Goal: Contribute content: Contribute content

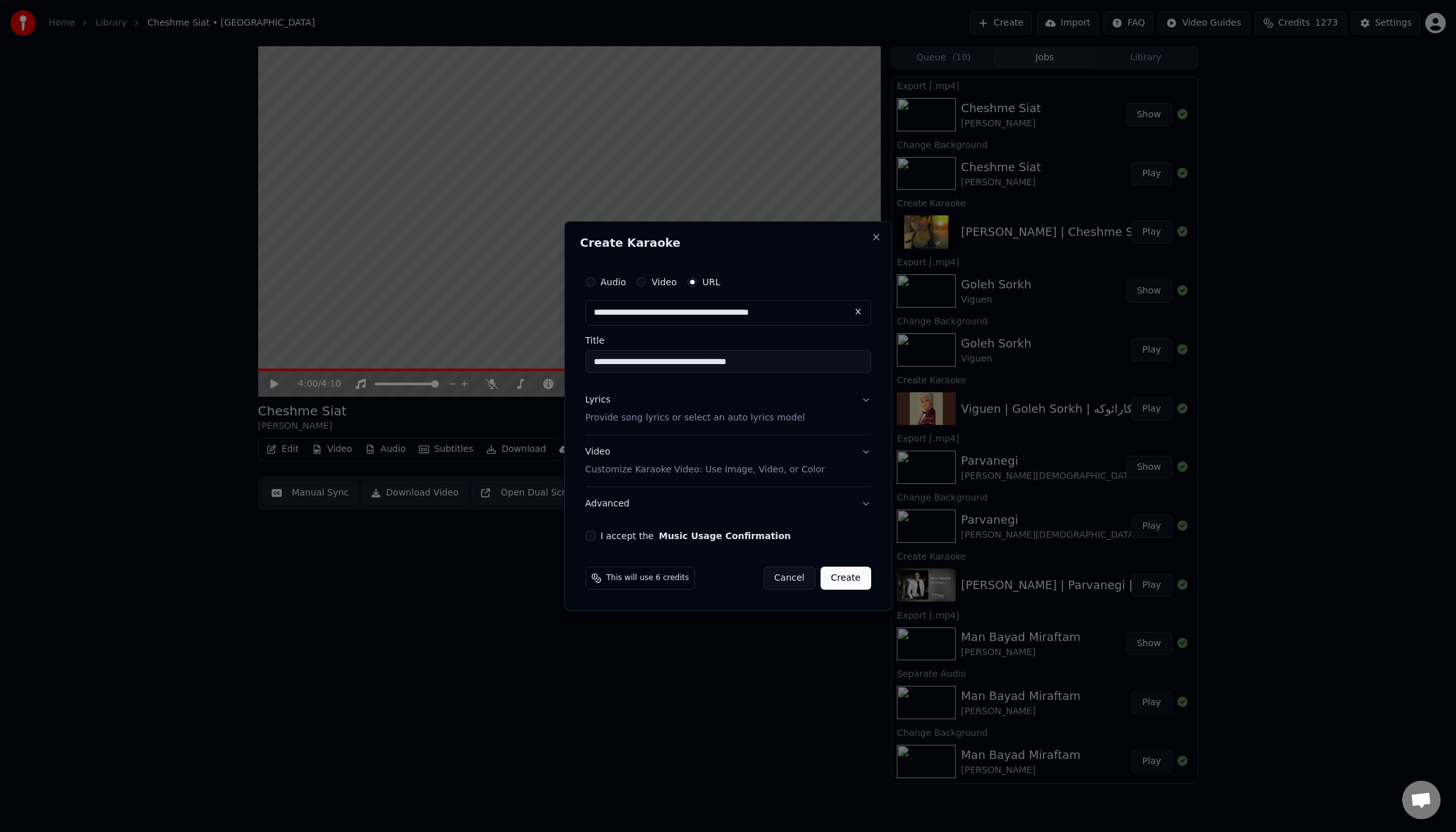
paste input "*********"
drag, startPoint x: 775, startPoint y: 361, endPoint x: 722, endPoint y: 359, distance: 53.0
click at [722, 359] on input "**********" at bounding box center [728, 361] width 286 height 23
type input "**********"
click at [617, 402] on div "Lyrics Provide song lyrics or select an auto lyrics model" at bounding box center [695, 409] width 220 height 31
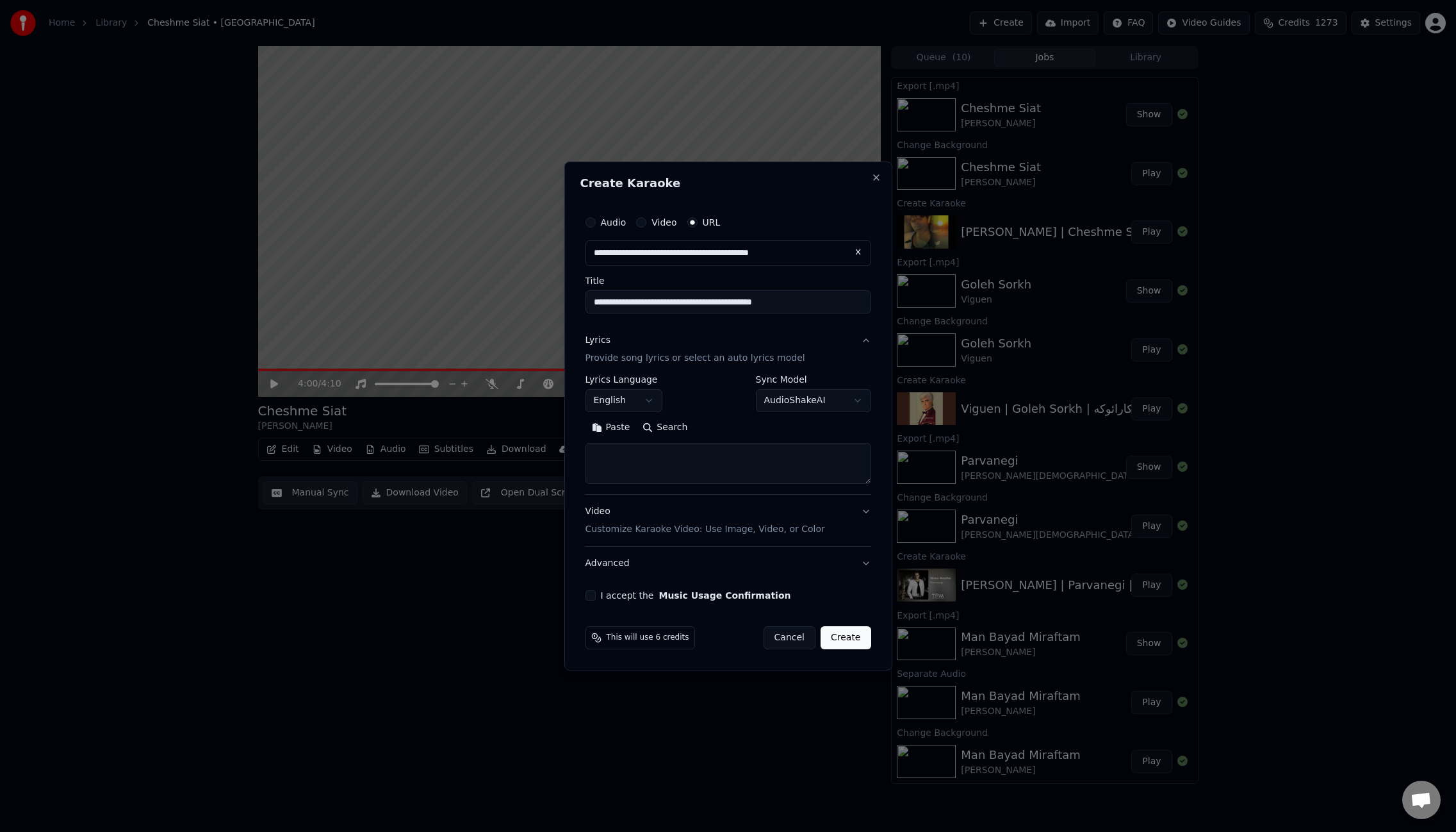
click at [635, 466] on textarea at bounding box center [728, 463] width 286 height 41
paste textarea "**********"
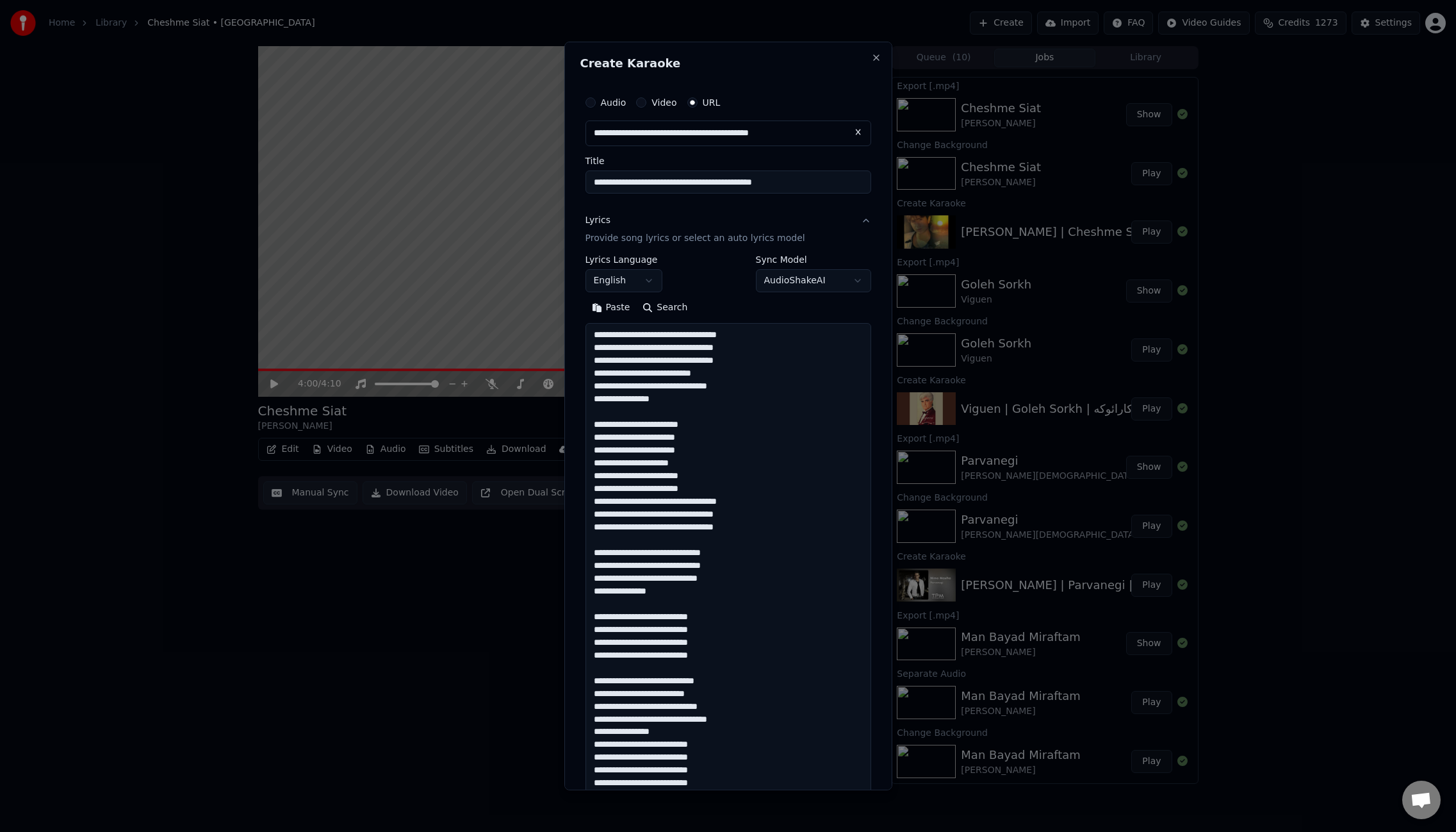
scroll to position [631, 0]
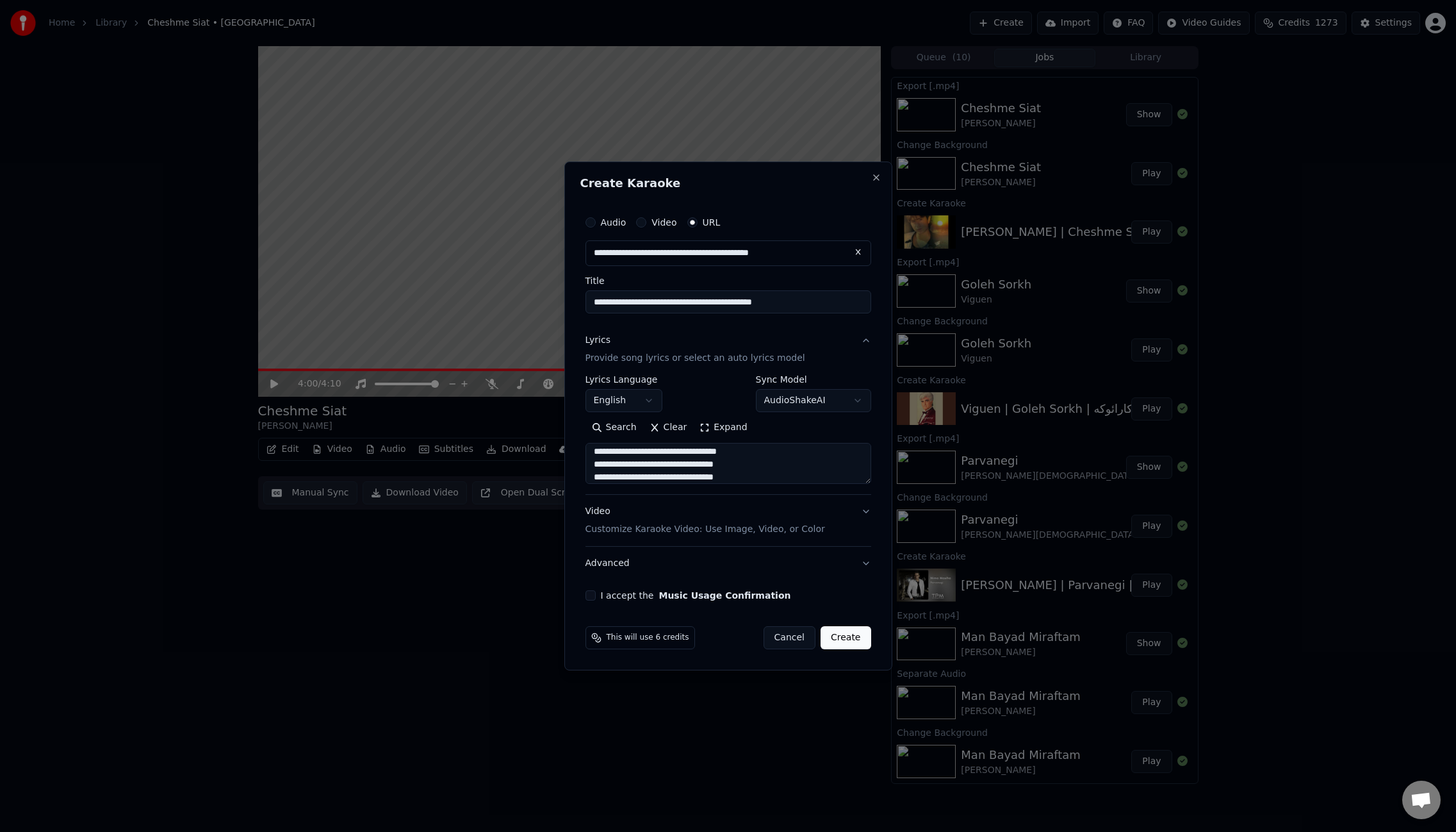
type textarea "**********"
click at [649, 405] on body "Home Library Cheshme Siat • [PERSON_NAME] Create Import FAQ Video Guides Credit…" at bounding box center [728, 416] width 1456 height 832
select select "**"
drag, startPoint x: 591, startPoint y: 599, endPoint x: 654, endPoint y: 602, distance: 63.1
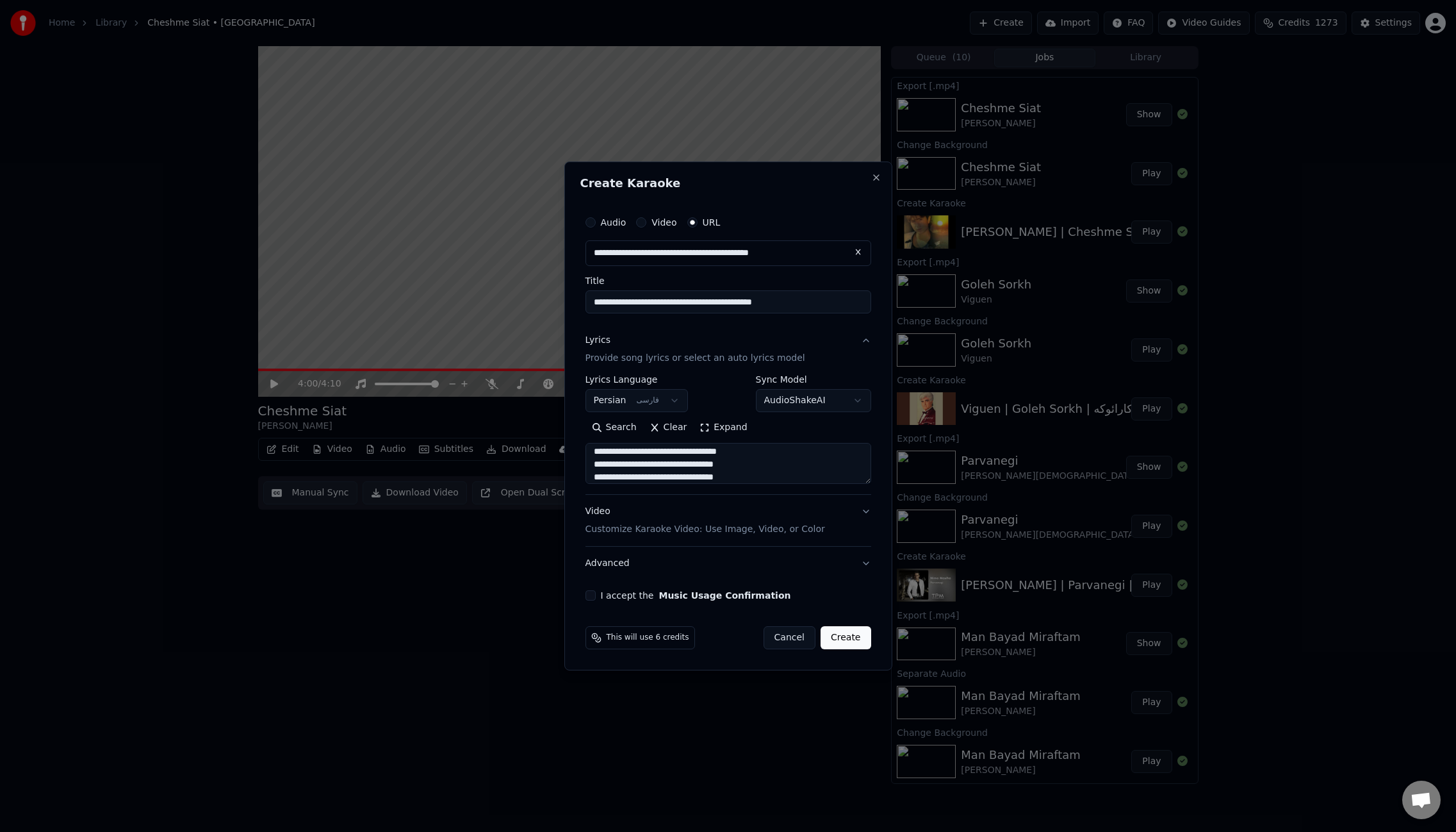
click at [592, 599] on button "I accept the Music Usage Confirmation" at bounding box center [590, 595] width 10 height 10
click at [848, 641] on button "Create" at bounding box center [846, 637] width 51 height 23
select select
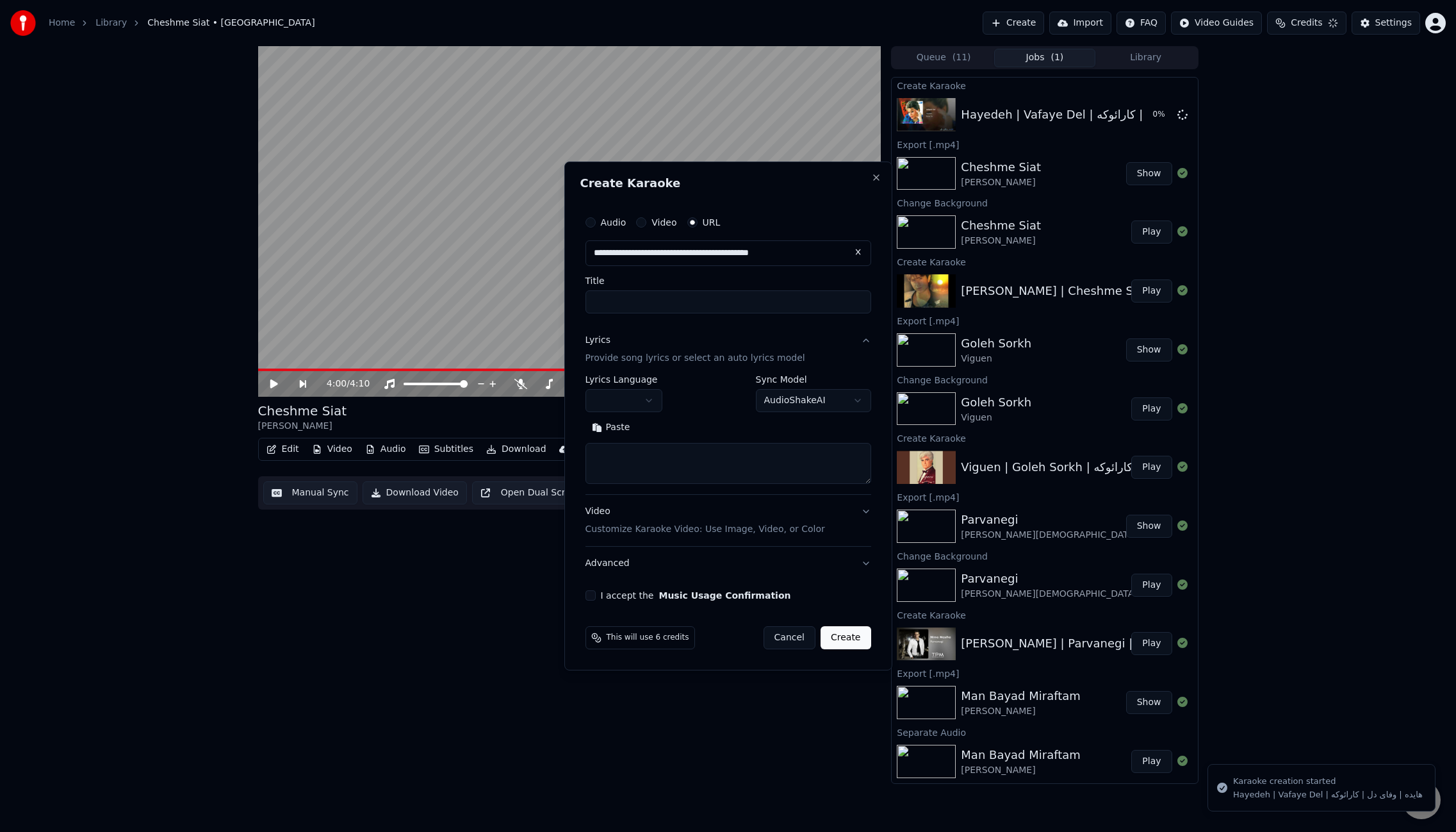
scroll to position [0, 0]
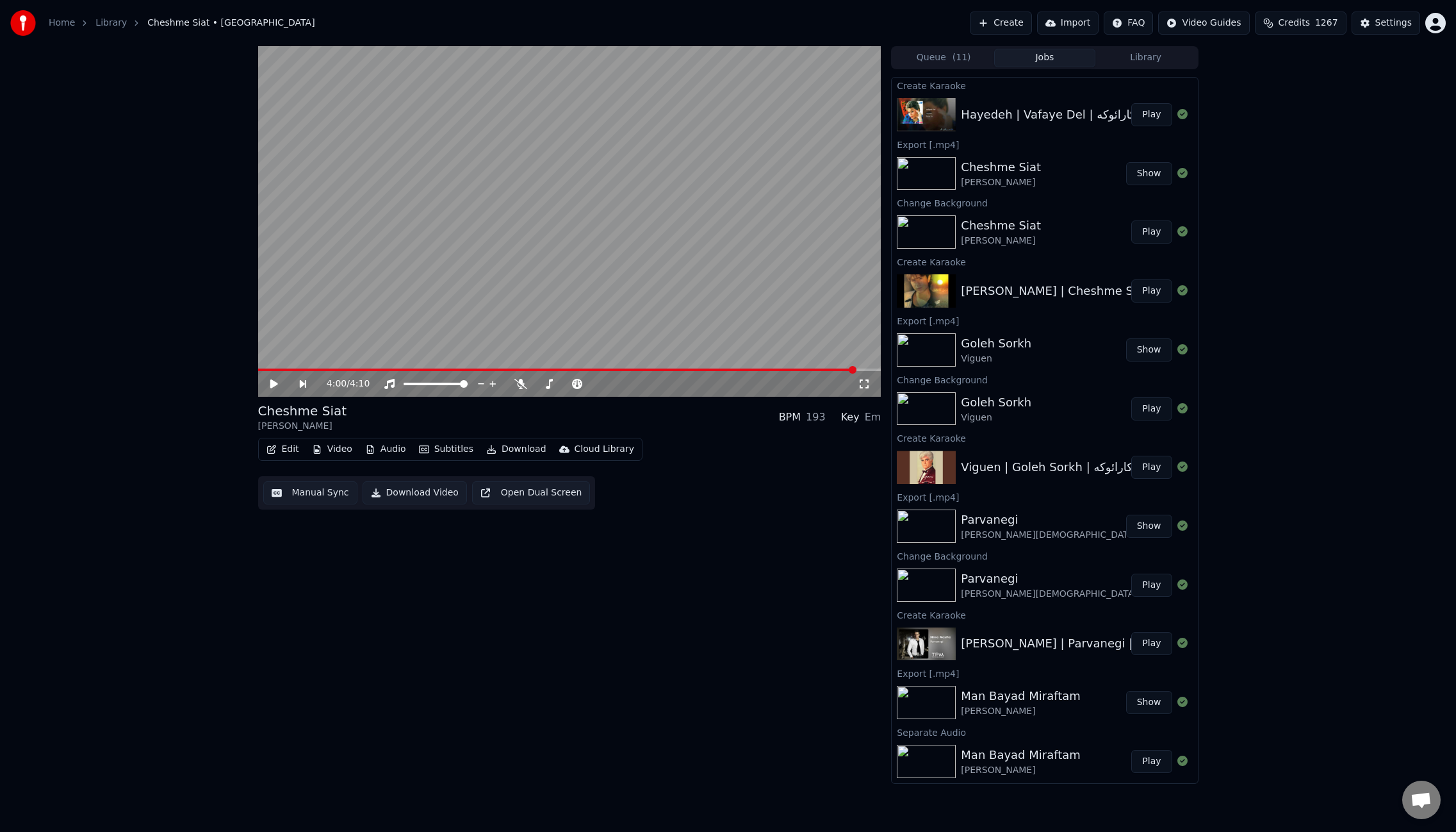
click at [1148, 111] on button "Play" at bounding box center [1152, 114] width 40 height 23
click at [339, 448] on button "Video" at bounding box center [332, 449] width 51 height 18
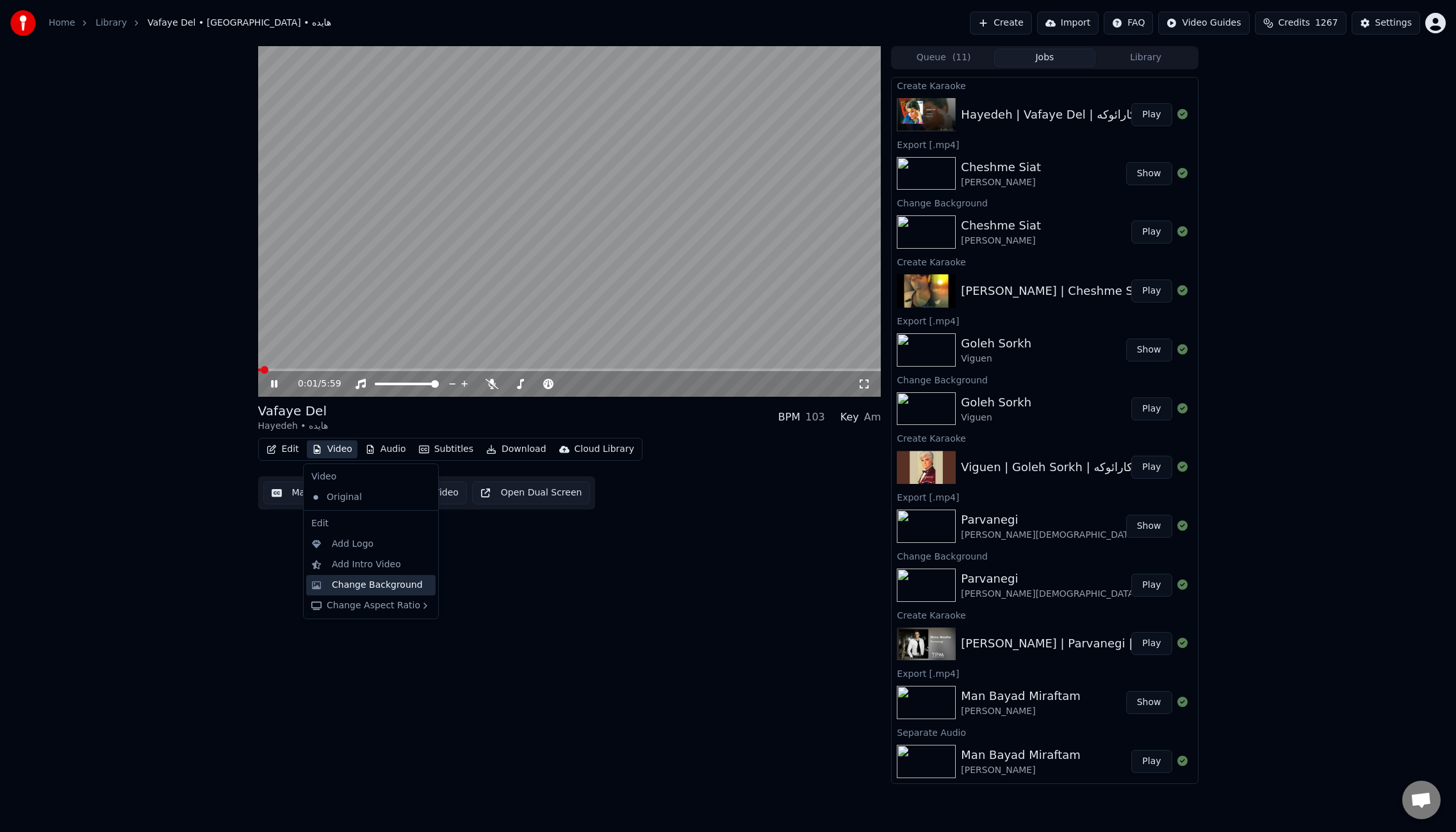
click at [365, 589] on div "Change Background" at bounding box center [377, 585] width 91 height 13
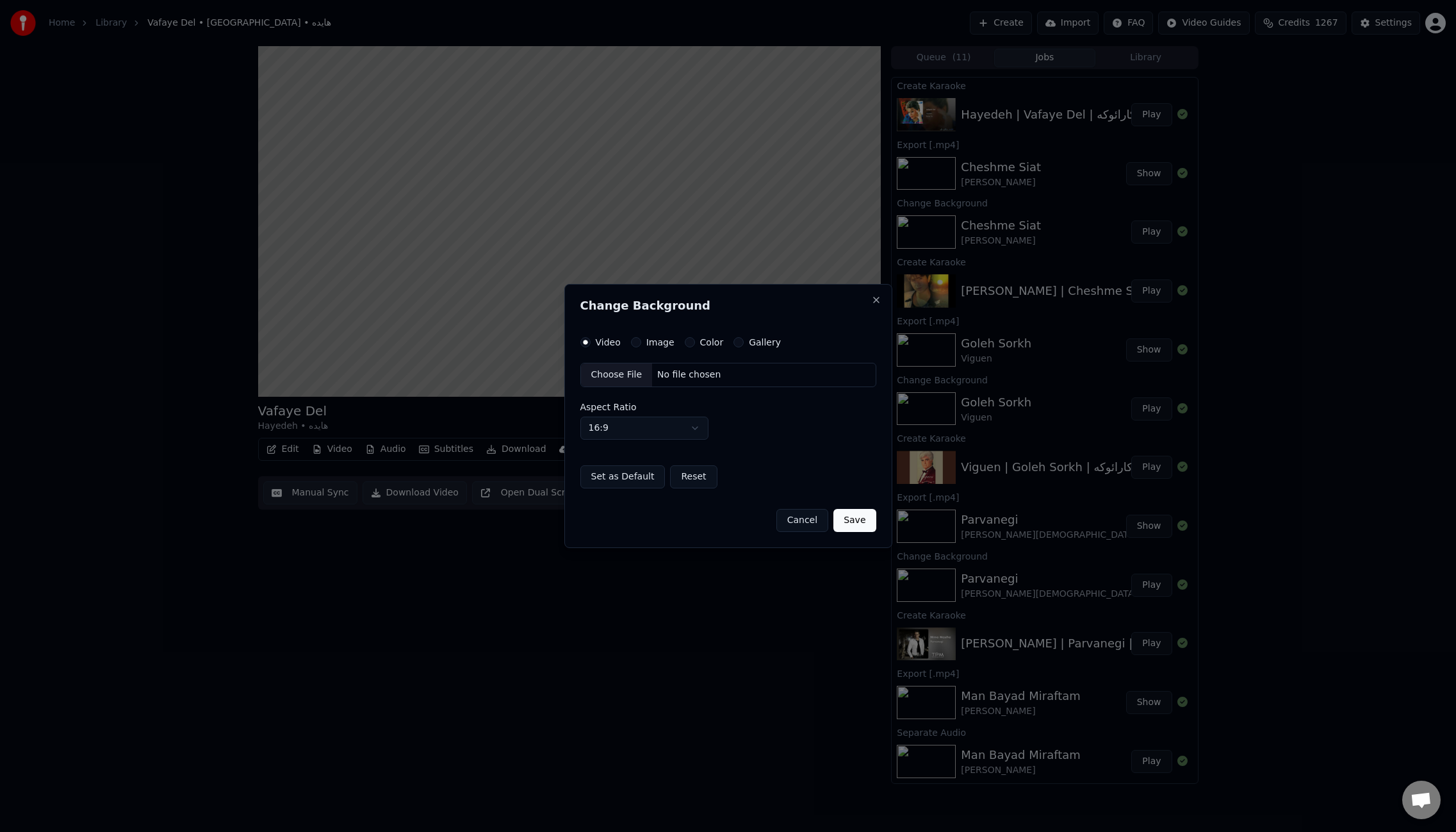
click at [635, 343] on button "Image" at bounding box center [636, 342] width 10 height 10
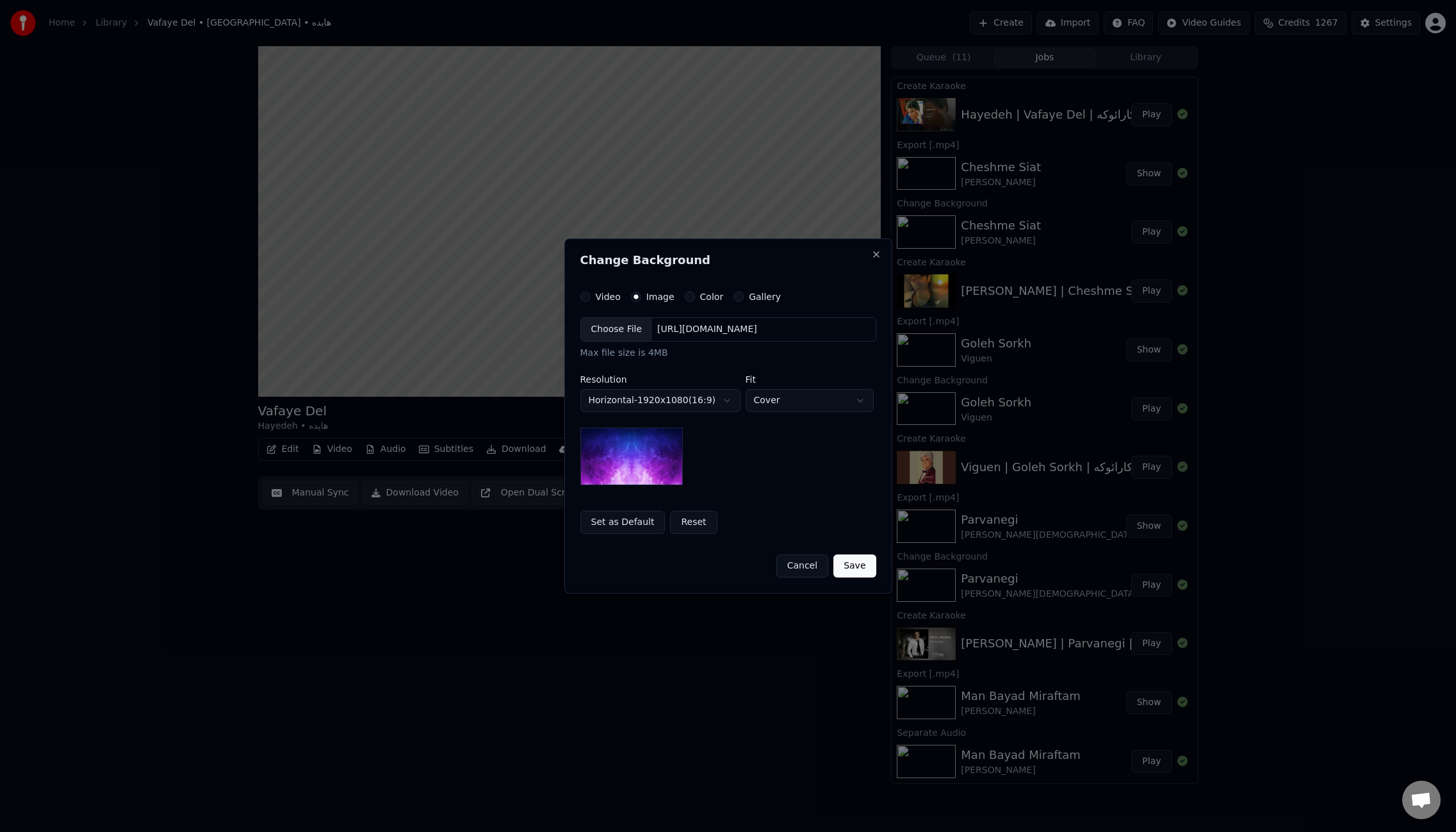
click at [626, 336] on div "Choose File" at bounding box center [617, 329] width 72 height 23
click at [847, 567] on button "Save" at bounding box center [855, 565] width 42 height 23
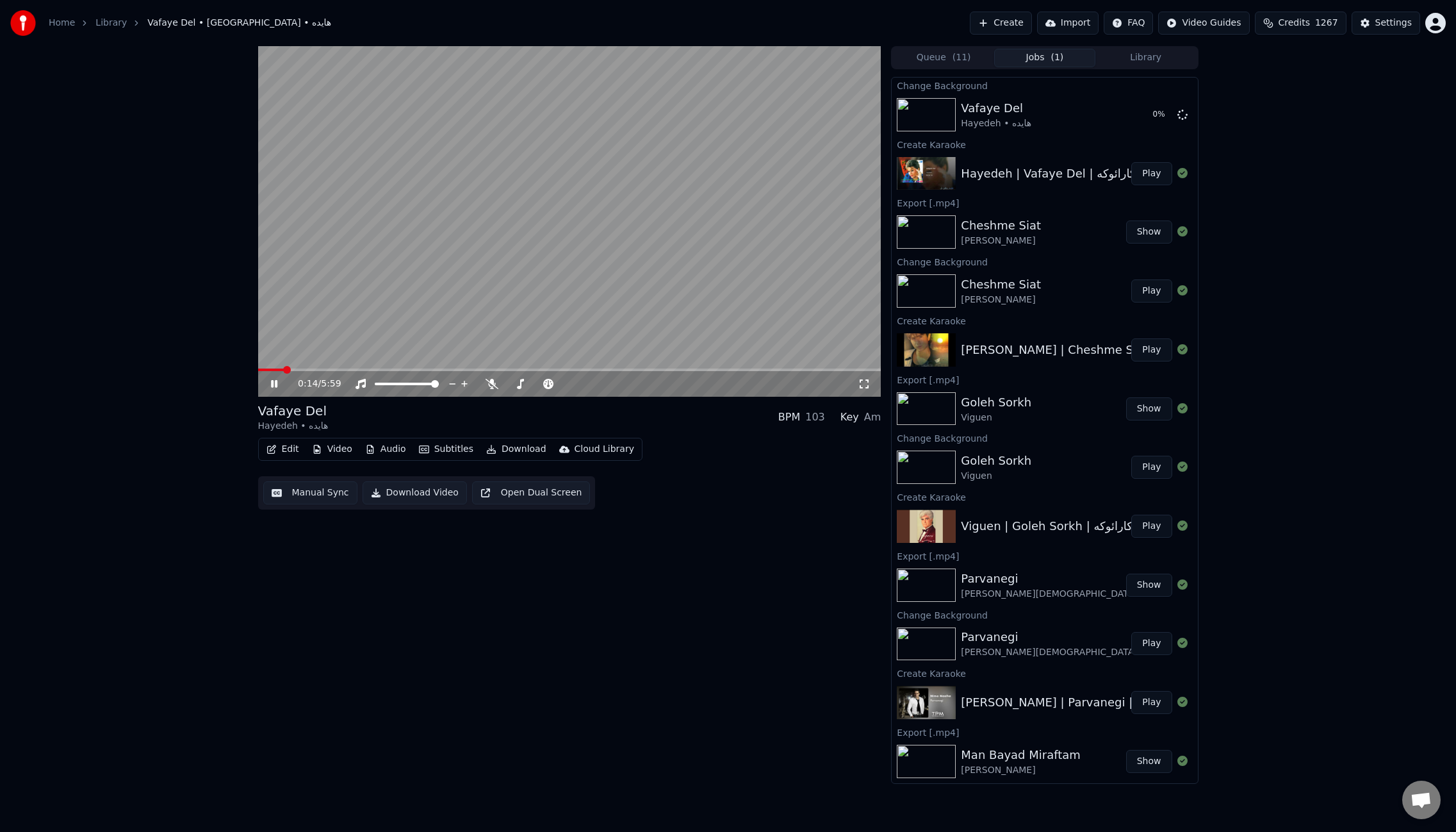
click at [354, 369] on span at bounding box center [570, 370] width 624 height 3
click at [492, 382] on icon at bounding box center [492, 384] width 13 height 10
click at [1146, 118] on button "Play" at bounding box center [1152, 114] width 40 height 23
click at [296, 450] on button "Edit" at bounding box center [283, 449] width 43 height 18
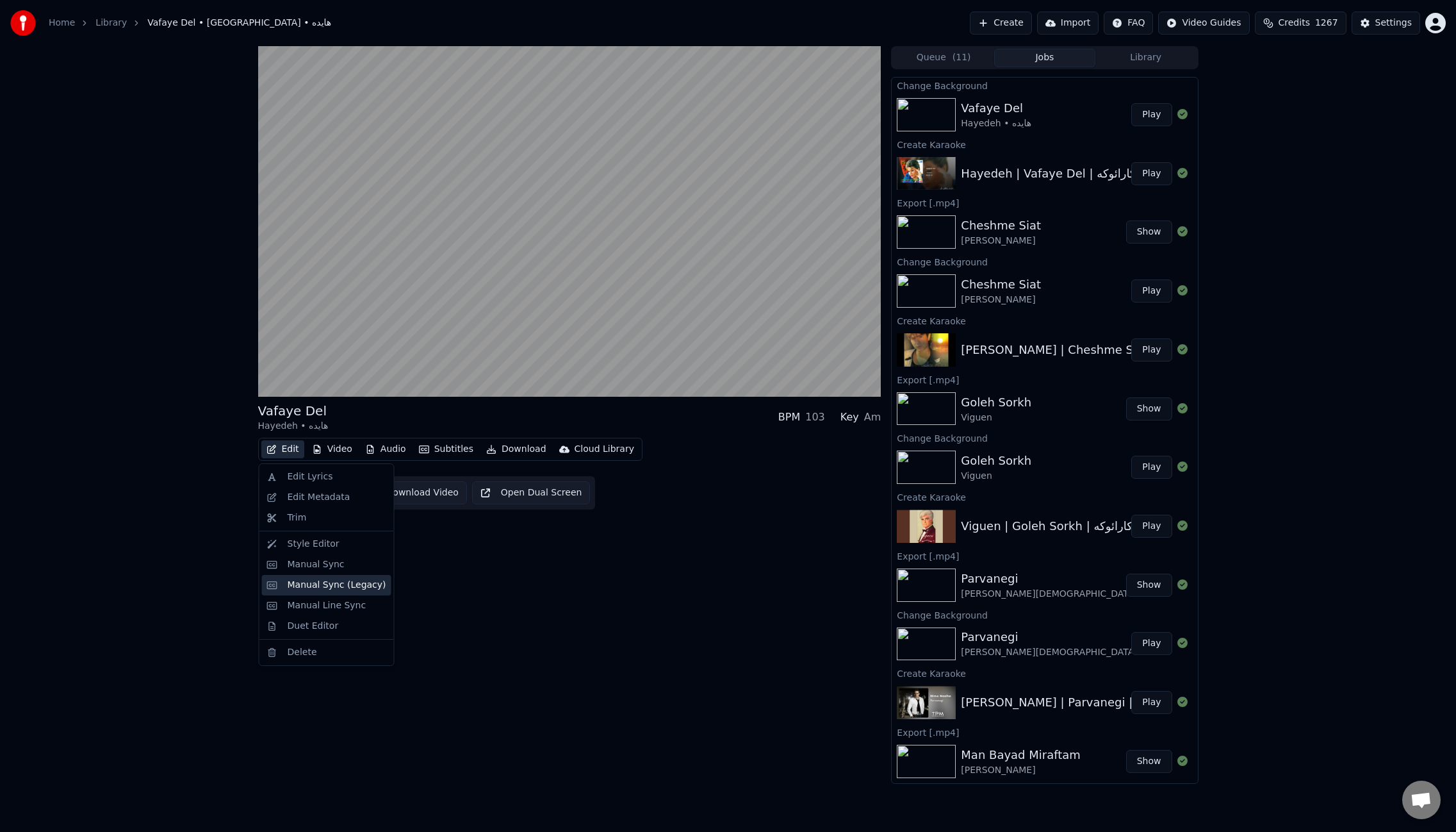
click at [372, 588] on div "Manual Sync (Legacy)" at bounding box center [337, 585] width 99 height 13
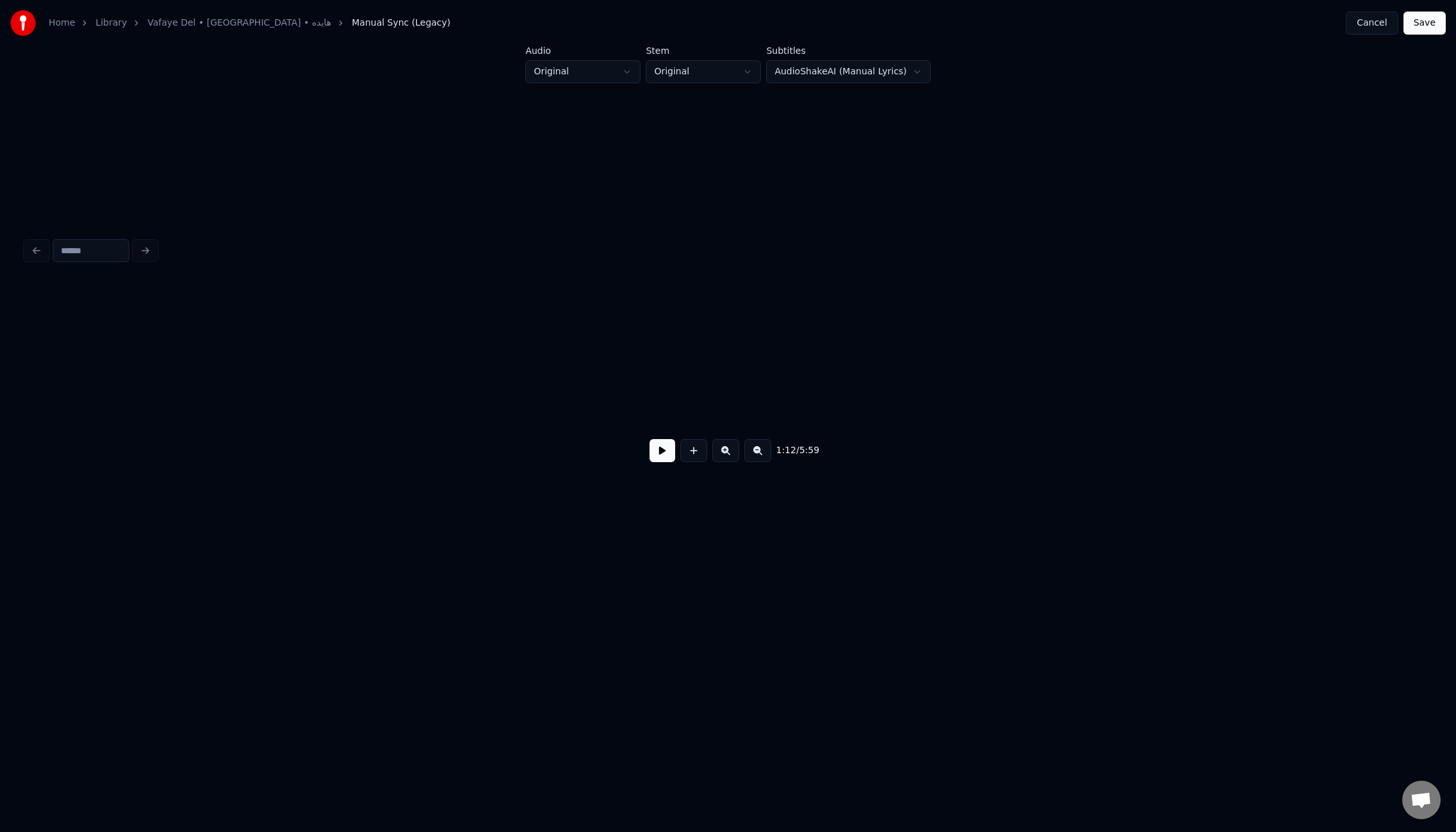
scroll to position [0, 6997]
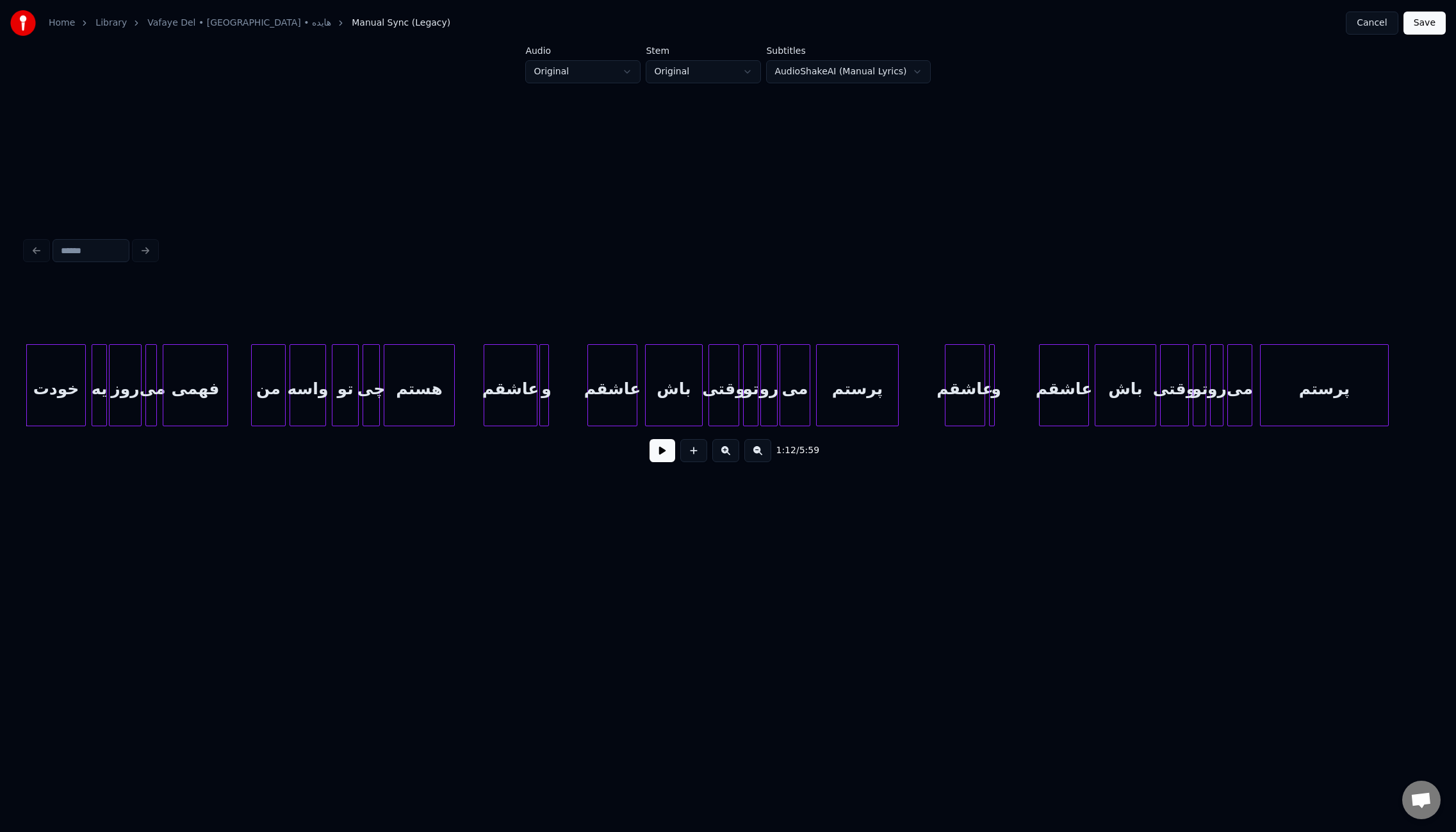
click at [485, 384] on div at bounding box center [486, 385] width 4 height 81
click at [551, 379] on div at bounding box center [551, 385] width 4 height 81
click at [934, 383] on div at bounding box center [936, 385] width 4 height 81
click at [999, 383] on div at bounding box center [999, 385] width 4 height 81
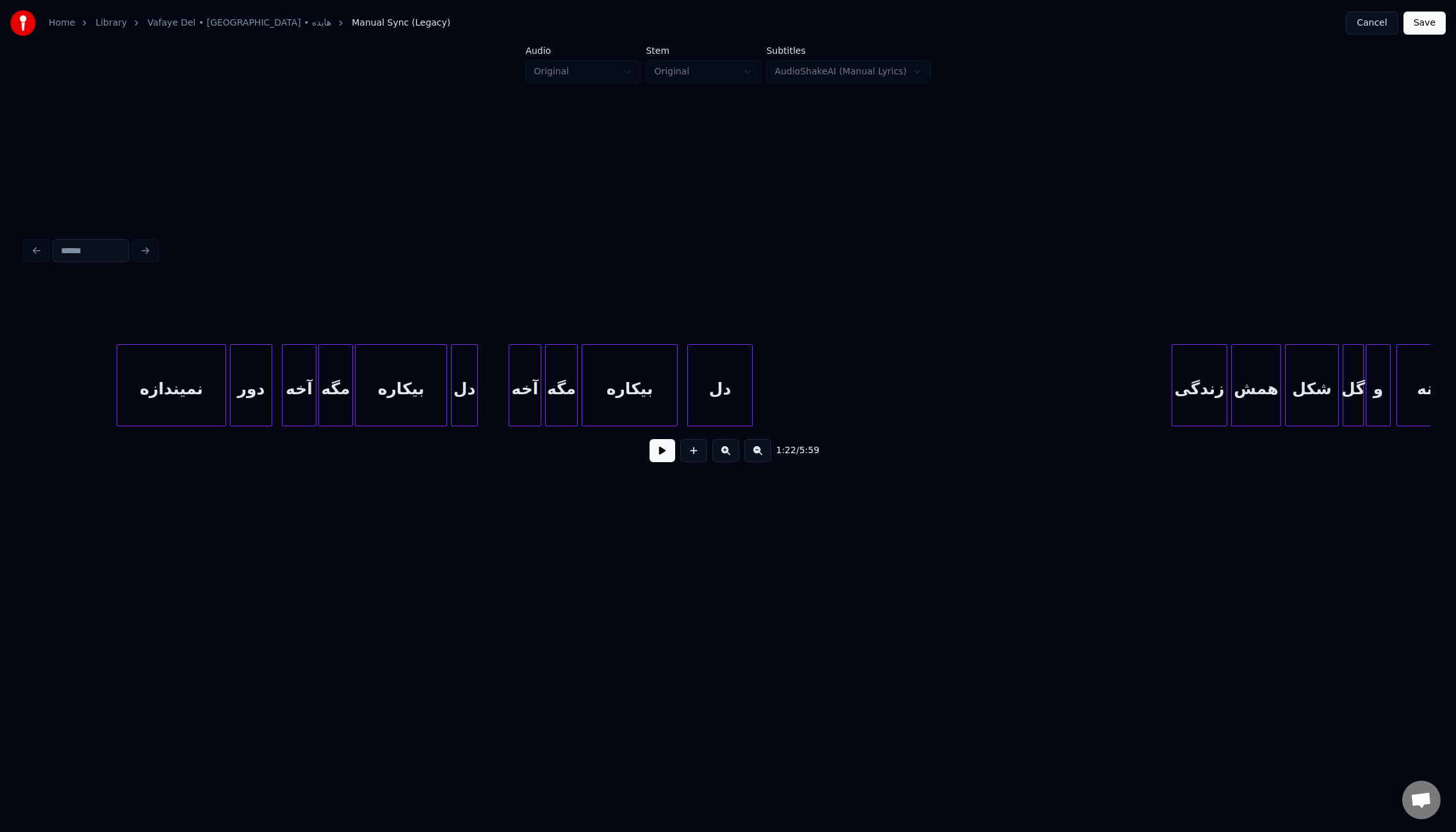
scroll to position [0, 8957]
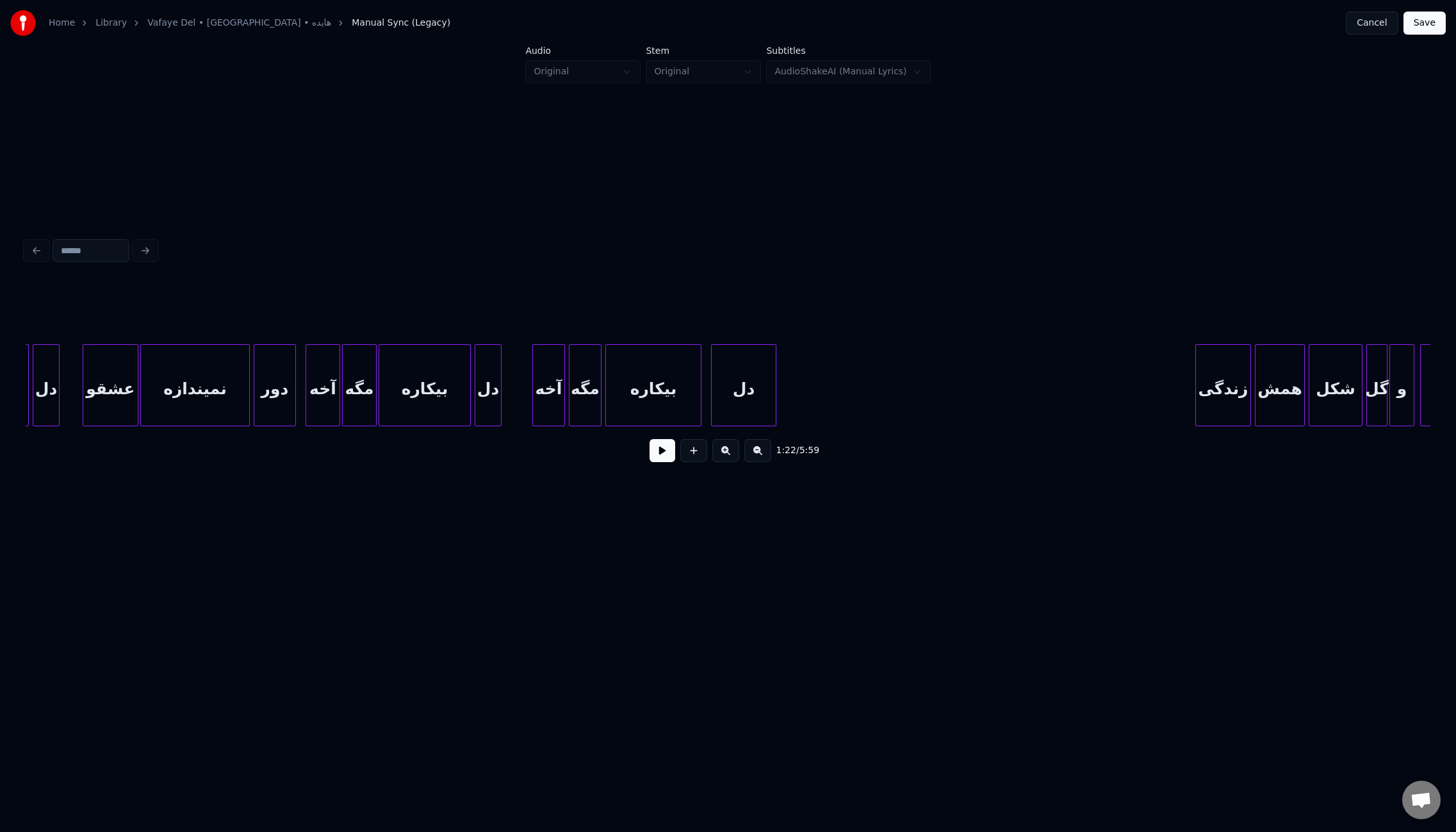
click at [84, 368] on div at bounding box center [86, 385] width 4 height 81
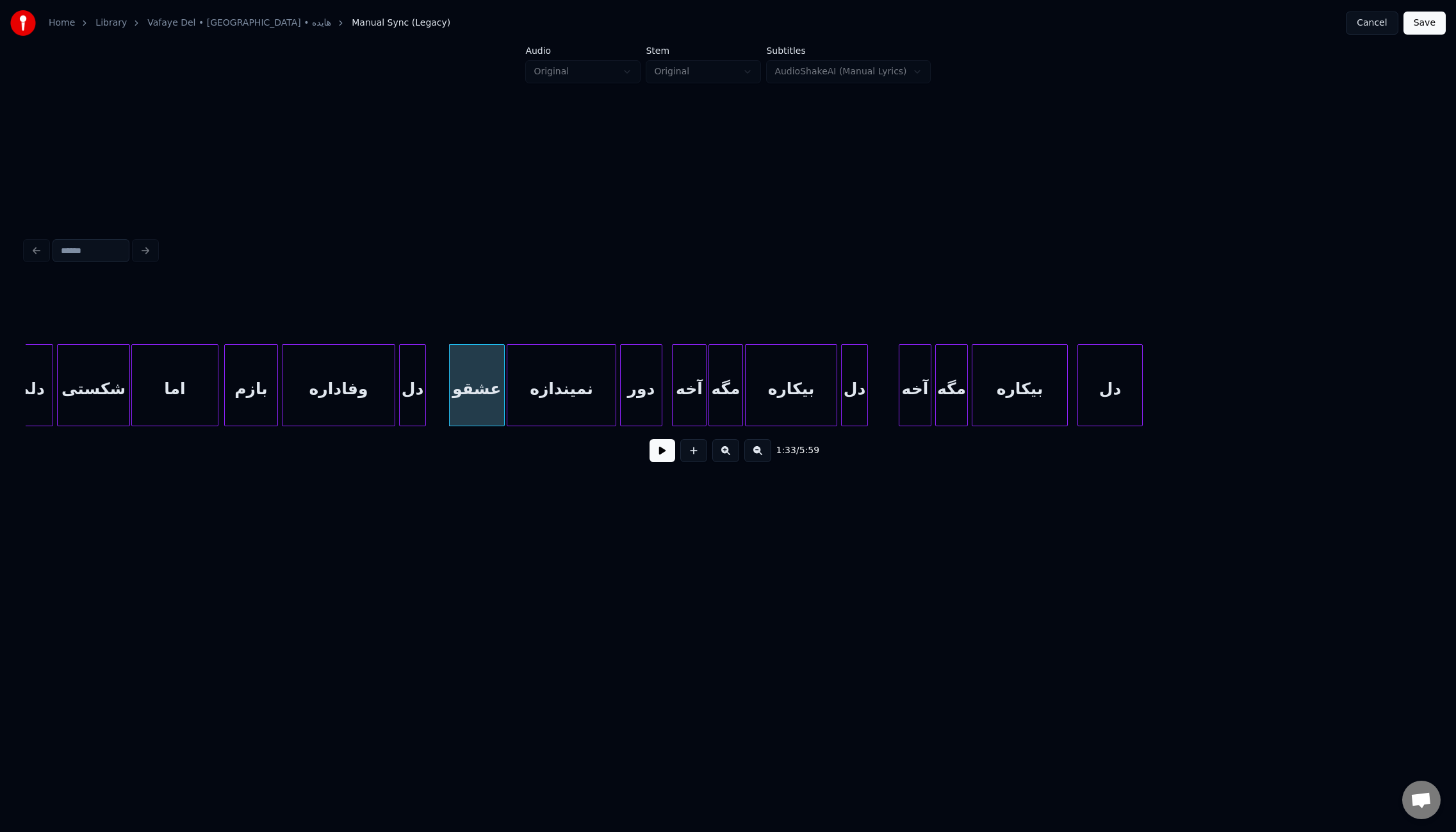
click at [134, 375] on div at bounding box center [134, 385] width 4 height 81
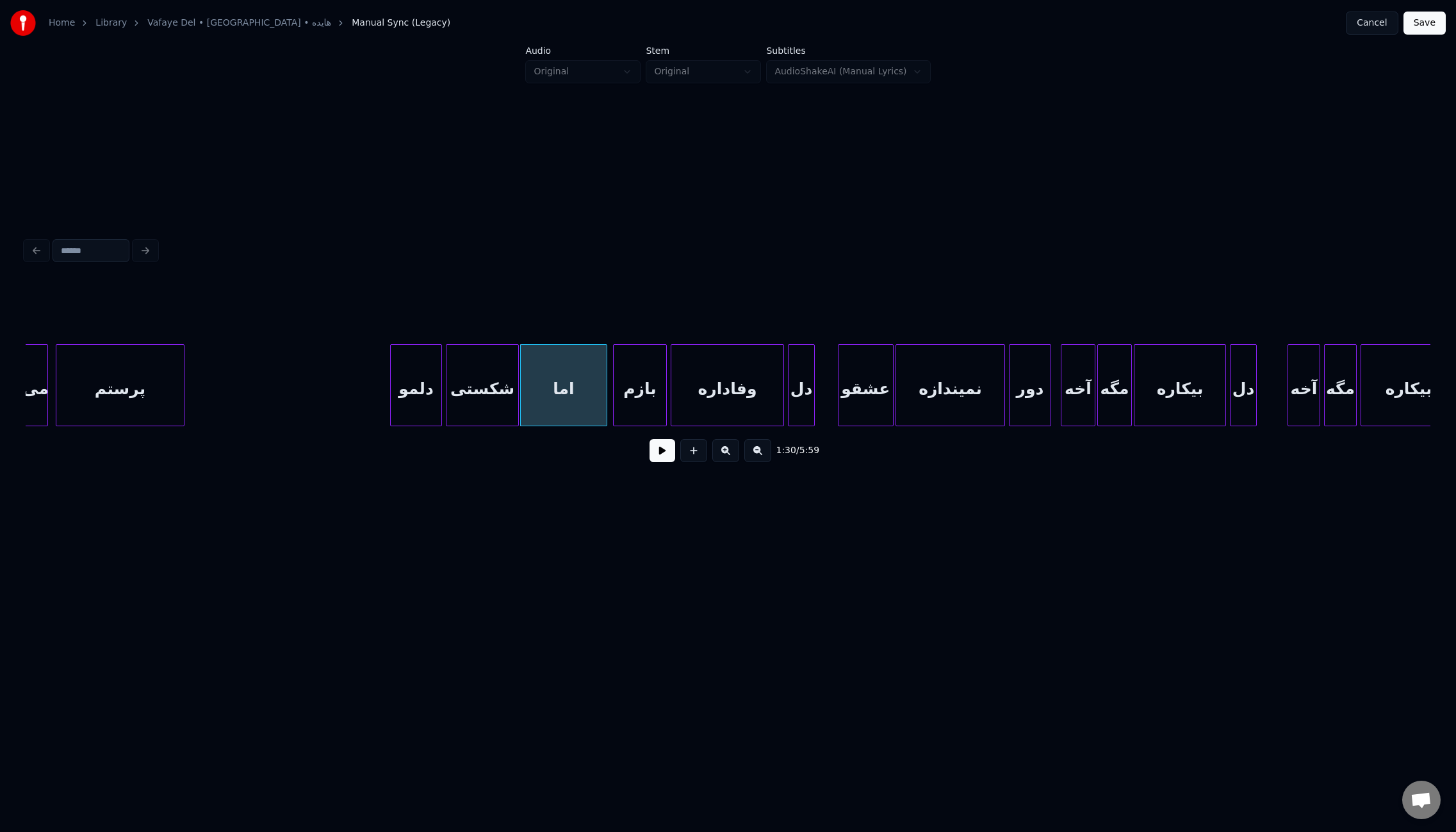
click at [665, 458] on button at bounding box center [662, 450] width 26 height 23
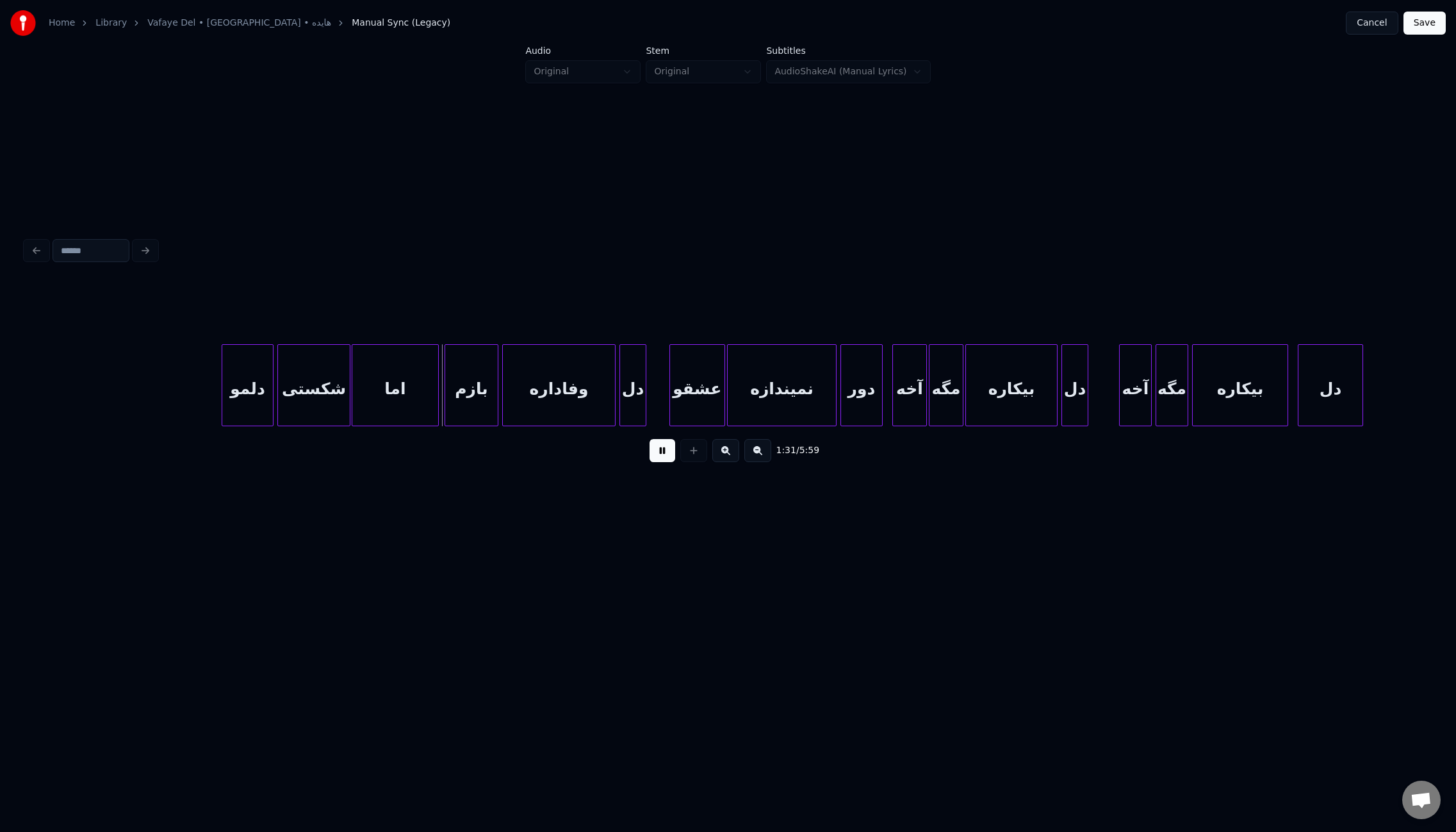
scroll to position [0, 8441]
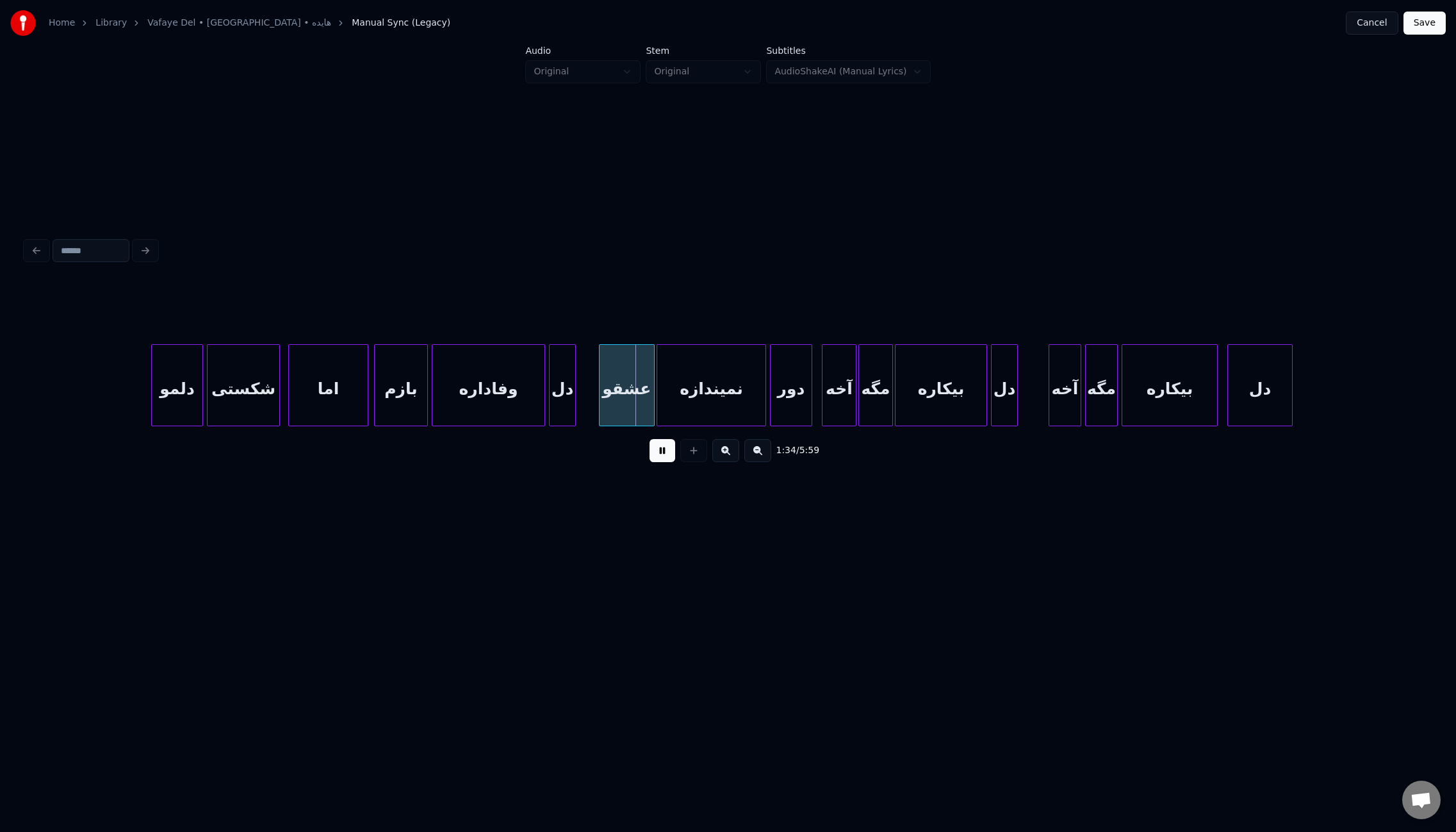
click at [292, 386] on div at bounding box center [291, 385] width 4 height 81
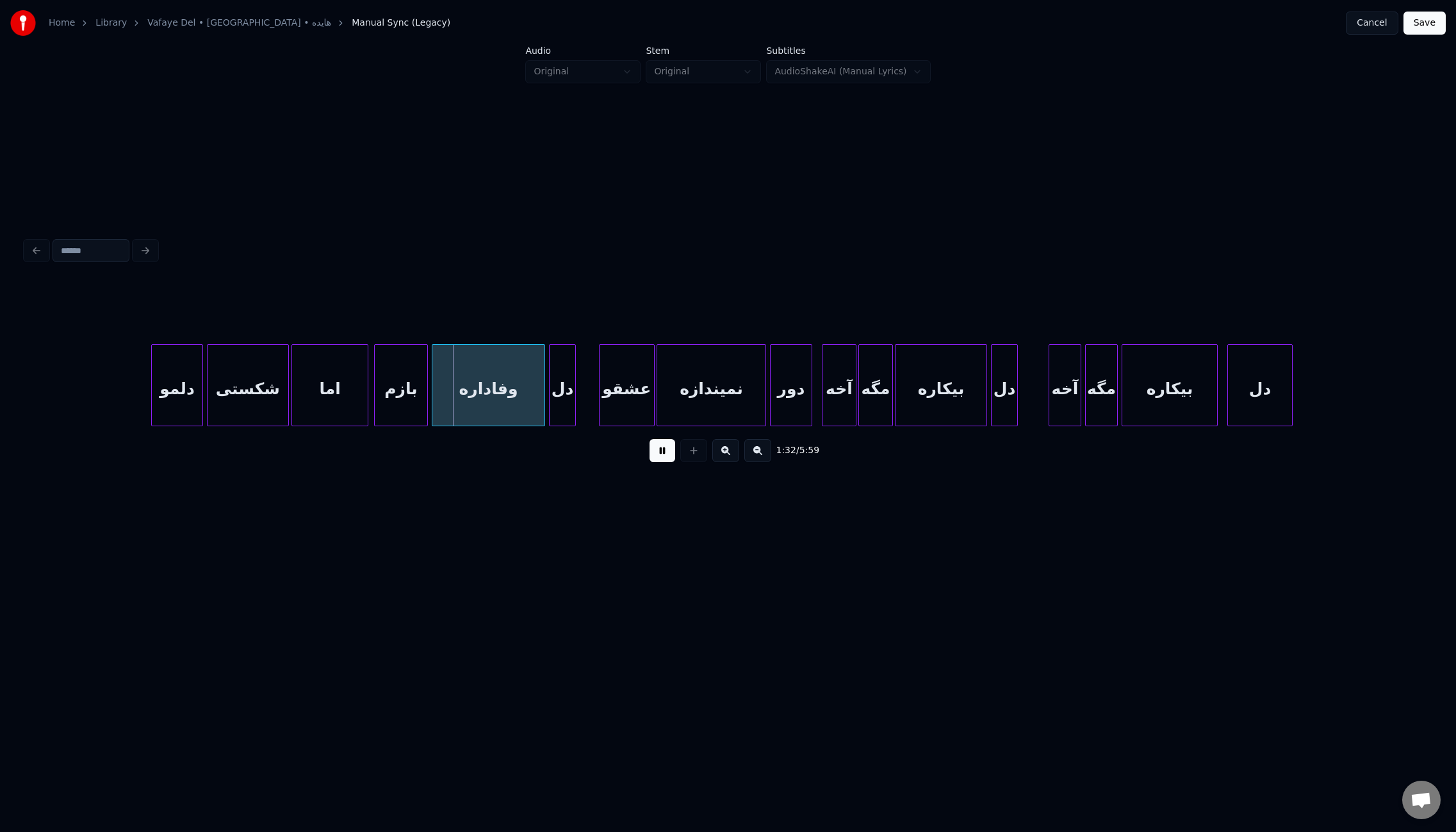
click at [285, 388] on div at bounding box center [287, 385] width 4 height 81
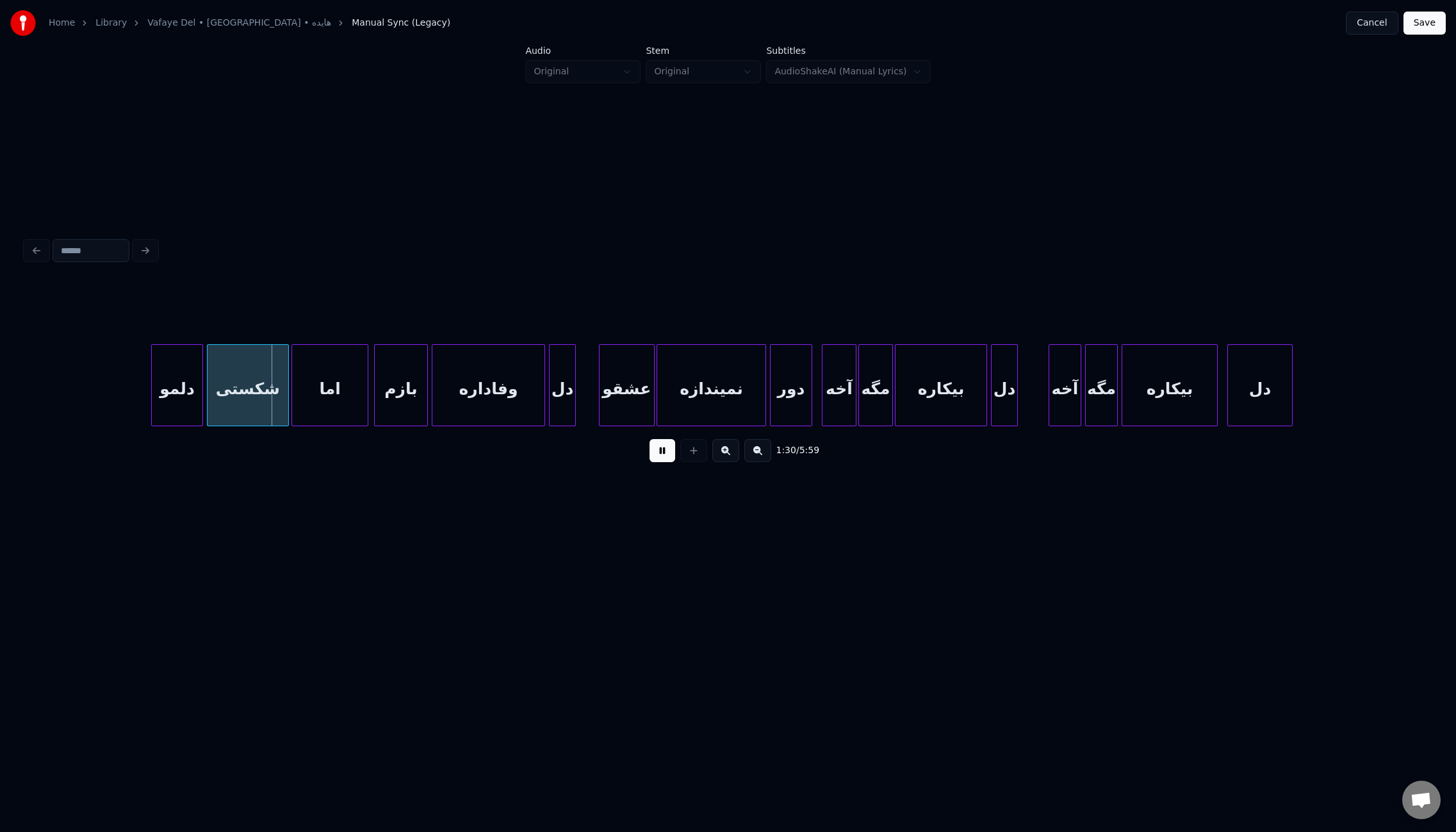
click at [1443, 393] on div "Home Library Vafaye Del • [GEOGRAPHIC_DATA] • هایده Manual Sync (Legacy) Cancel…" at bounding box center [728, 301] width 1456 height 603
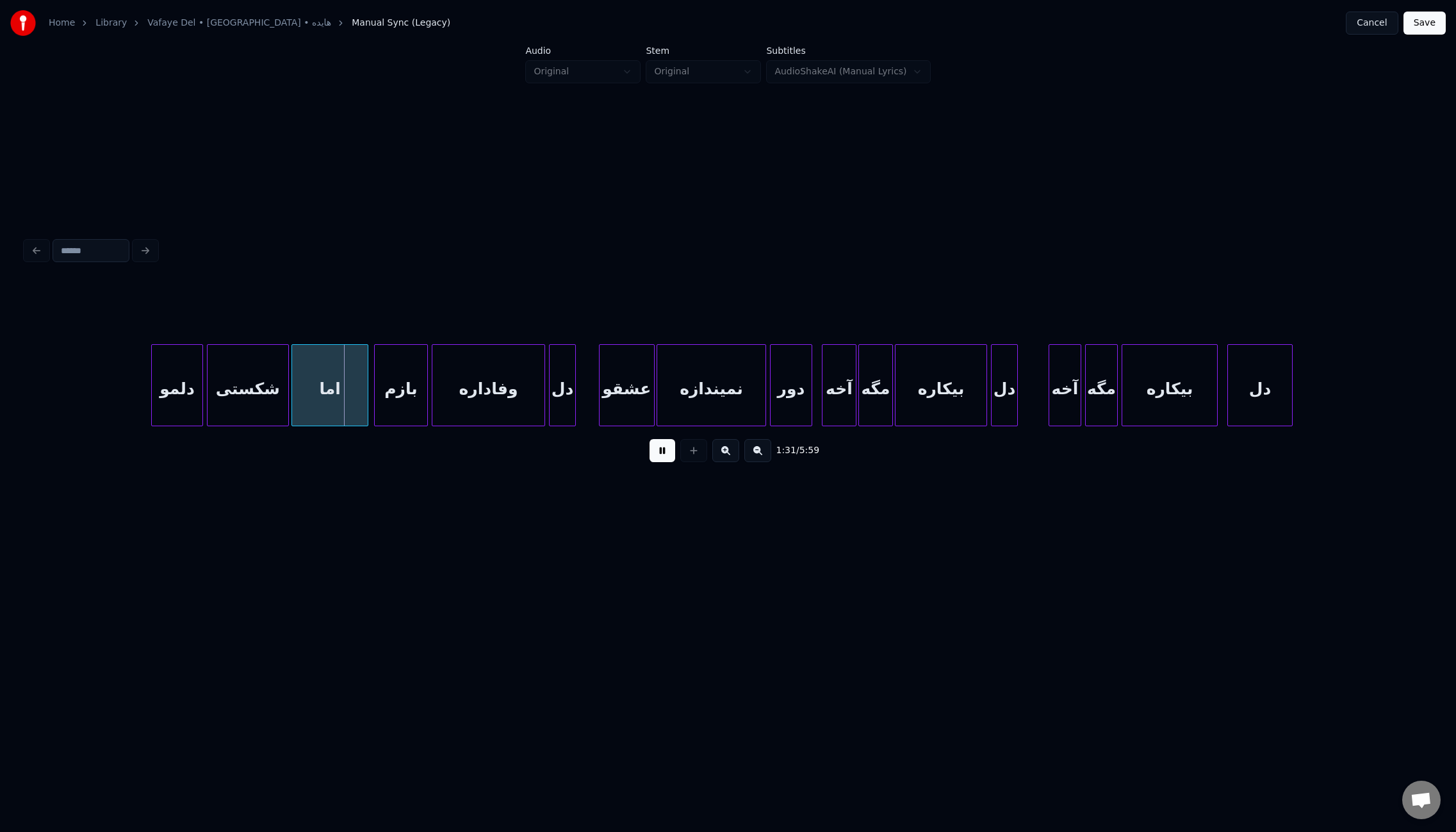
scroll to position [0, 9846]
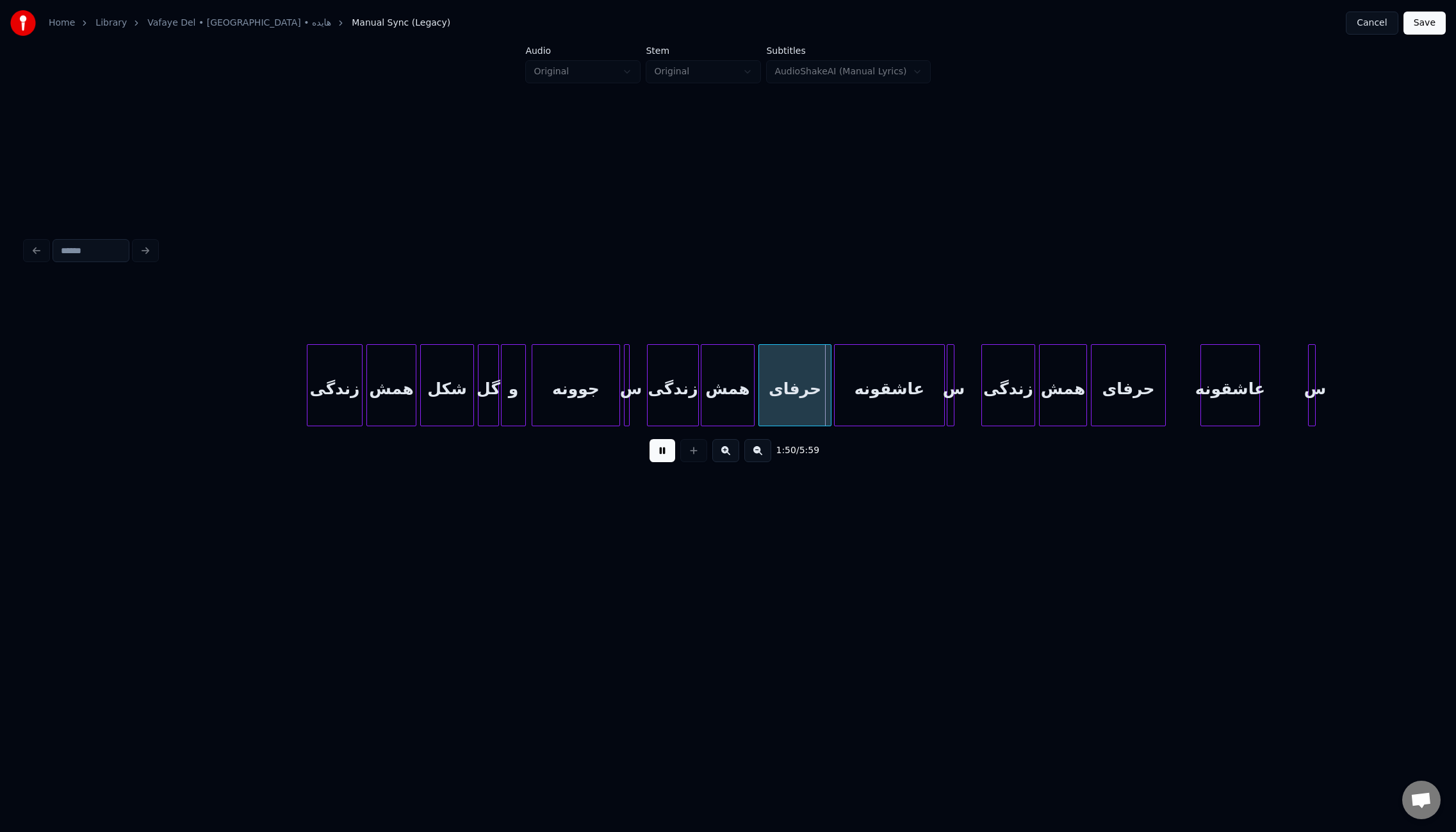
click at [834, 382] on div at bounding box center [837, 385] width 4 height 81
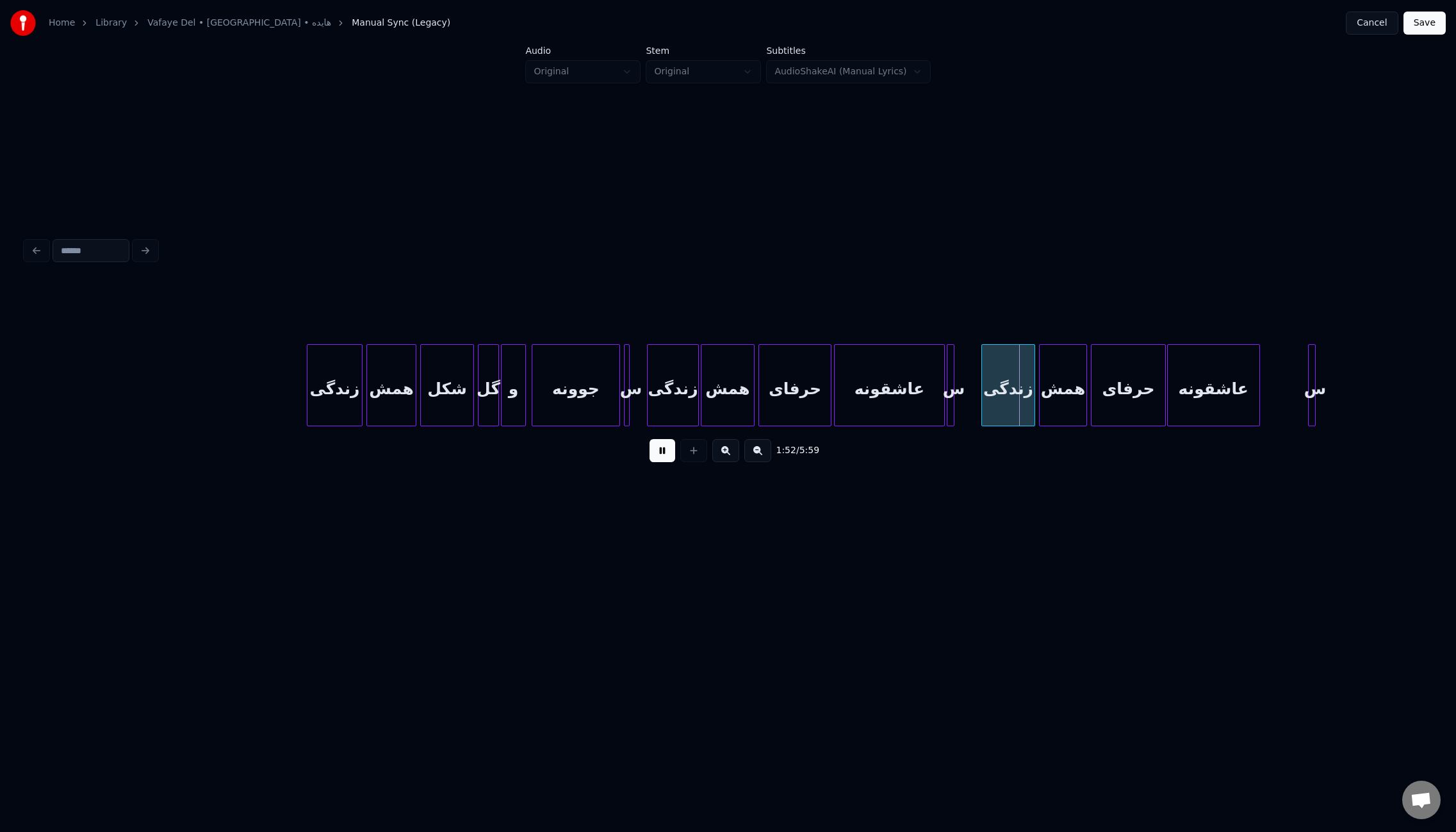
click at [1169, 384] on div at bounding box center [1170, 385] width 4 height 81
click at [1264, 391] on div at bounding box center [1265, 385] width 4 height 81
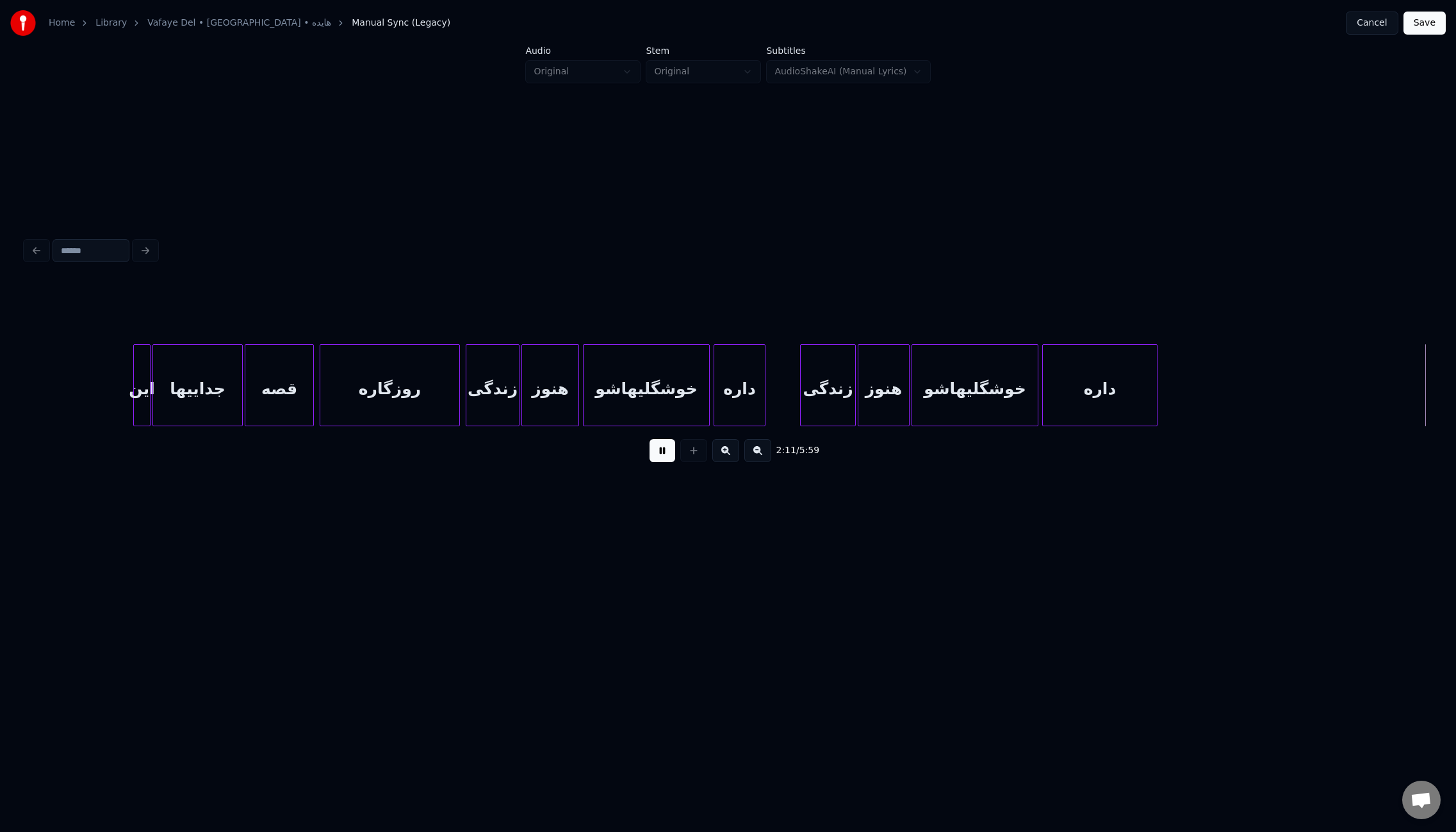
scroll to position [0, 12657]
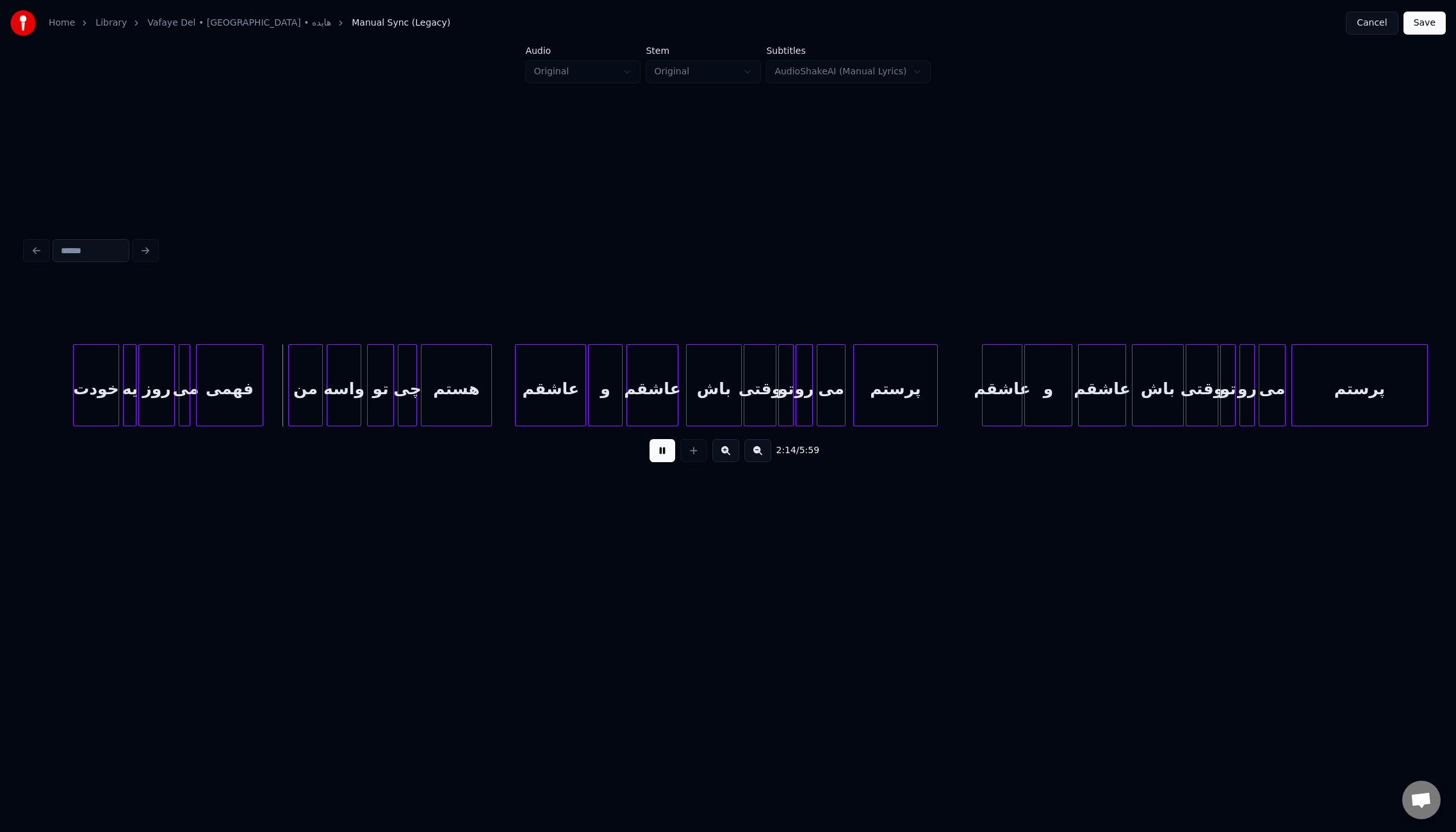
click at [518, 380] on div at bounding box center [518, 385] width 4 height 81
click at [970, 367] on div at bounding box center [972, 385] width 4 height 81
click at [1044, 395] on div at bounding box center [1044, 385] width 4 height 81
click at [1050, 397] on div at bounding box center [1050, 385] width 4 height 81
click at [1437, 386] on div "Home Library Vafaye Del • [GEOGRAPHIC_DATA] • هایده Manual Sync (Legacy) Cancel…" at bounding box center [728, 301] width 1456 height 603
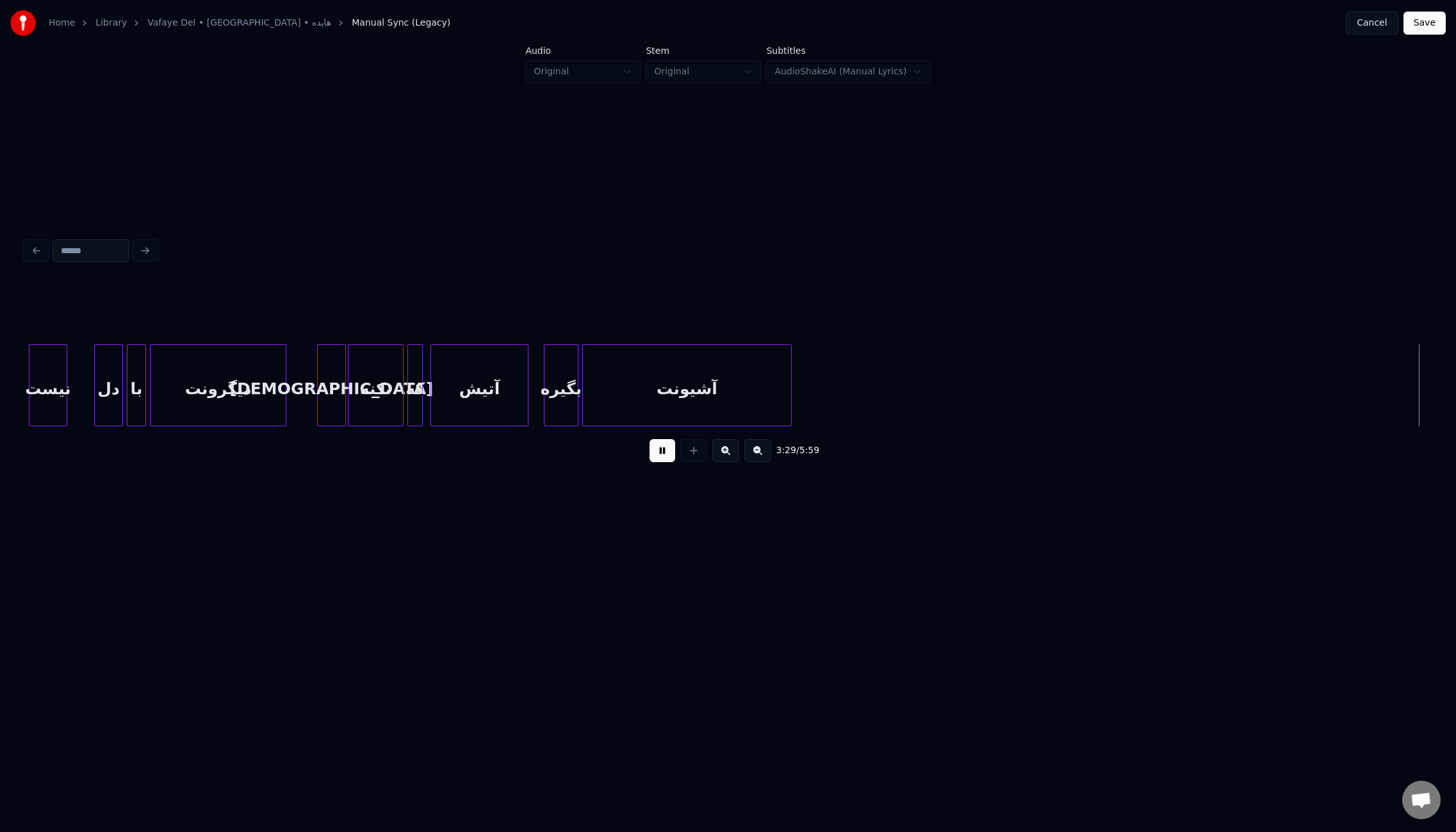
scroll to position [0, 20146]
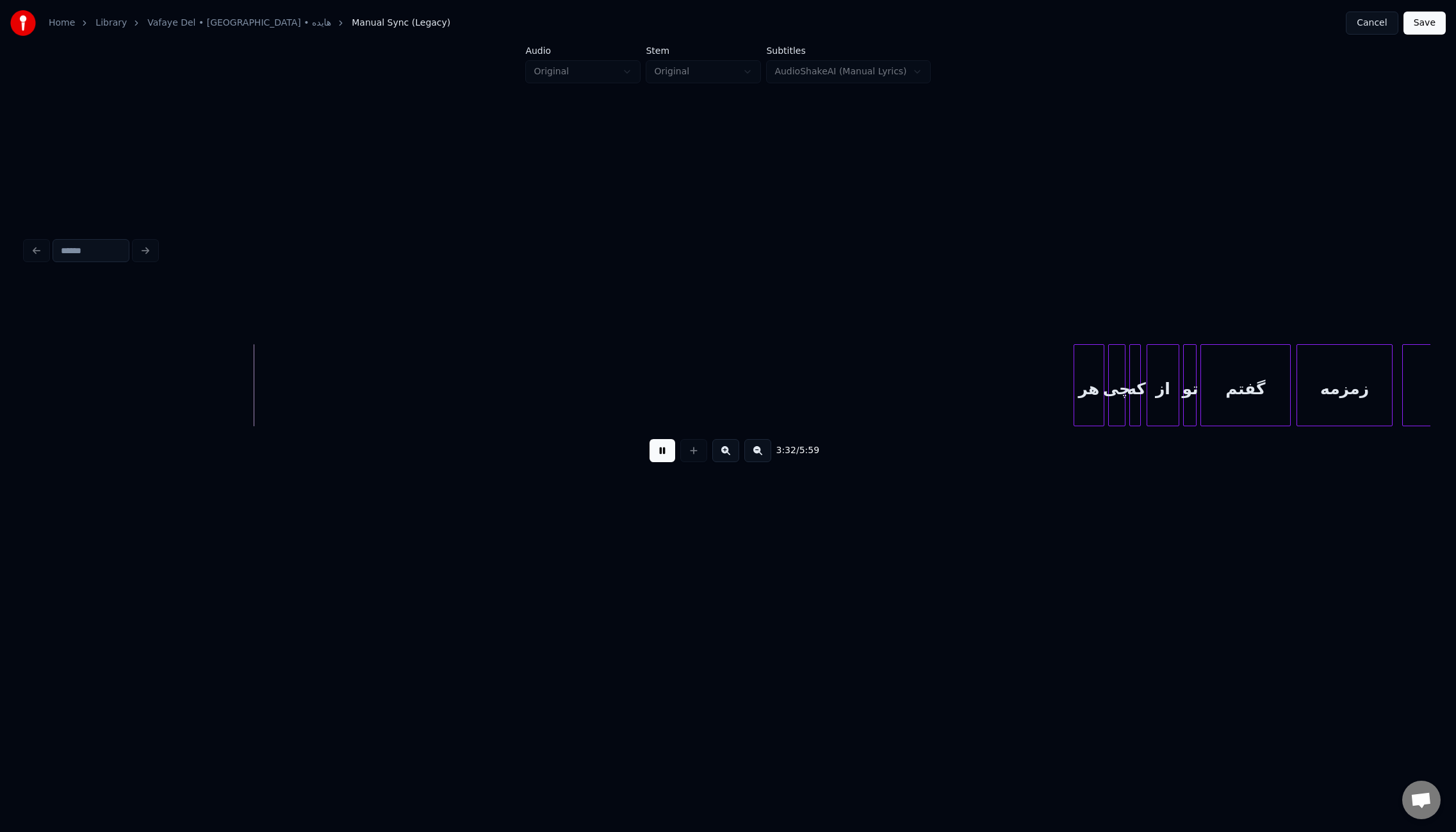
click at [1148, 398] on div at bounding box center [1150, 385] width 4 height 81
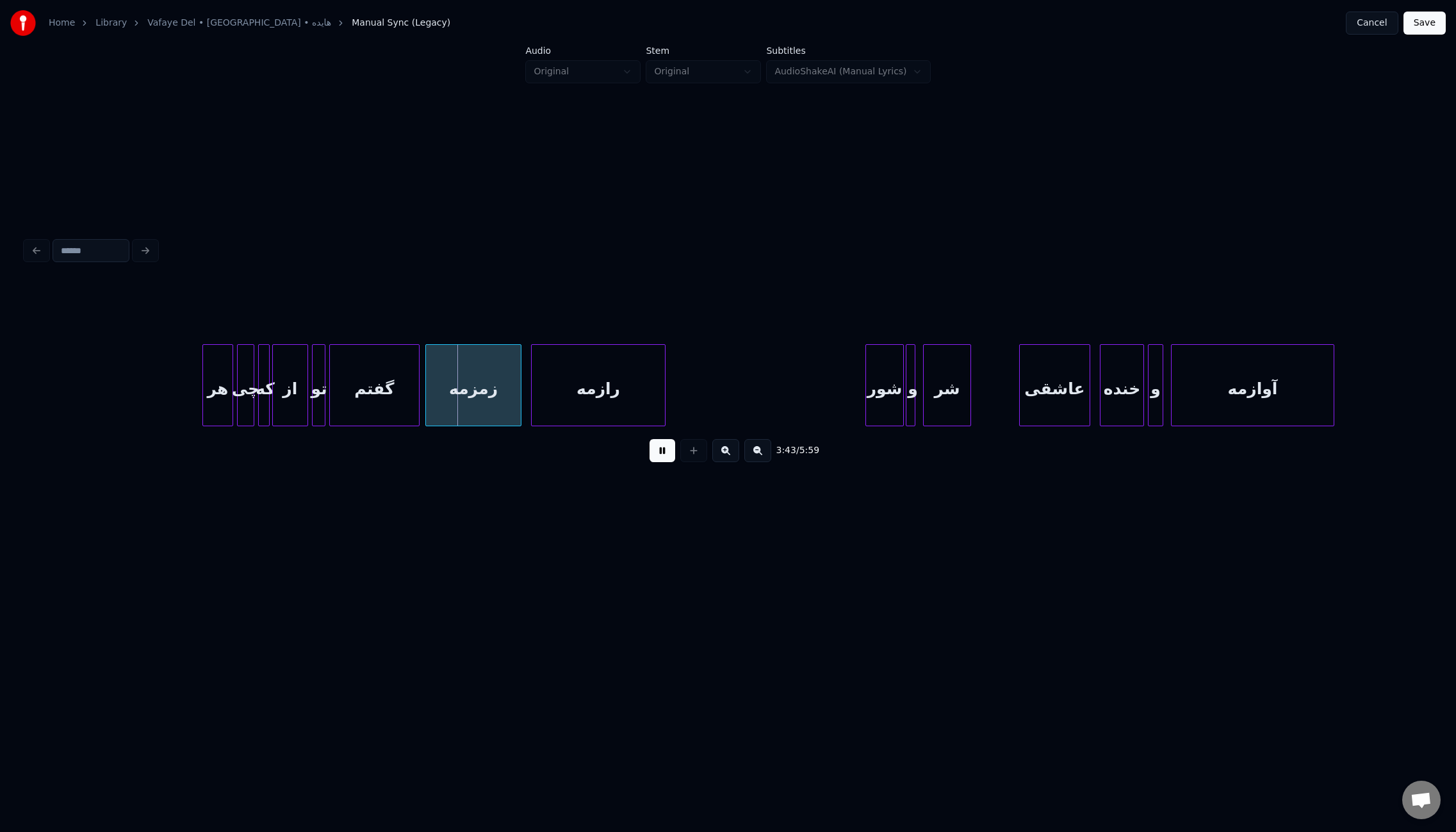
scroll to position [0, 21120]
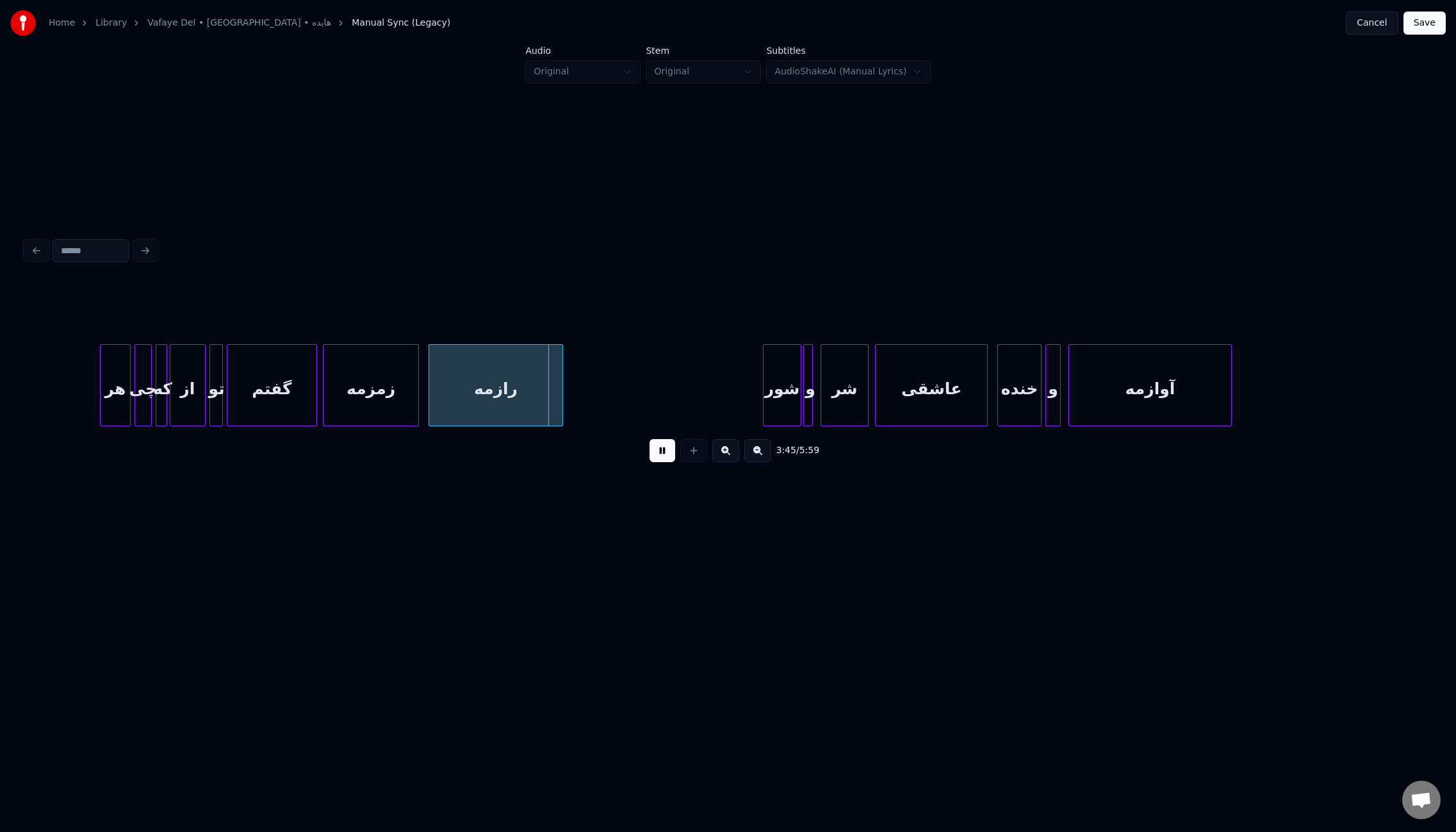
click at [876, 388] on div at bounding box center [878, 385] width 4 height 81
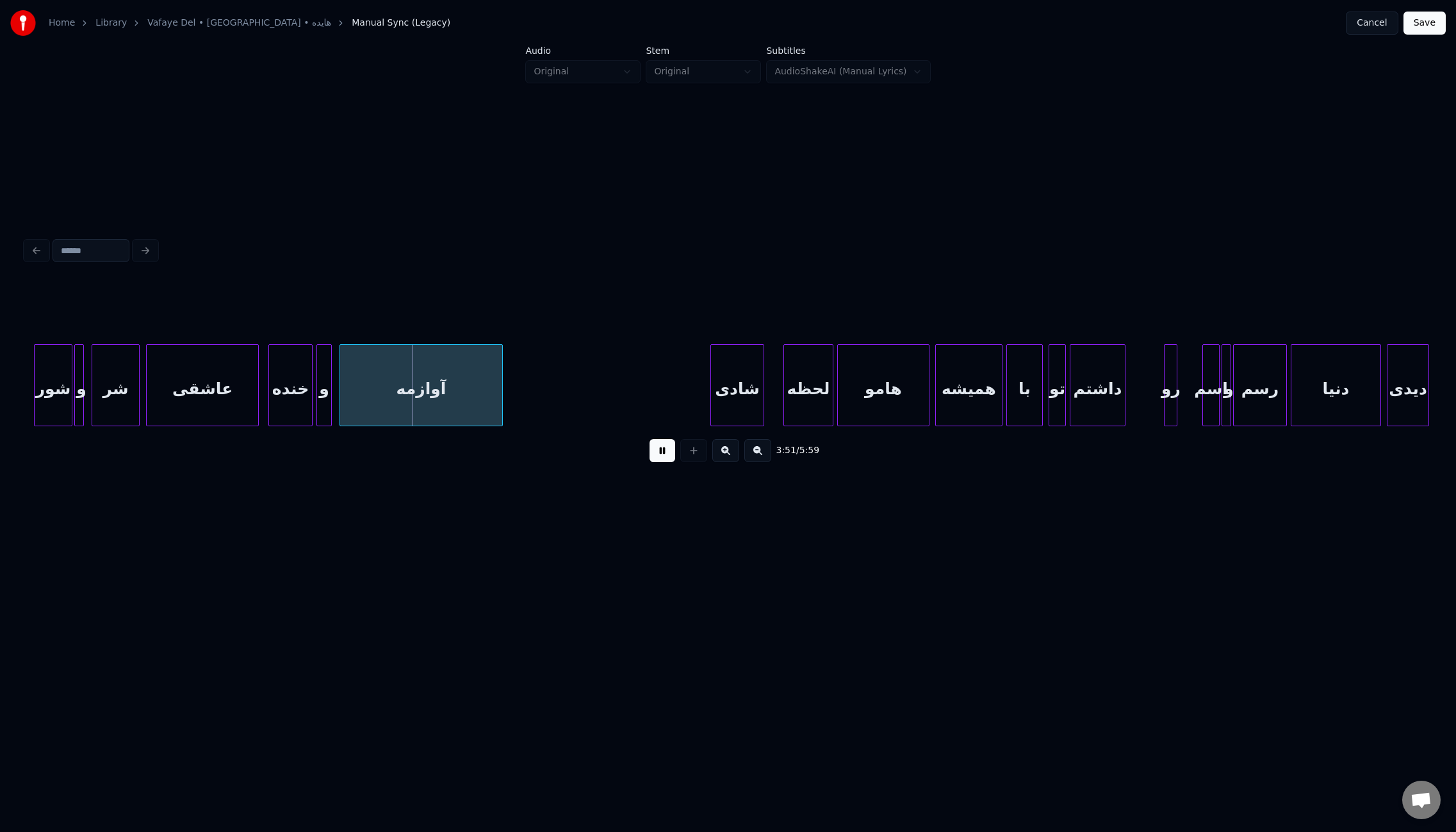
scroll to position [0, 21841]
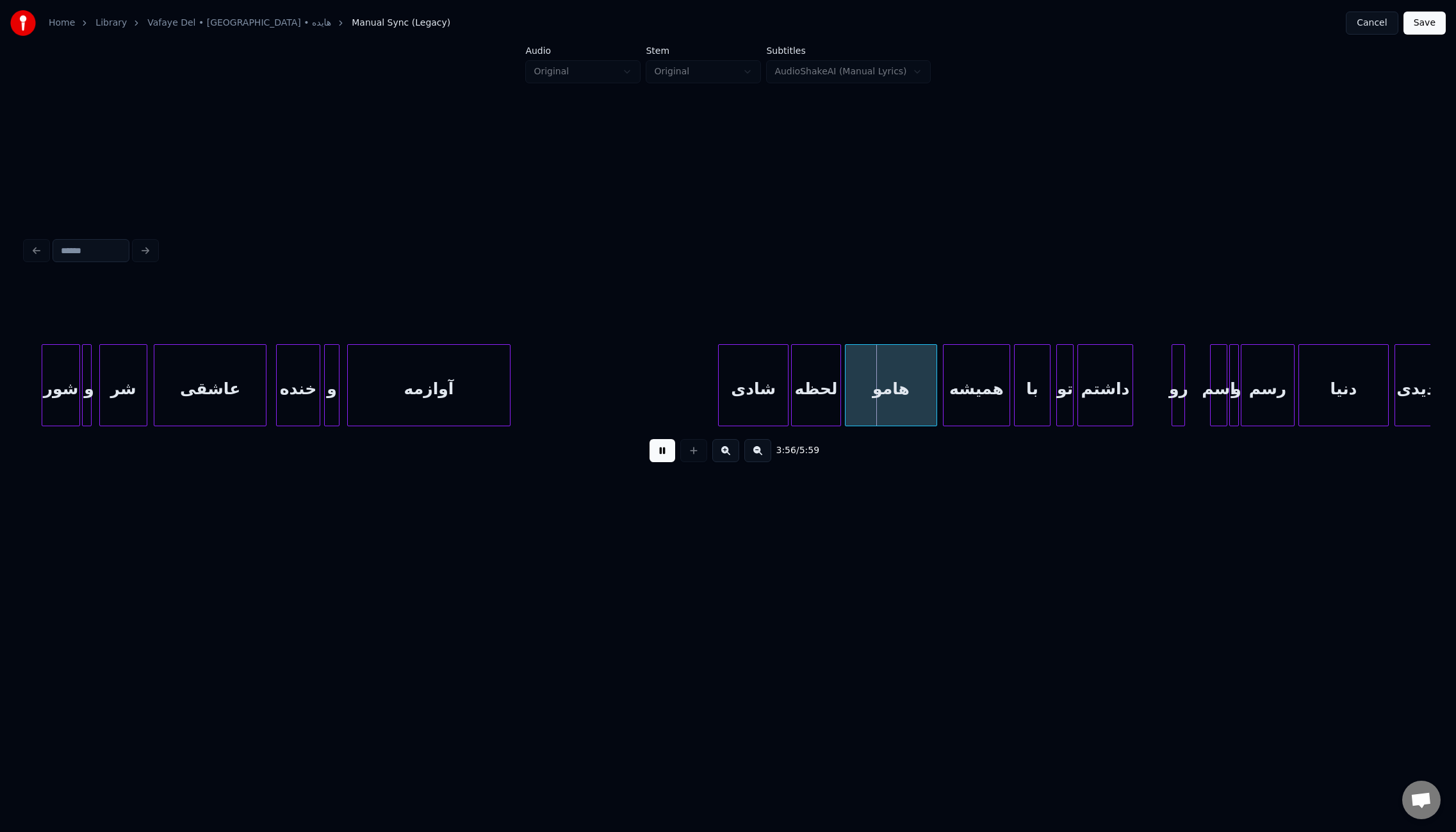
click at [786, 383] on div at bounding box center [786, 385] width 4 height 81
click at [1188, 393] on div at bounding box center [1189, 385] width 4 height 81
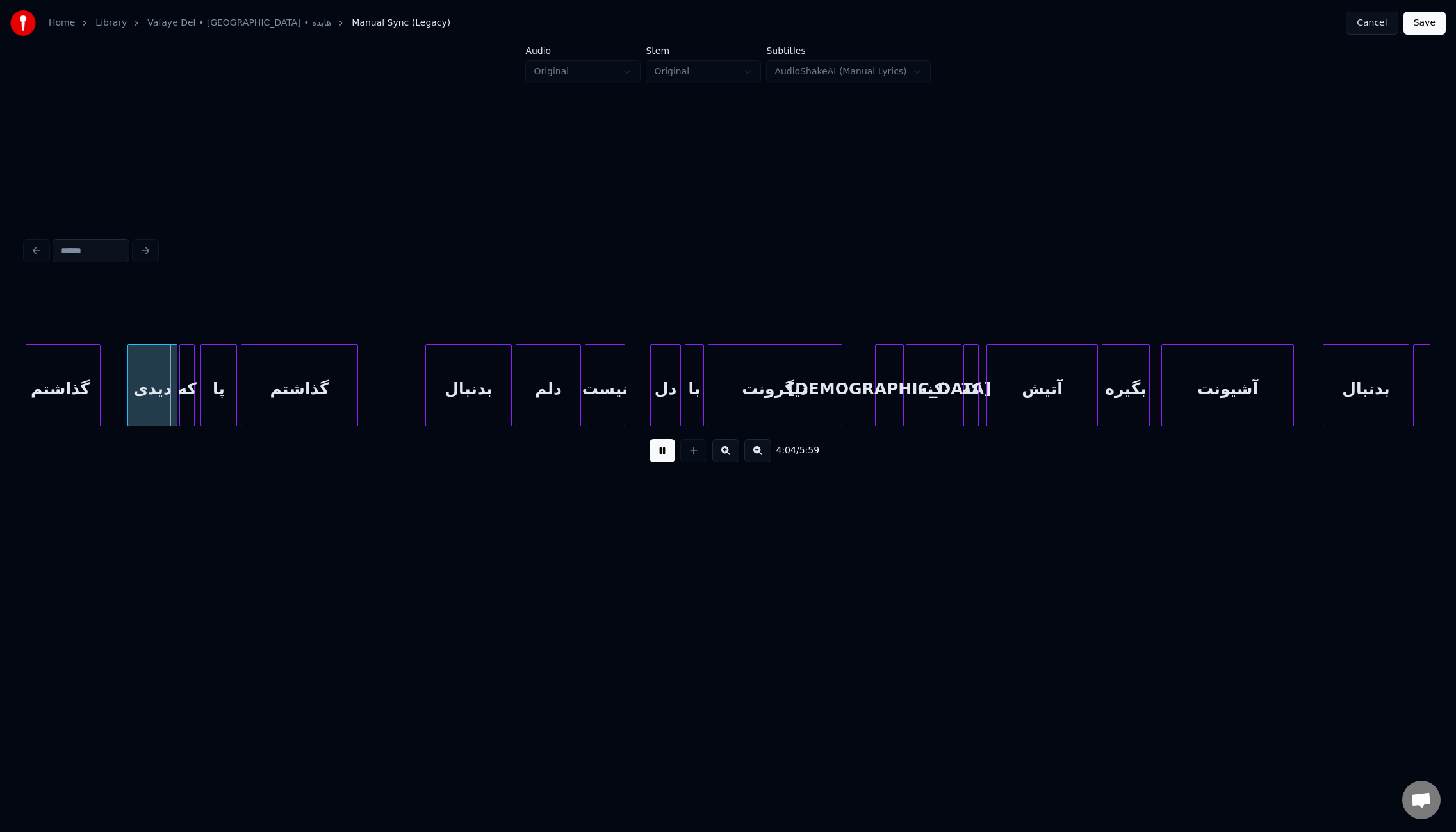
scroll to position [0, 23349]
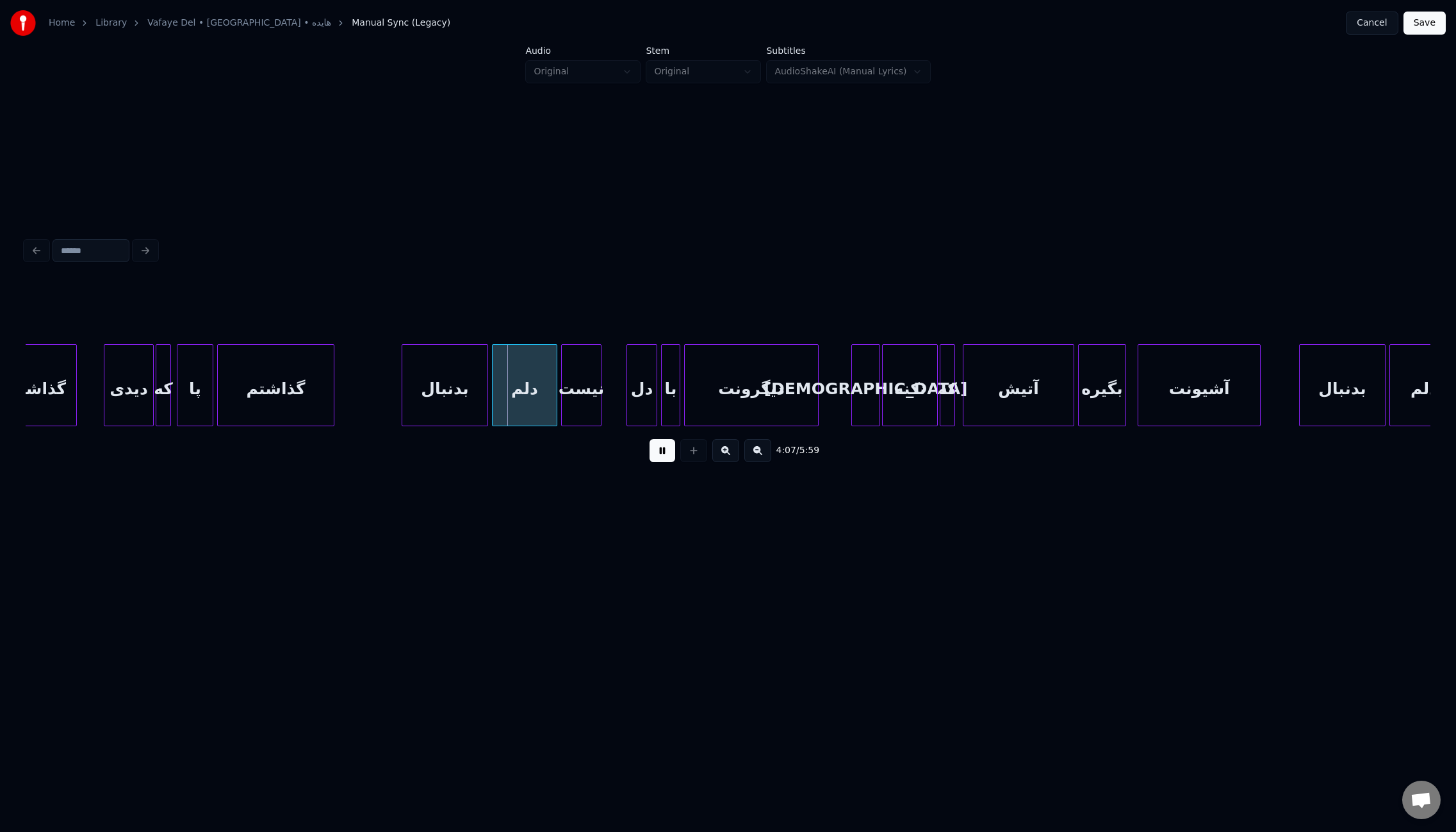
click at [1260, 390] on div at bounding box center [1258, 385] width 4 height 81
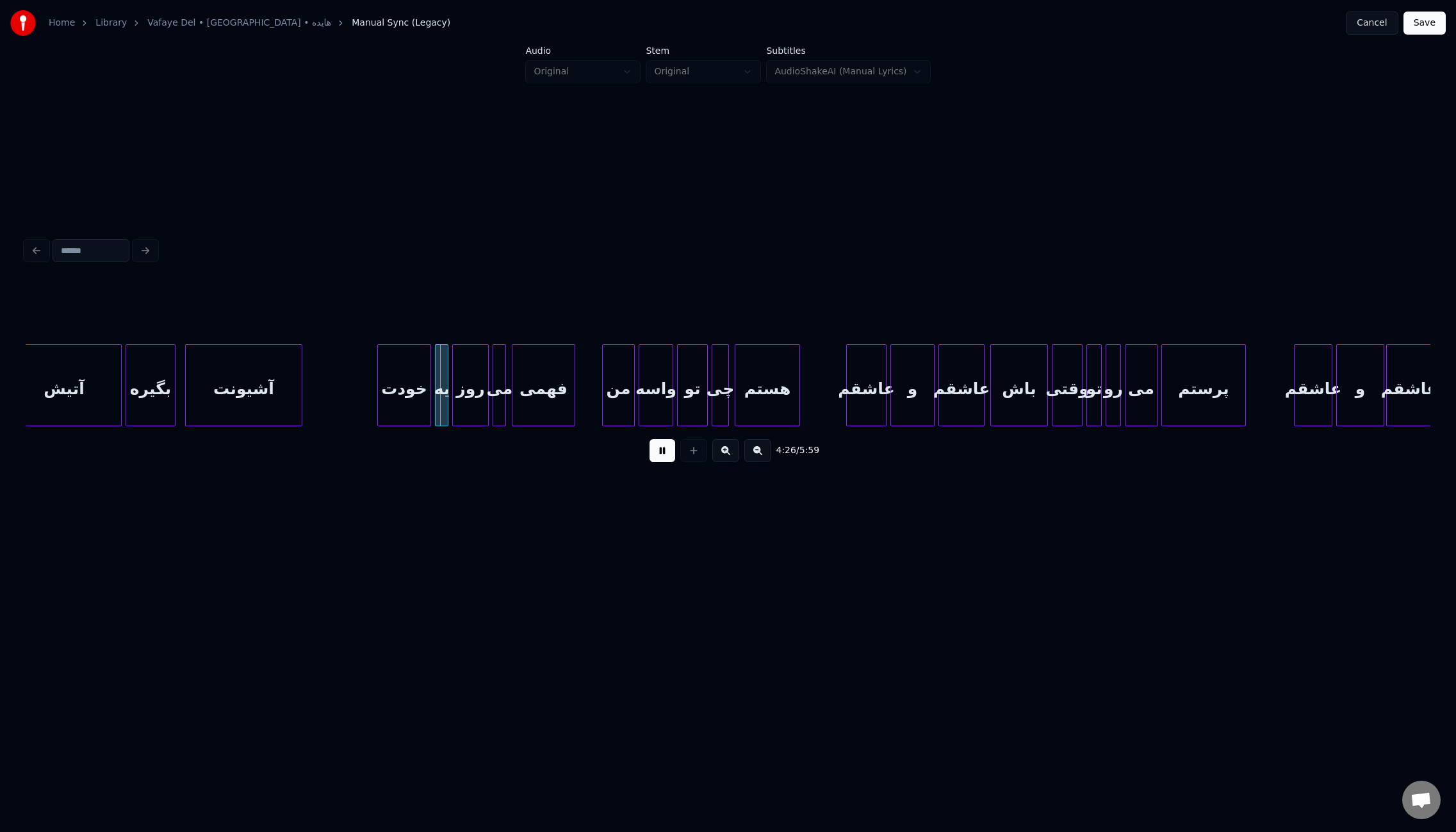
scroll to position [0, 25181]
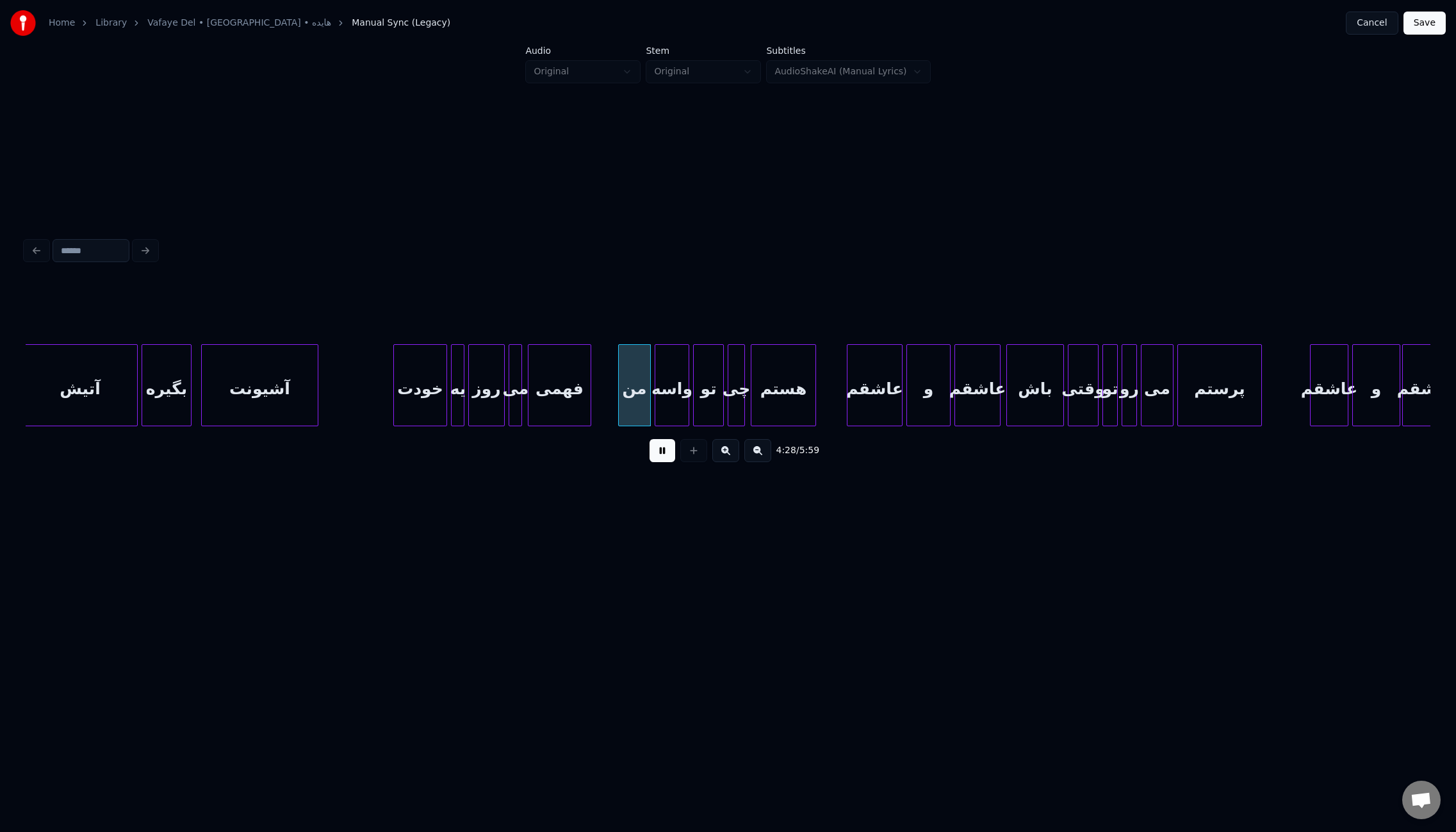
click at [848, 382] on div at bounding box center [850, 385] width 4 height 81
click at [918, 388] on div at bounding box center [917, 385] width 4 height 81
click at [925, 386] on div at bounding box center [926, 385] width 4 height 81
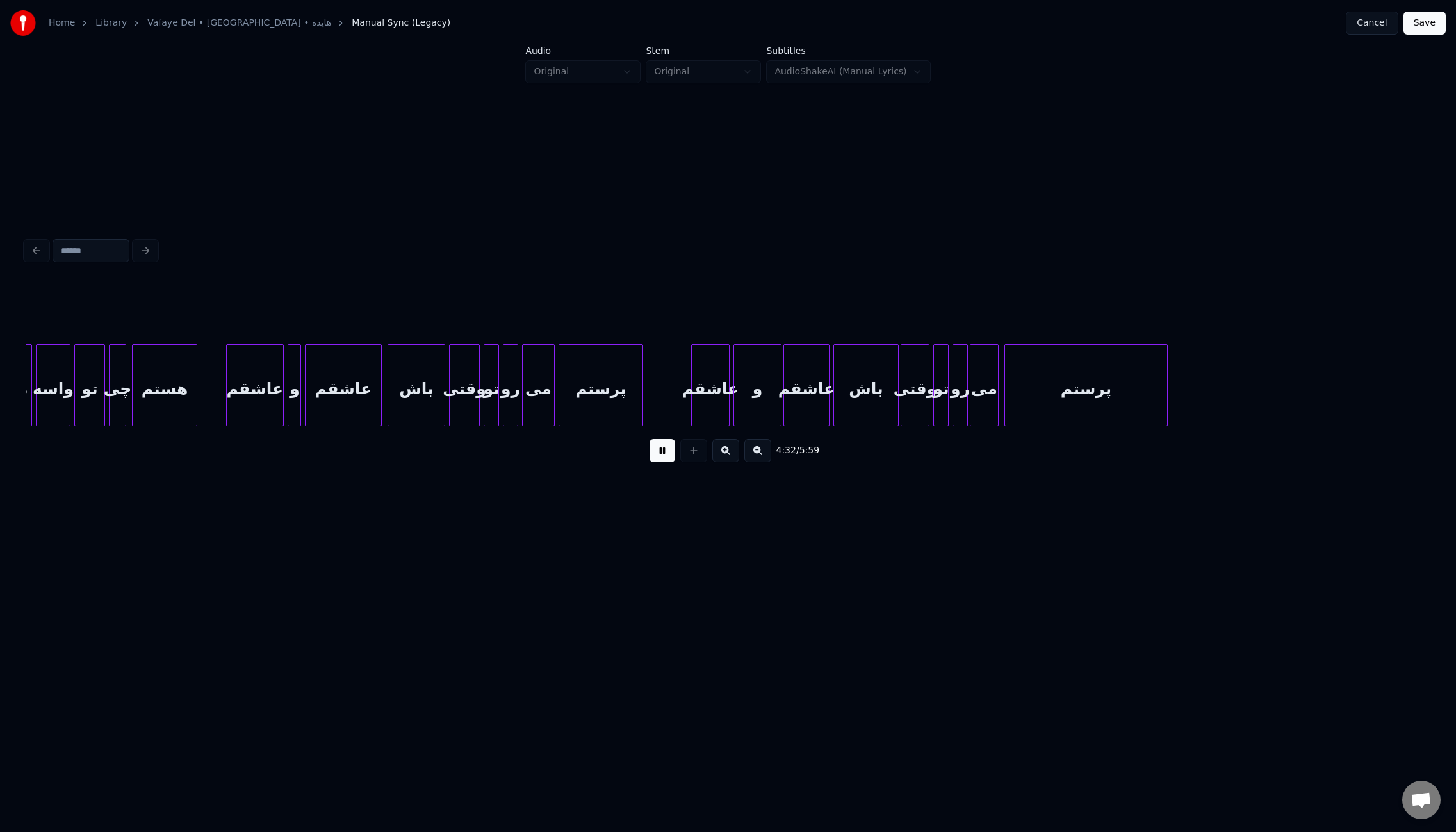
scroll to position [0, 25816]
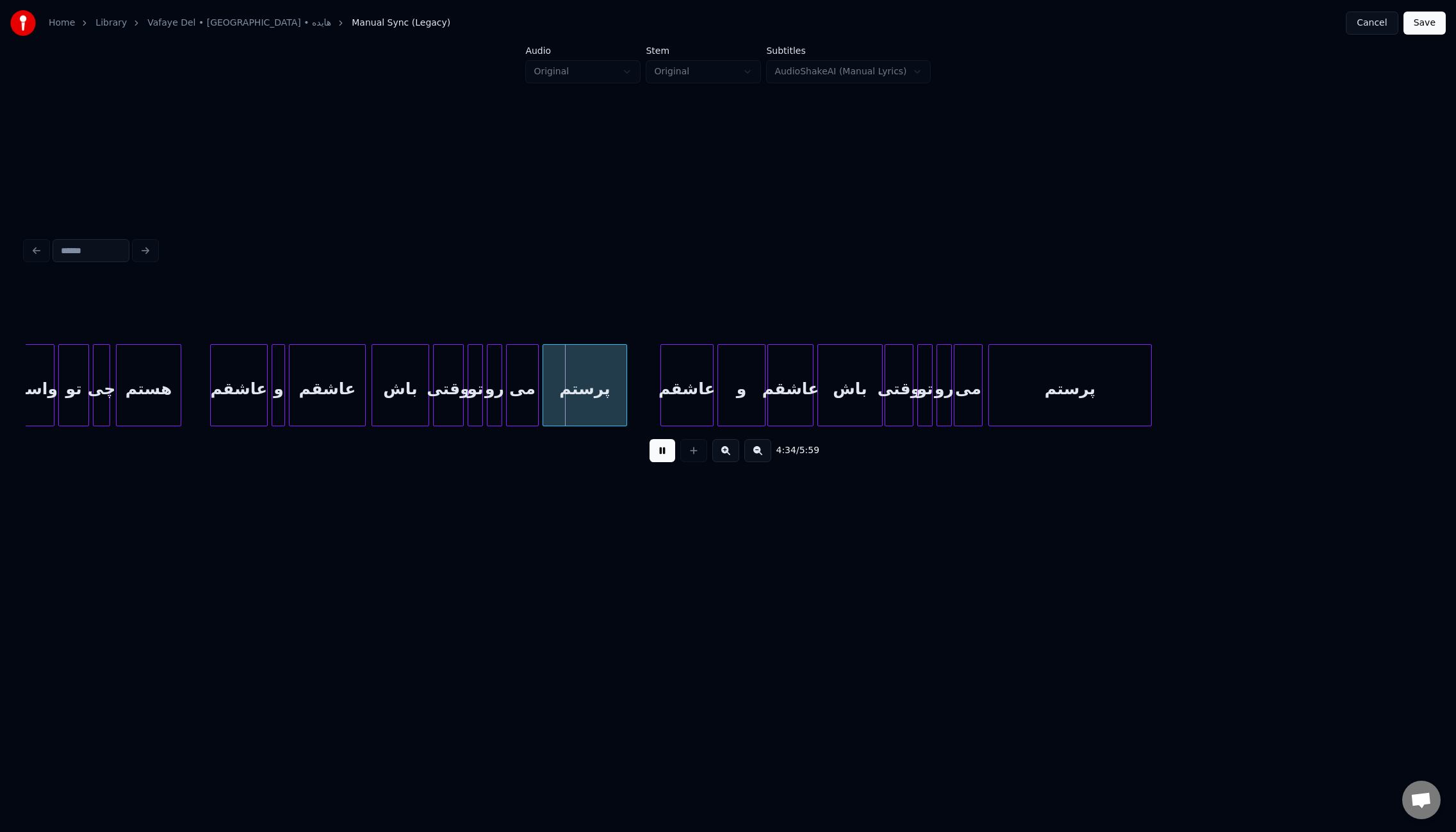
click at [663, 369] on div at bounding box center [663, 385] width 4 height 81
click at [731, 387] on div at bounding box center [730, 385] width 4 height 81
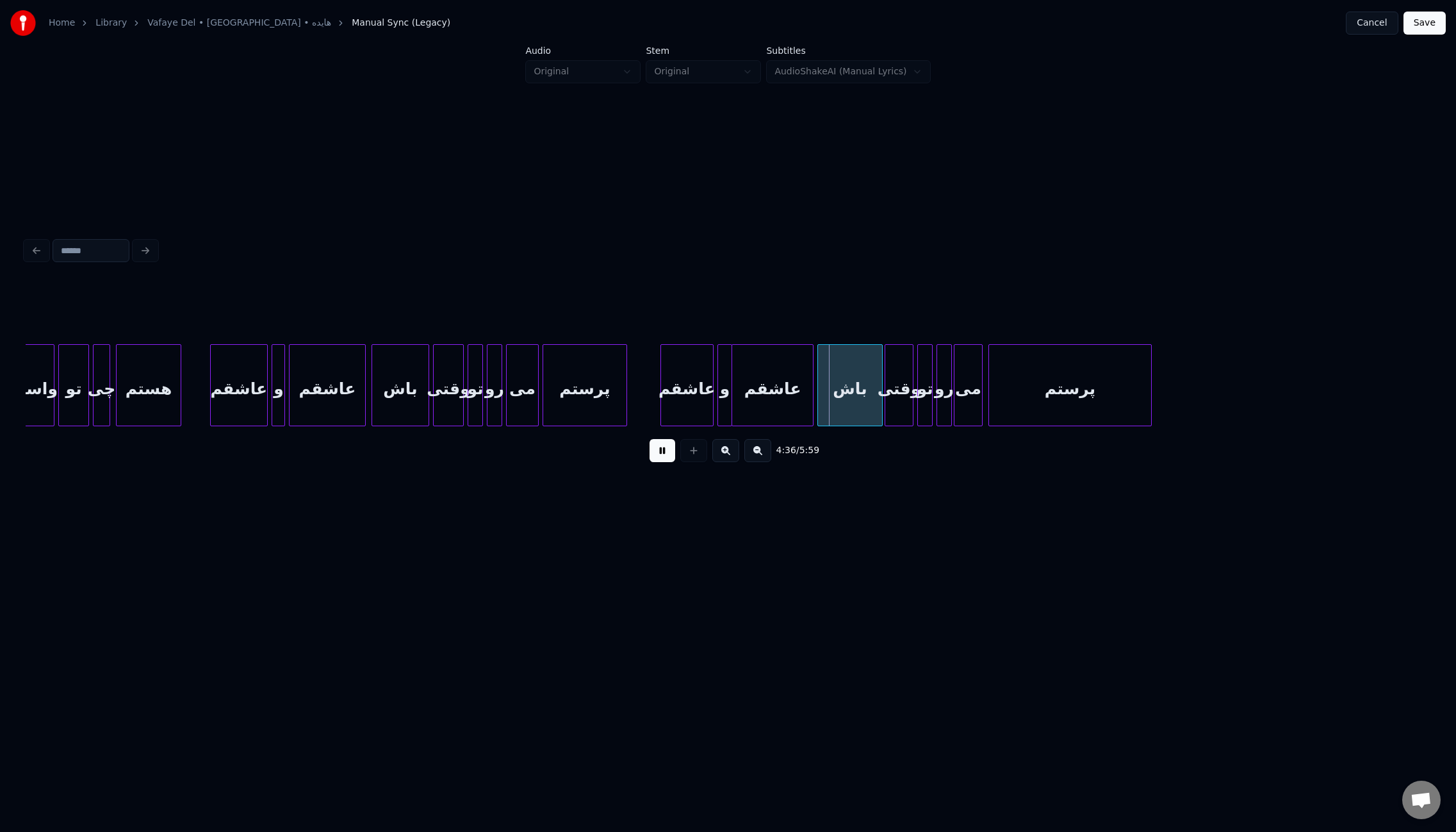
click at [734, 387] on div at bounding box center [734, 385] width 4 height 81
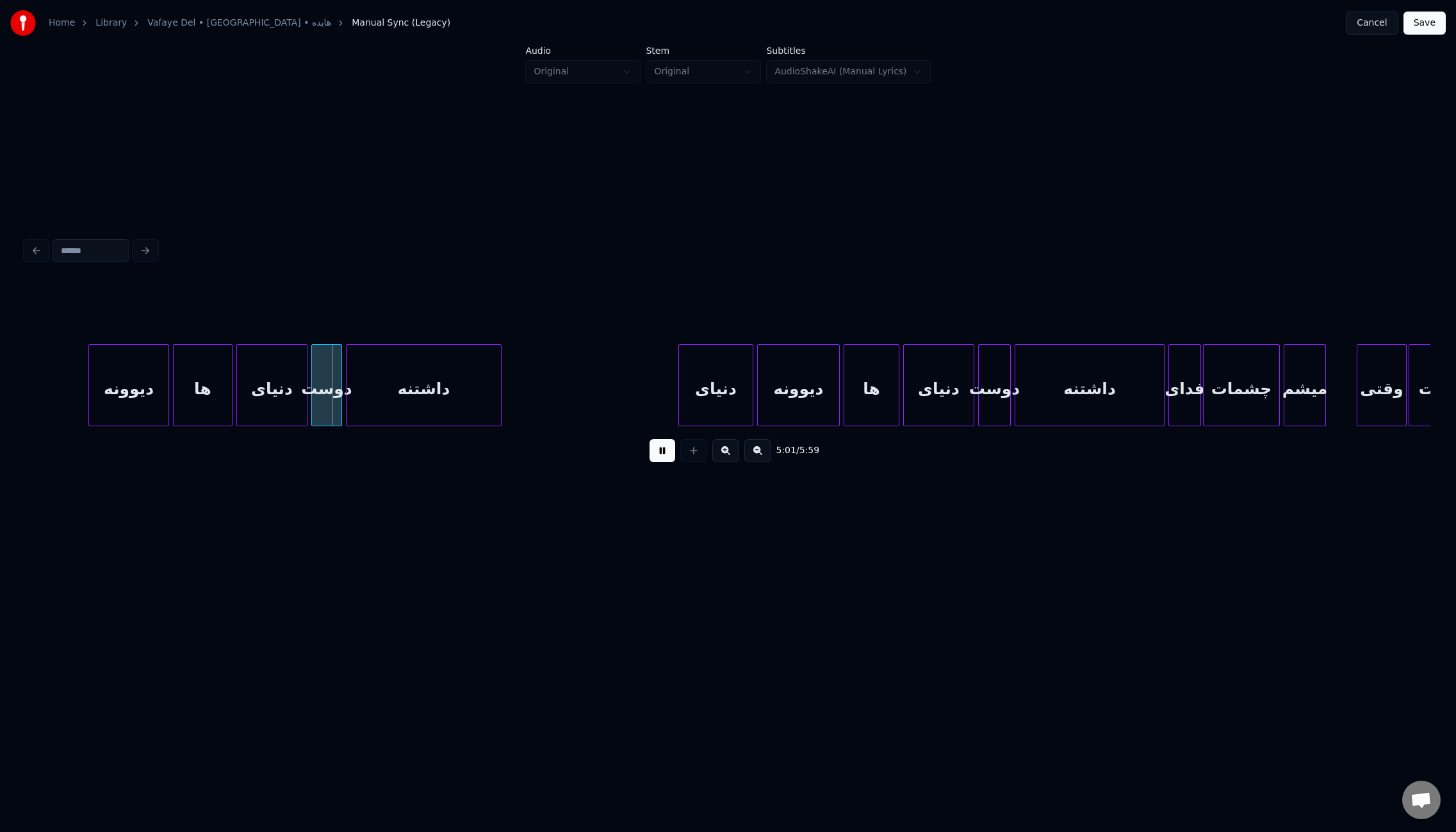
scroll to position [0, 28834]
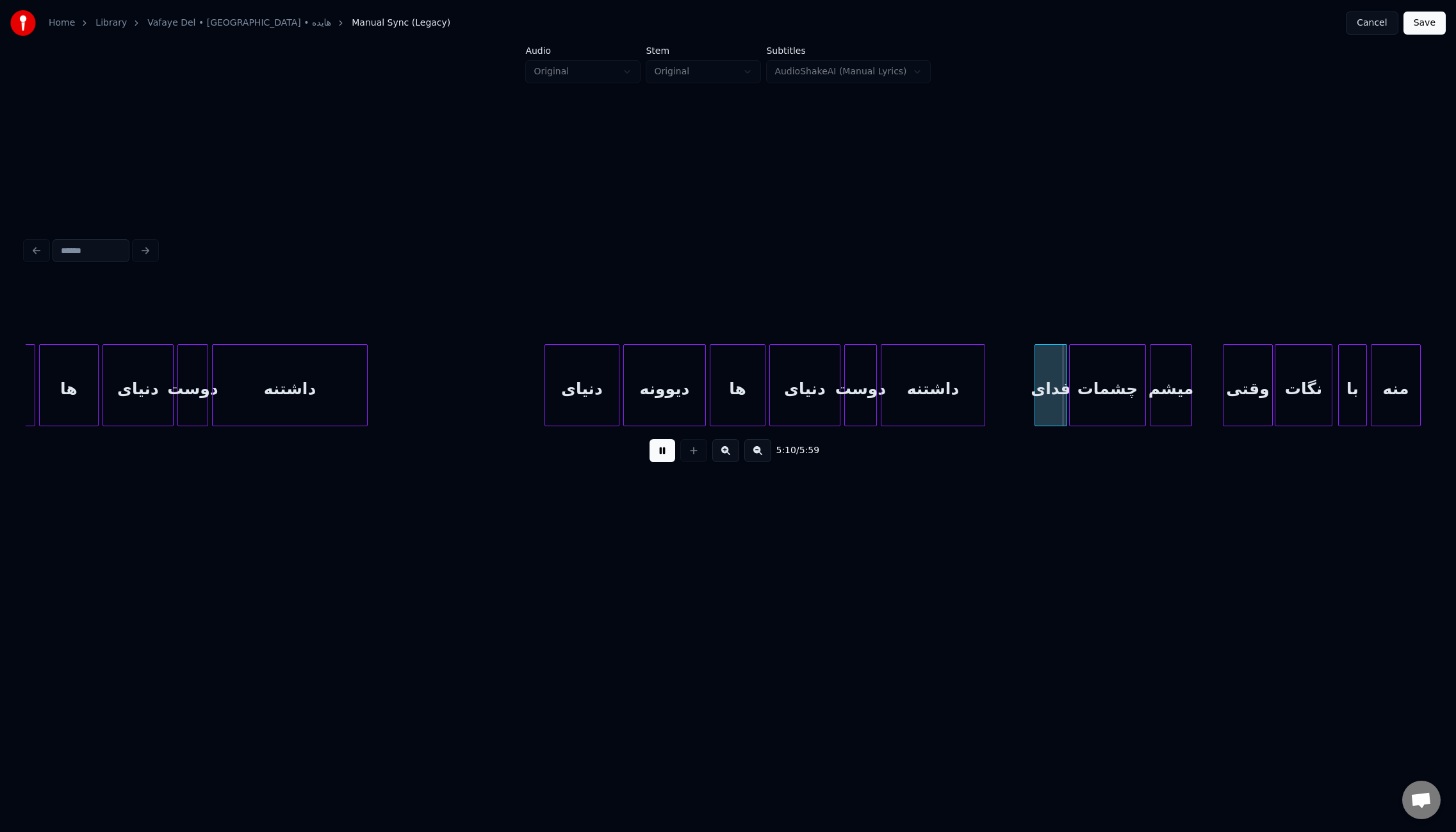
click at [985, 400] on div at bounding box center [983, 385] width 4 height 81
click at [1005, 398] on div at bounding box center [1007, 385] width 4 height 81
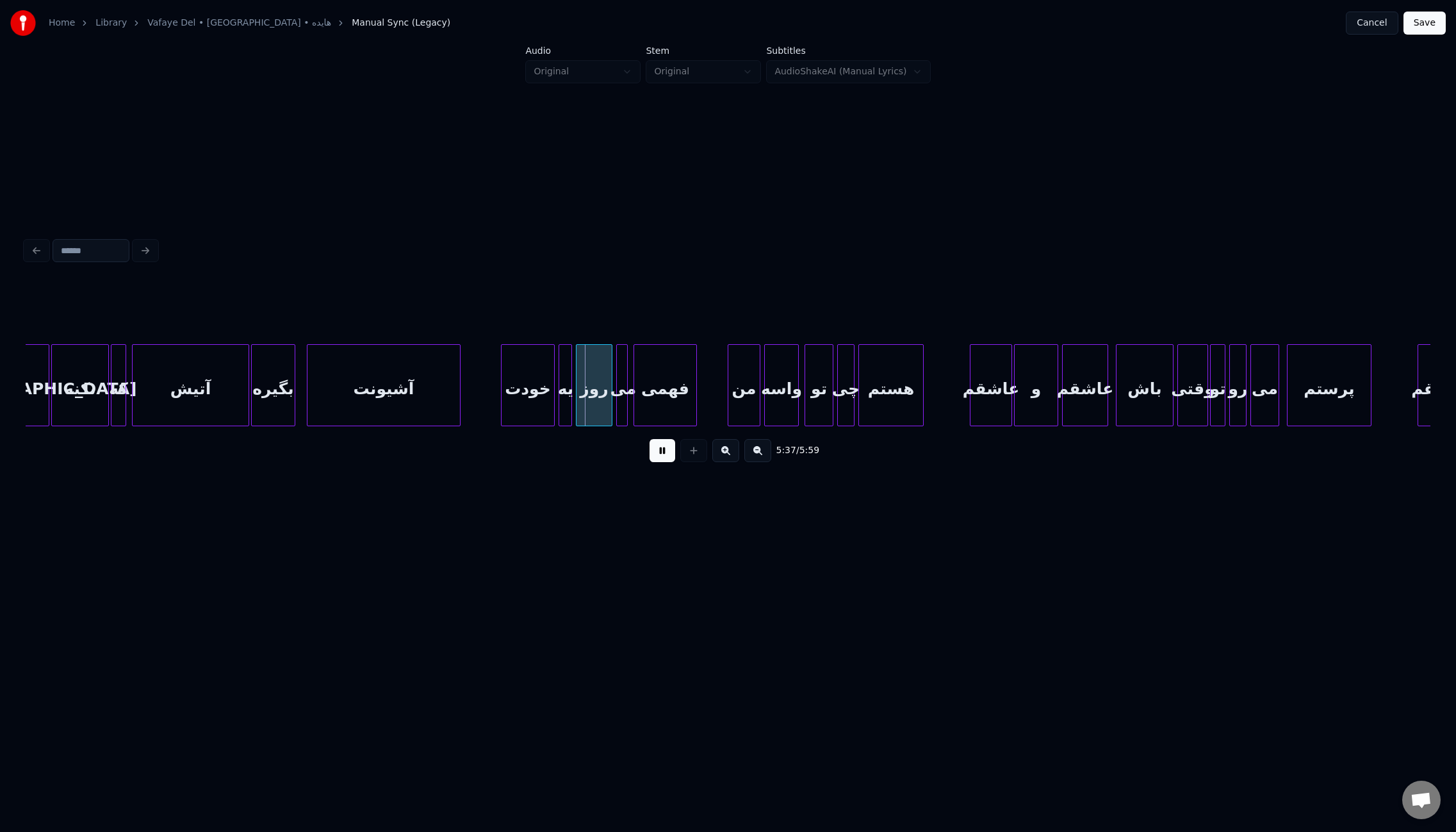
scroll to position [0, 31916]
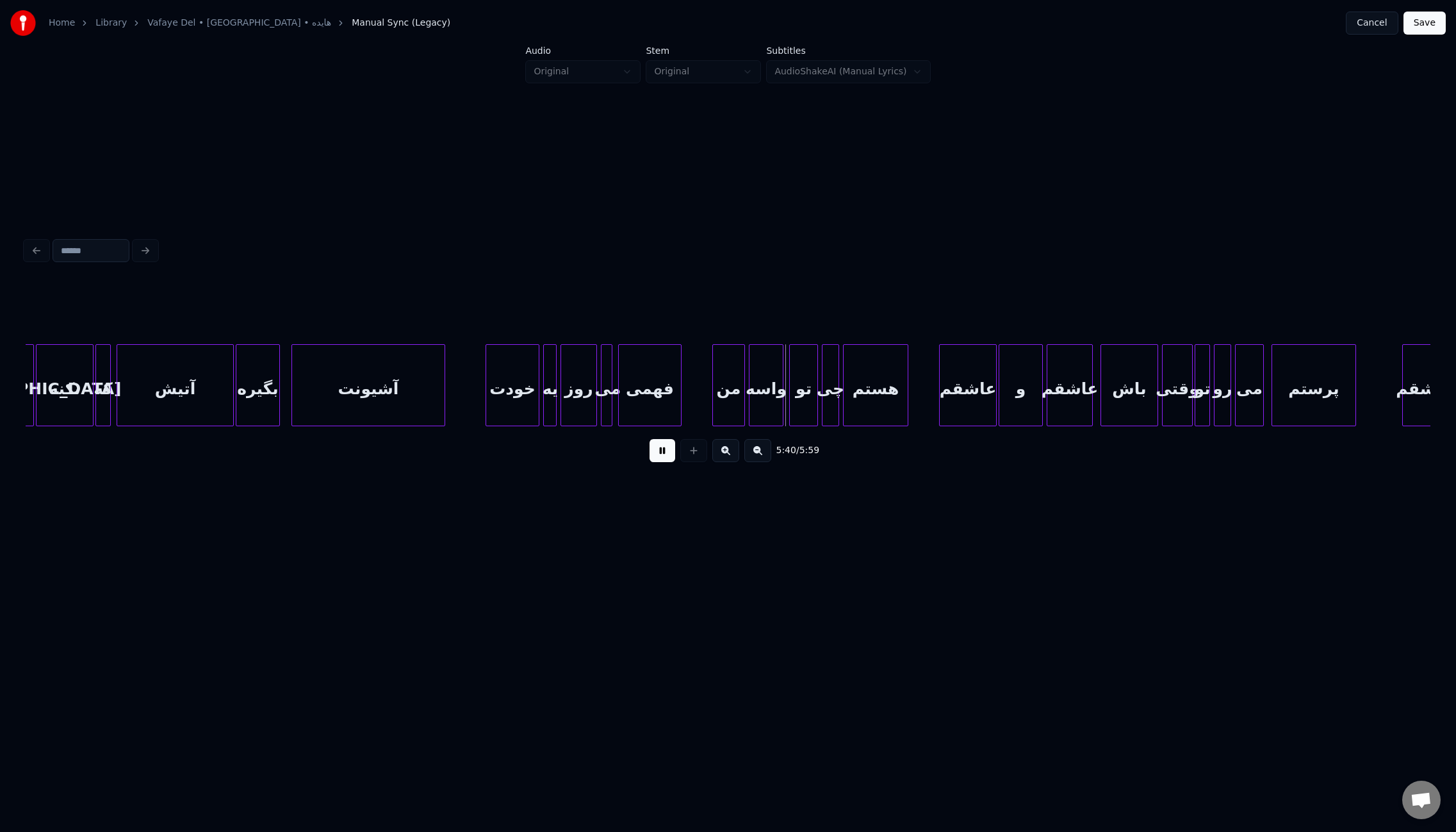
click at [940, 382] on div at bounding box center [942, 385] width 4 height 81
click at [1012, 393] on div at bounding box center [1013, 385] width 4 height 81
click at [1017, 393] on div at bounding box center [1019, 385] width 4 height 81
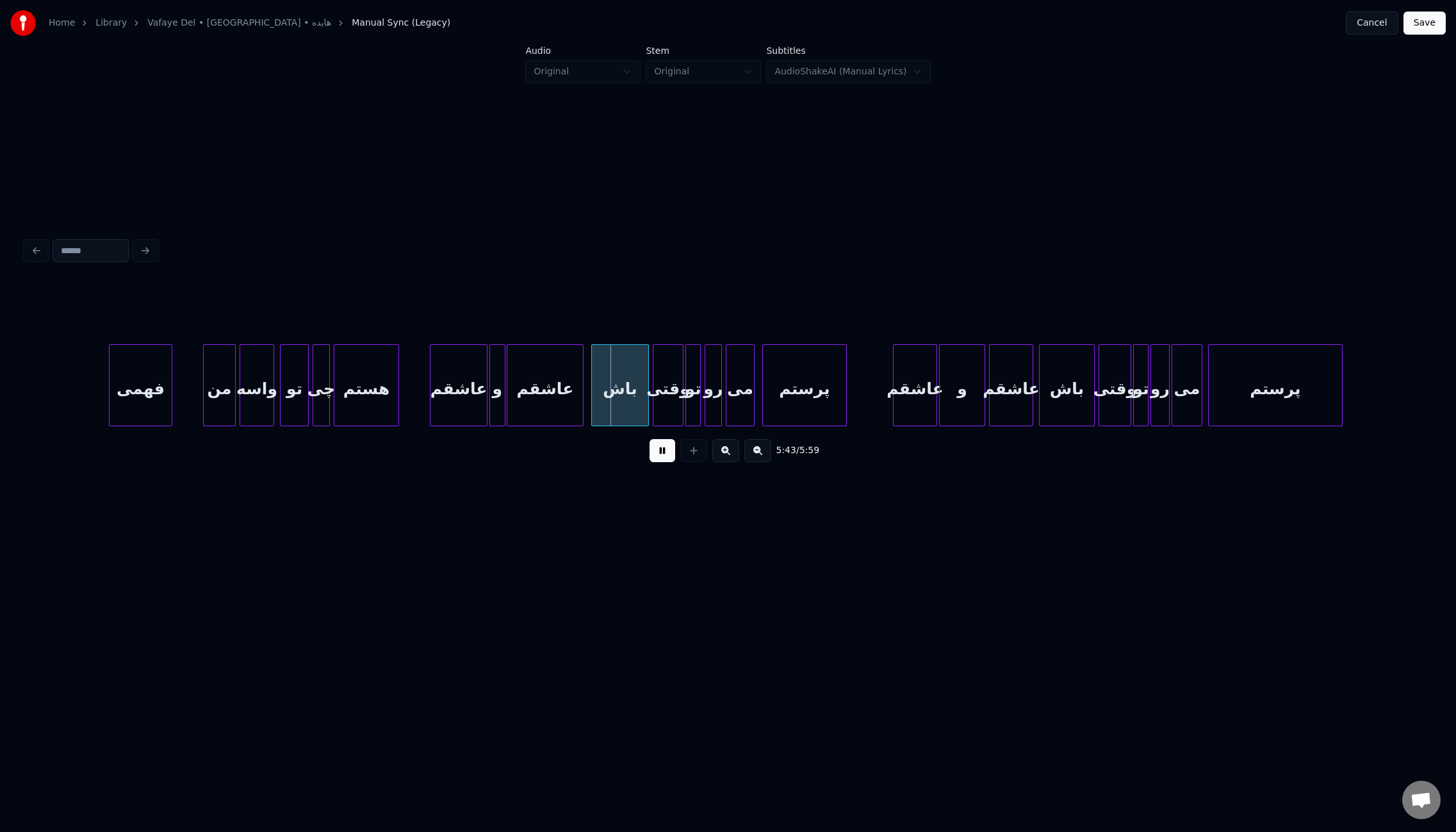
scroll to position [0, 32512]
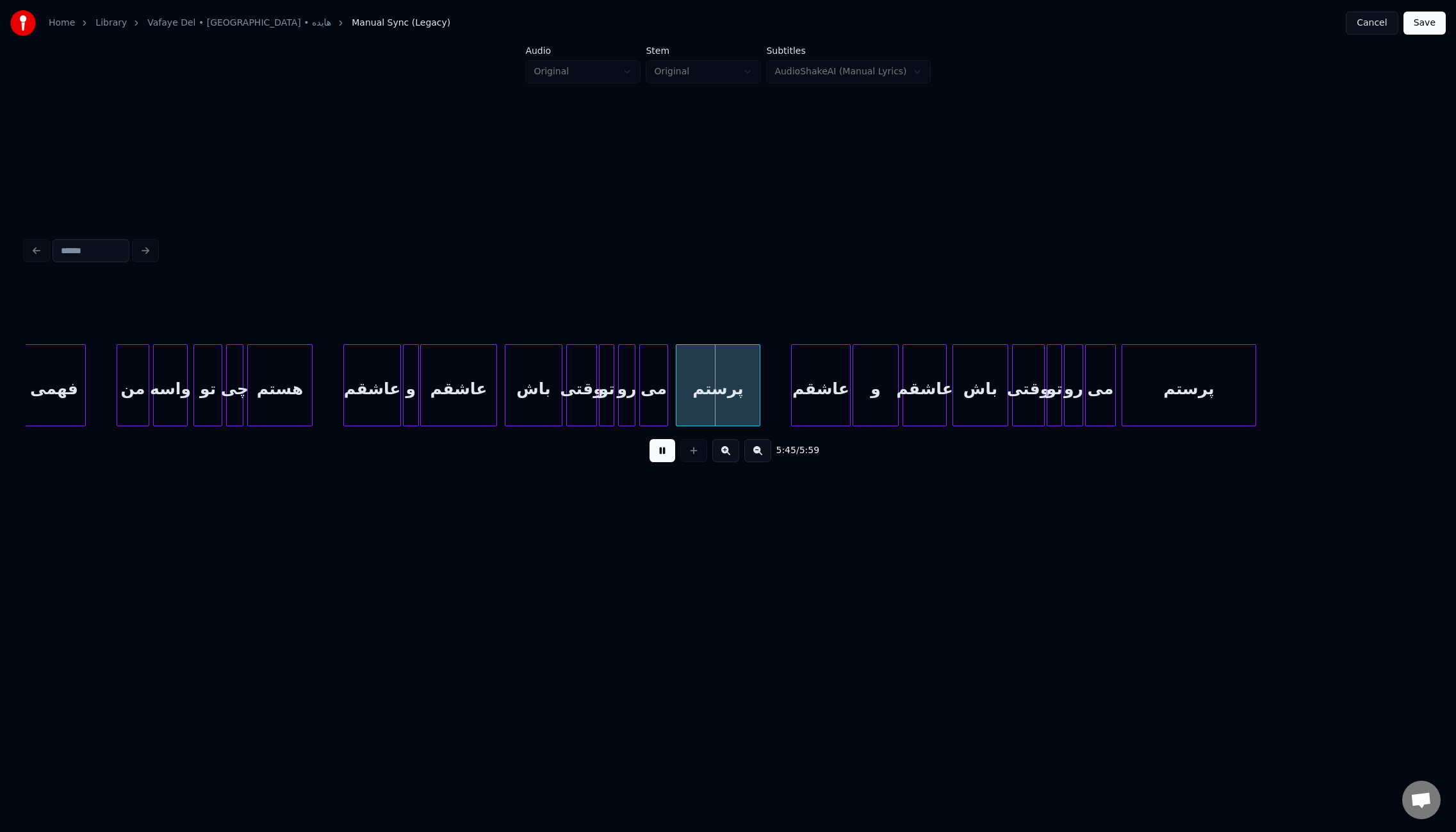
click at [793, 368] on div at bounding box center [794, 385] width 4 height 81
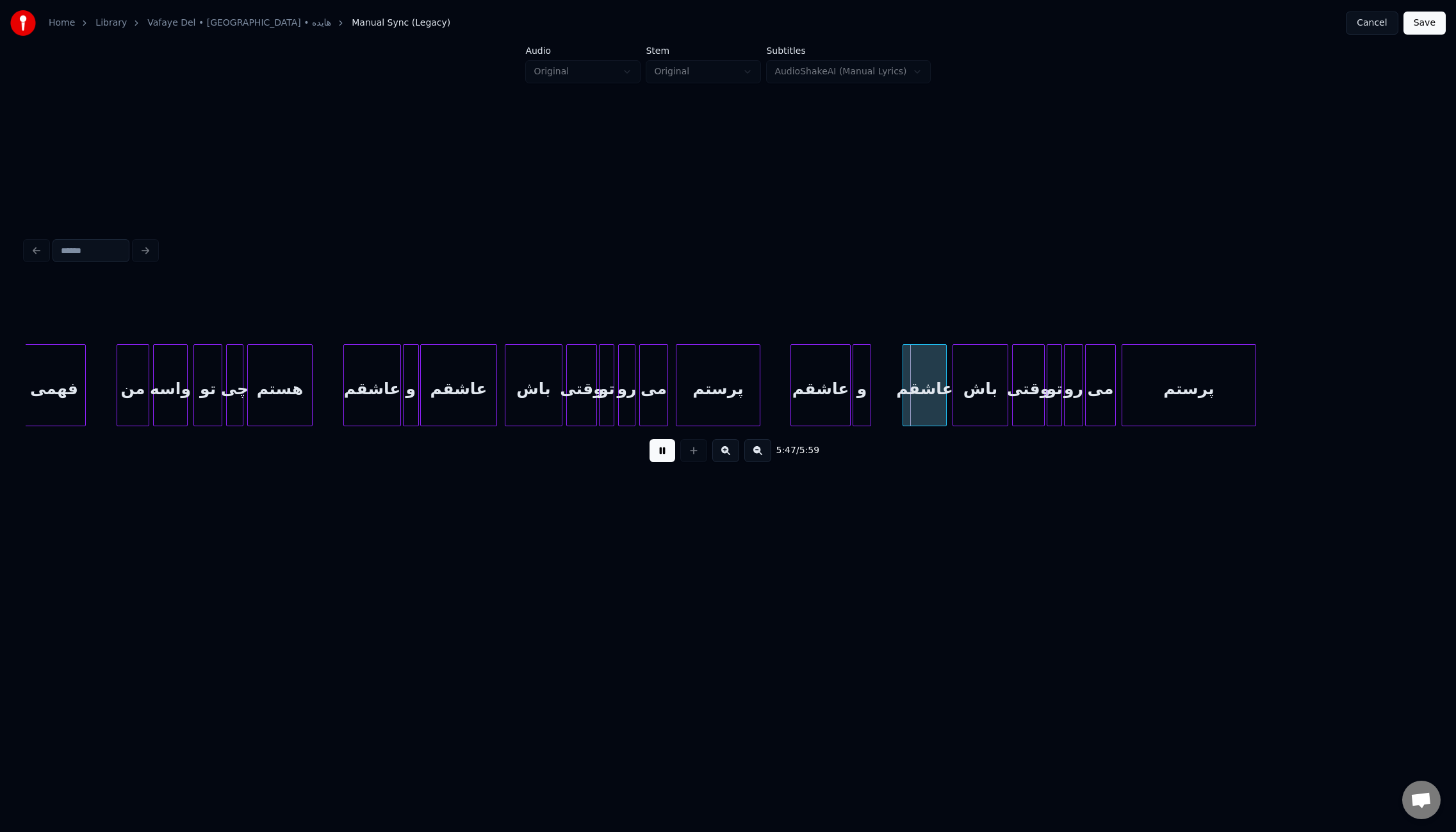
click at [867, 388] on div at bounding box center [869, 385] width 4 height 81
click at [873, 391] on div at bounding box center [876, 385] width 4 height 81
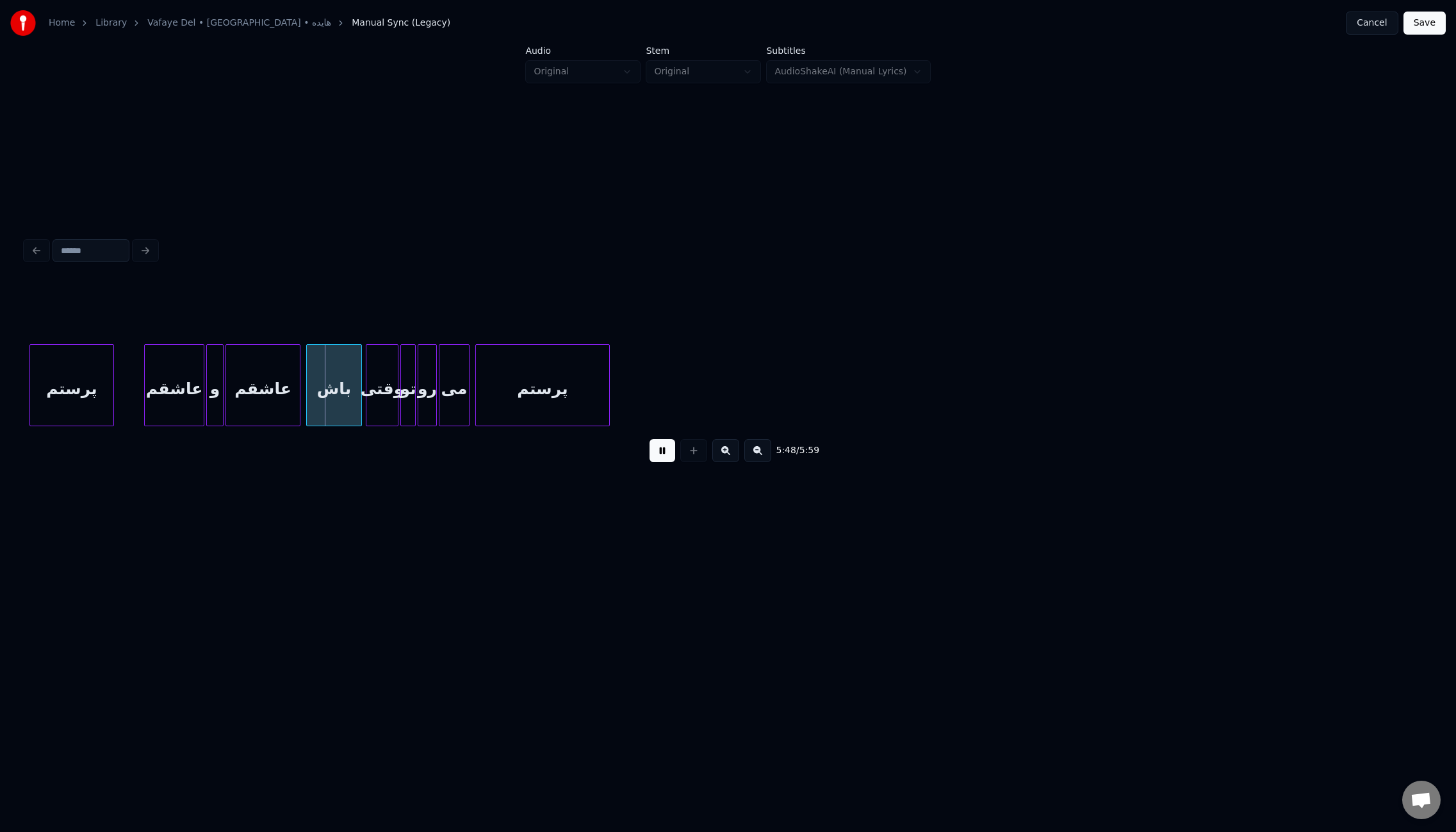
scroll to position [0, 33149]
click at [1425, 26] on button "Save" at bounding box center [1425, 23] width 42 height 23
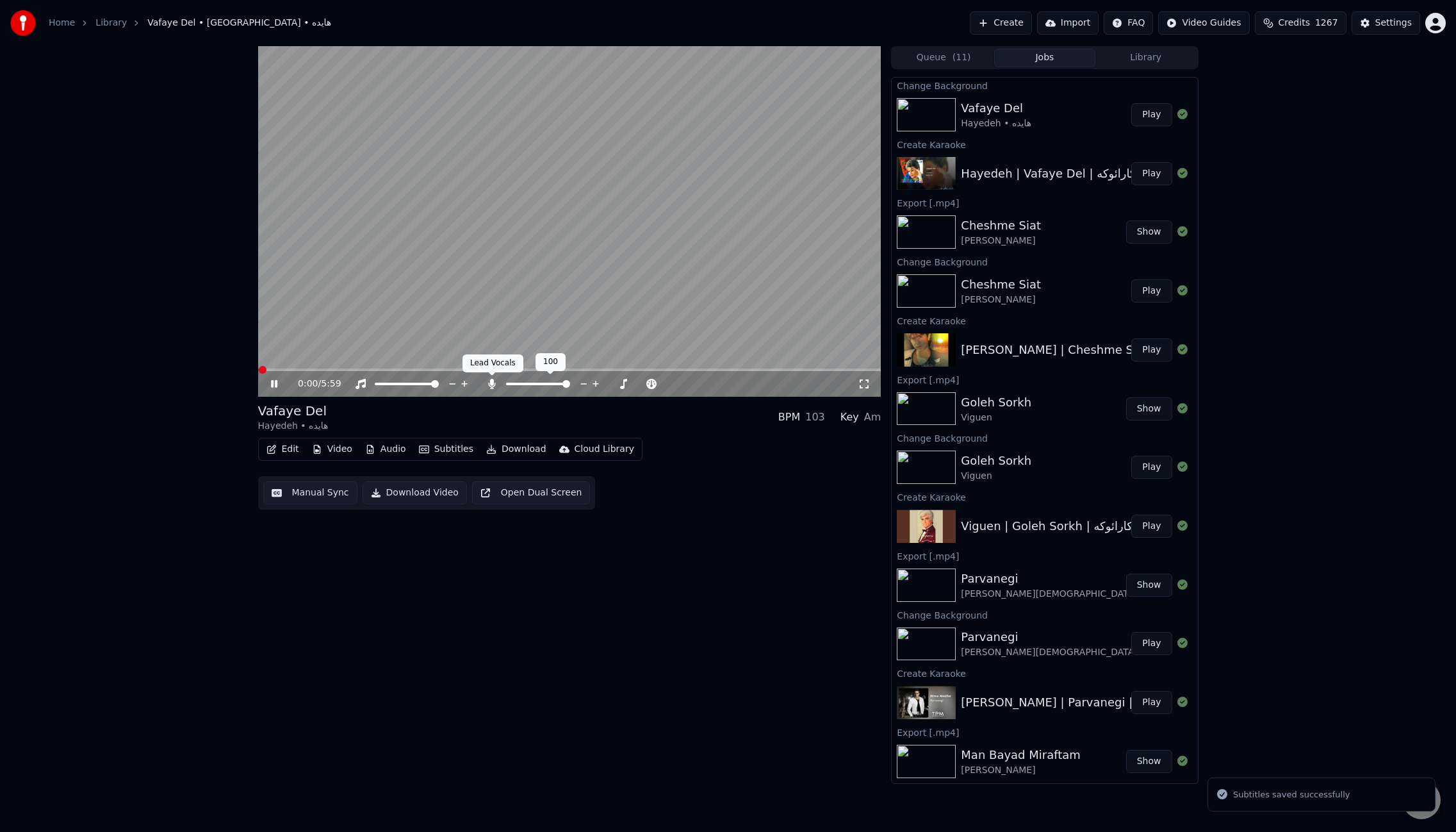
click at [494, 384] on icon at bounding box center [492, 384] width 13 height 10
click at [383, 369] on span at bounding box center [570, 370] width 624 height 3
click at [515, 450] on button "Download" at bounding box center [516, 449] width 70 height 18
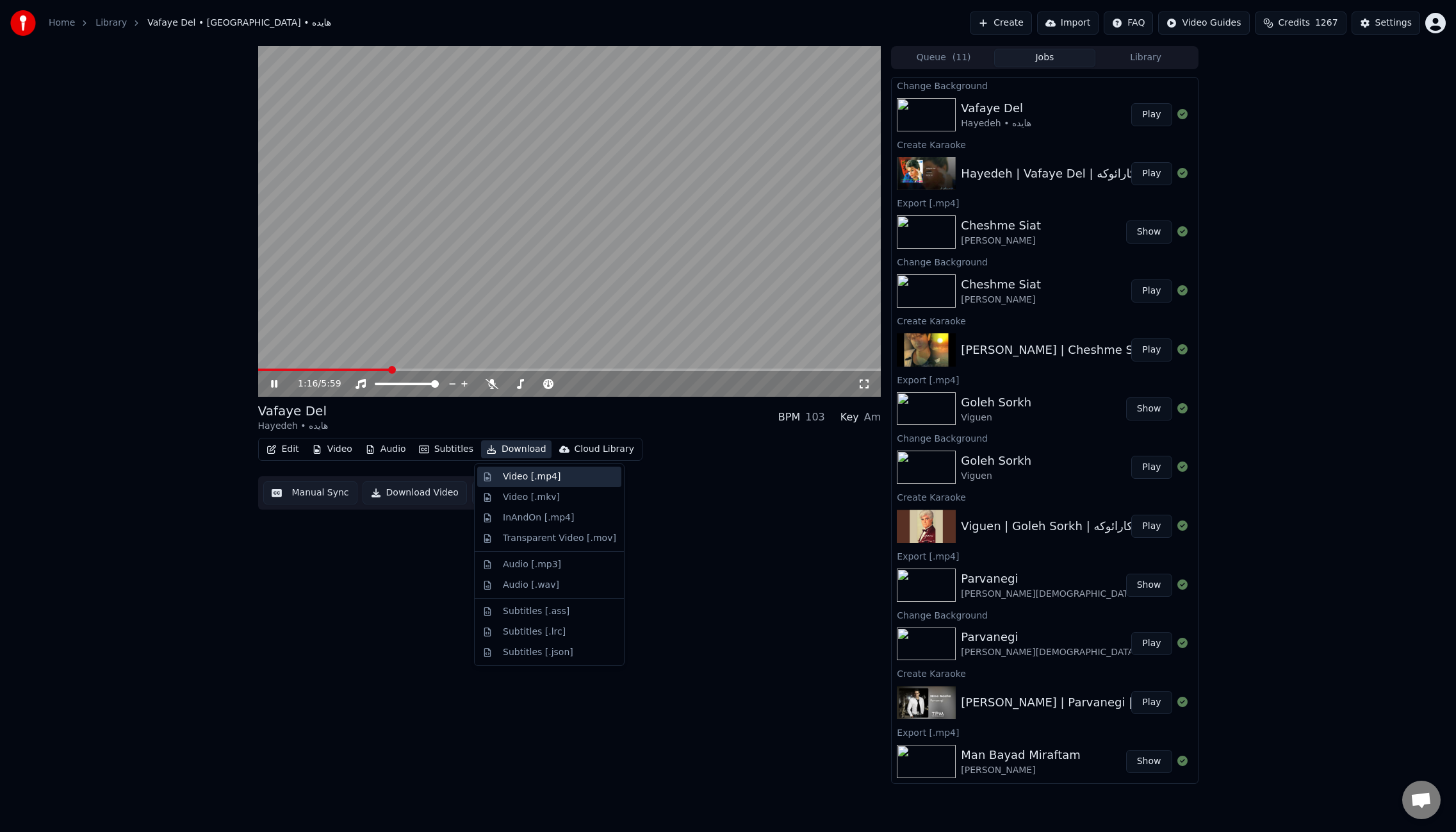
click at [536, 480] on div "Video [.mp4]" at bounding box center [532, 477] width 58 height 13
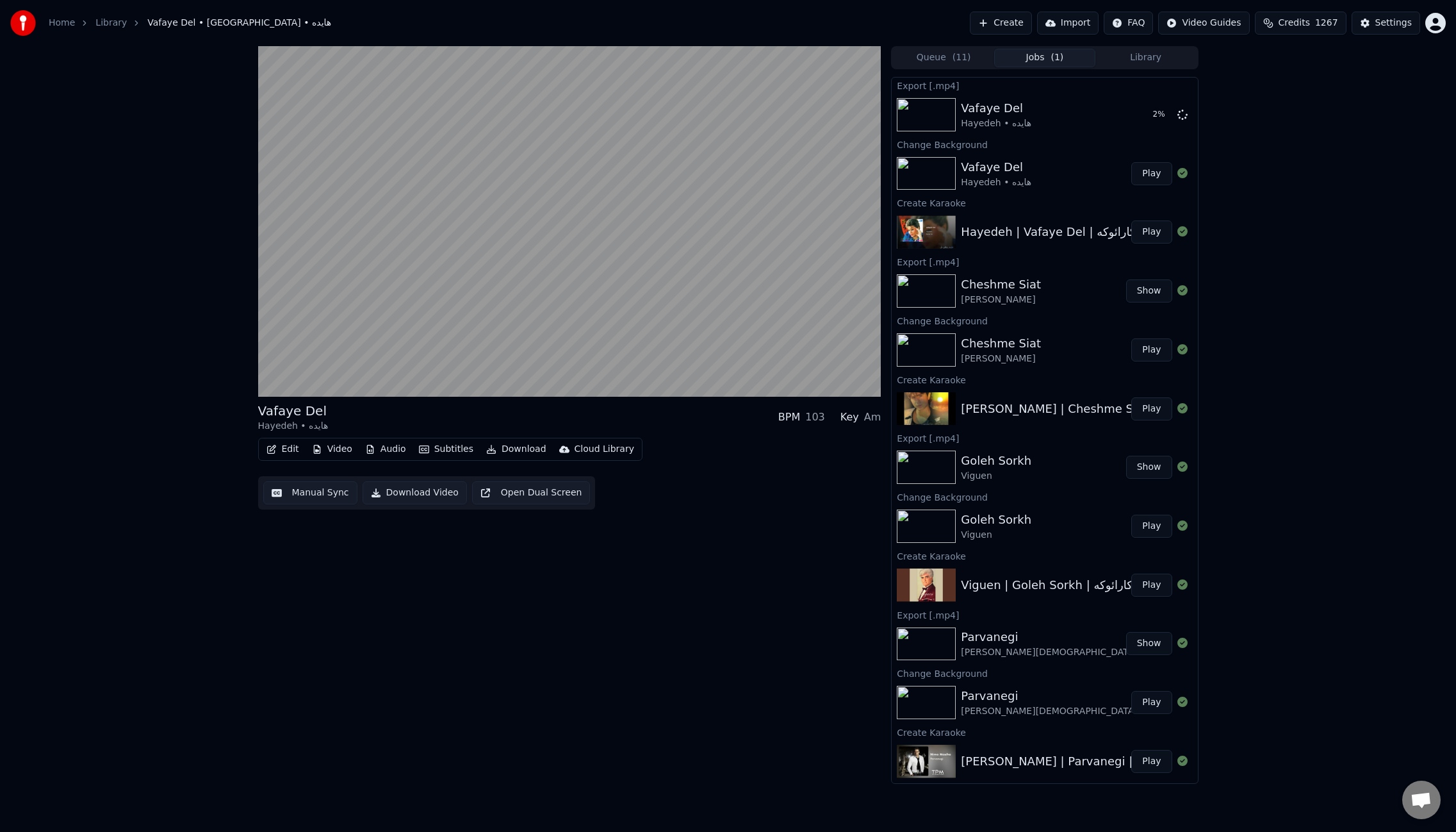
click at [276, 448] on icon "button" at bounding box center [271, 449] width 10 height 9
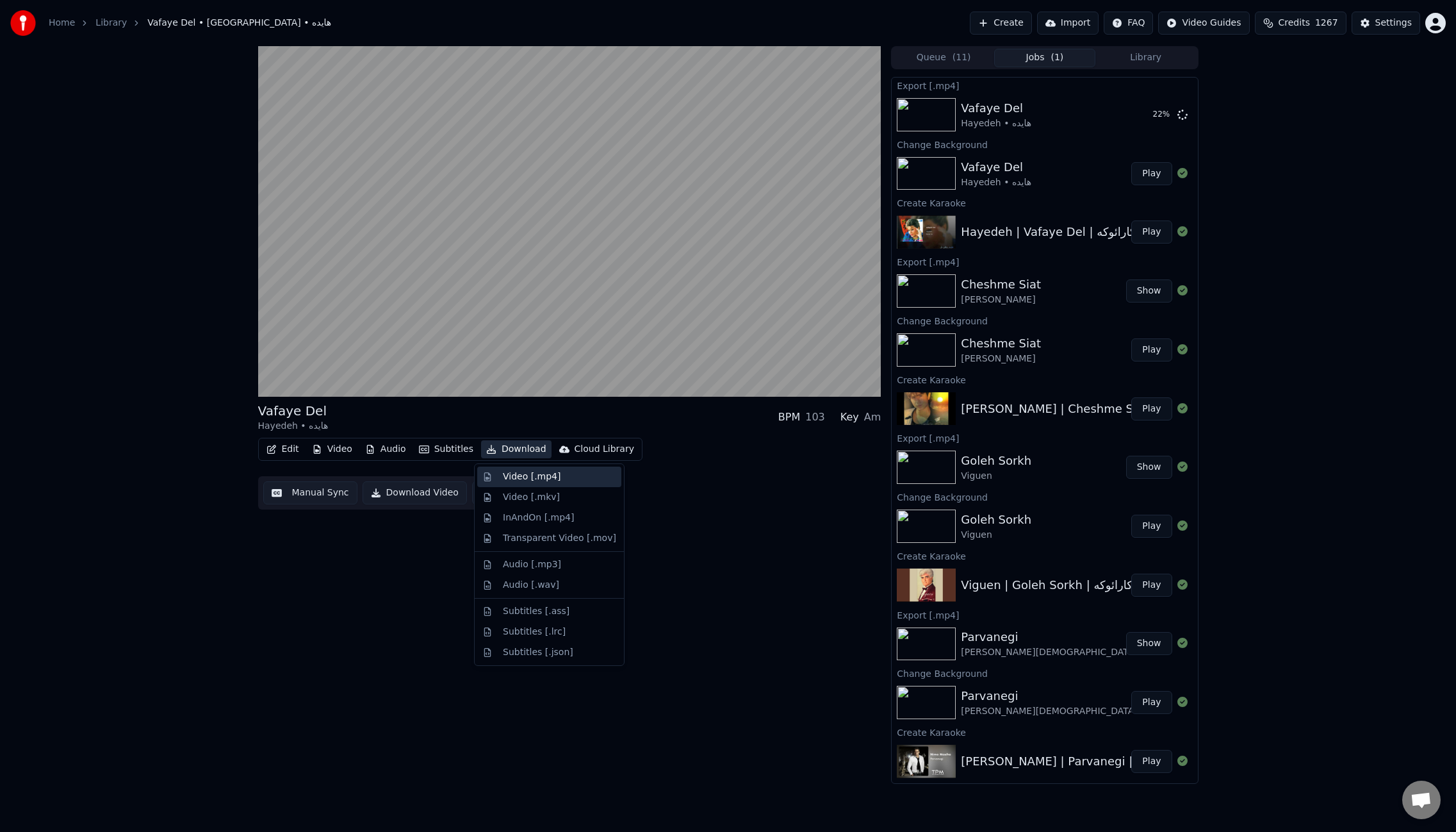
click at [524, 478] on div "Video [.mp4]" at bounding box center [532, 477] width 58 height 13
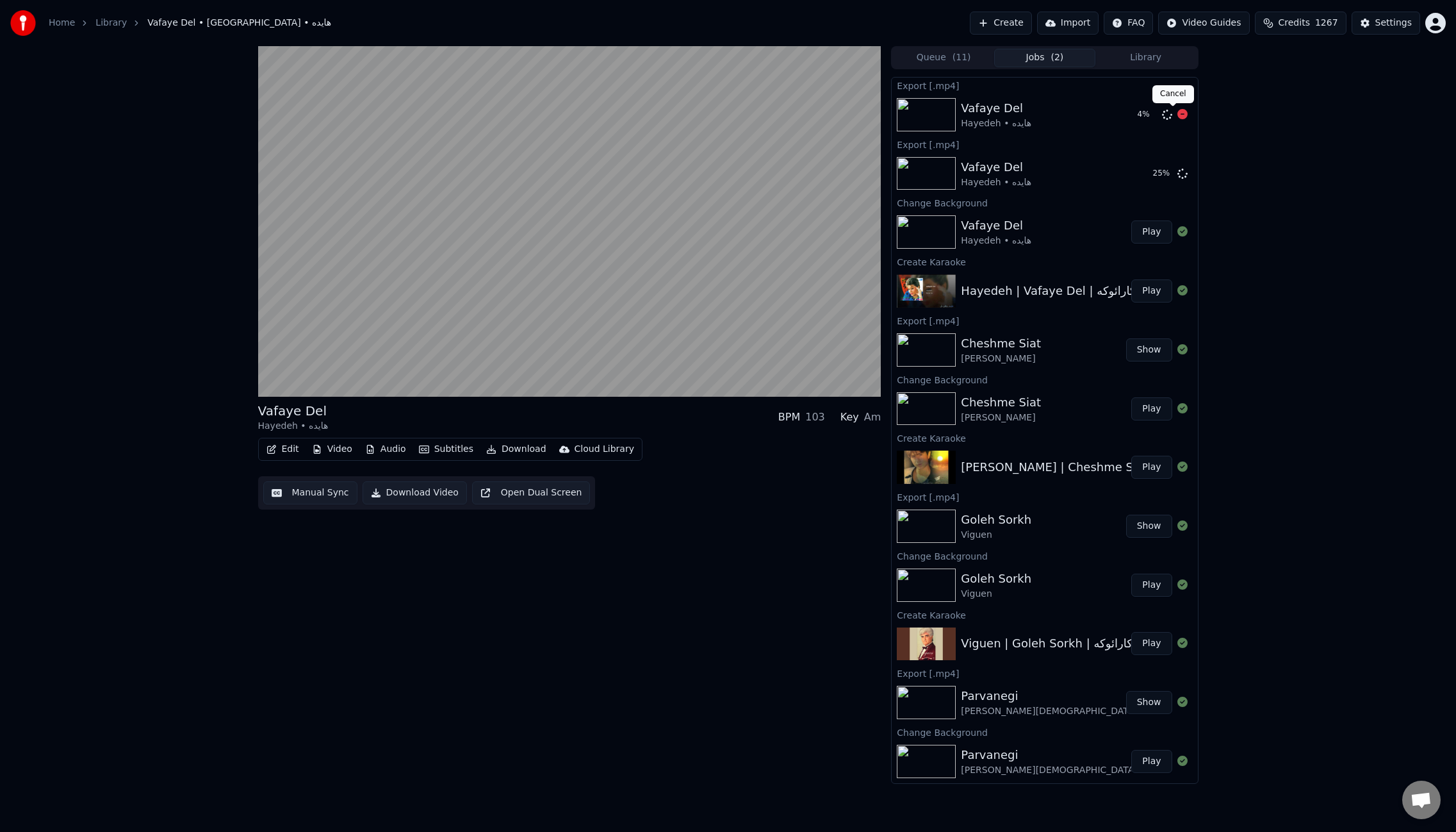
click at [1178, 114] on icon at bounding box center [1182, 113] width 10 height 10
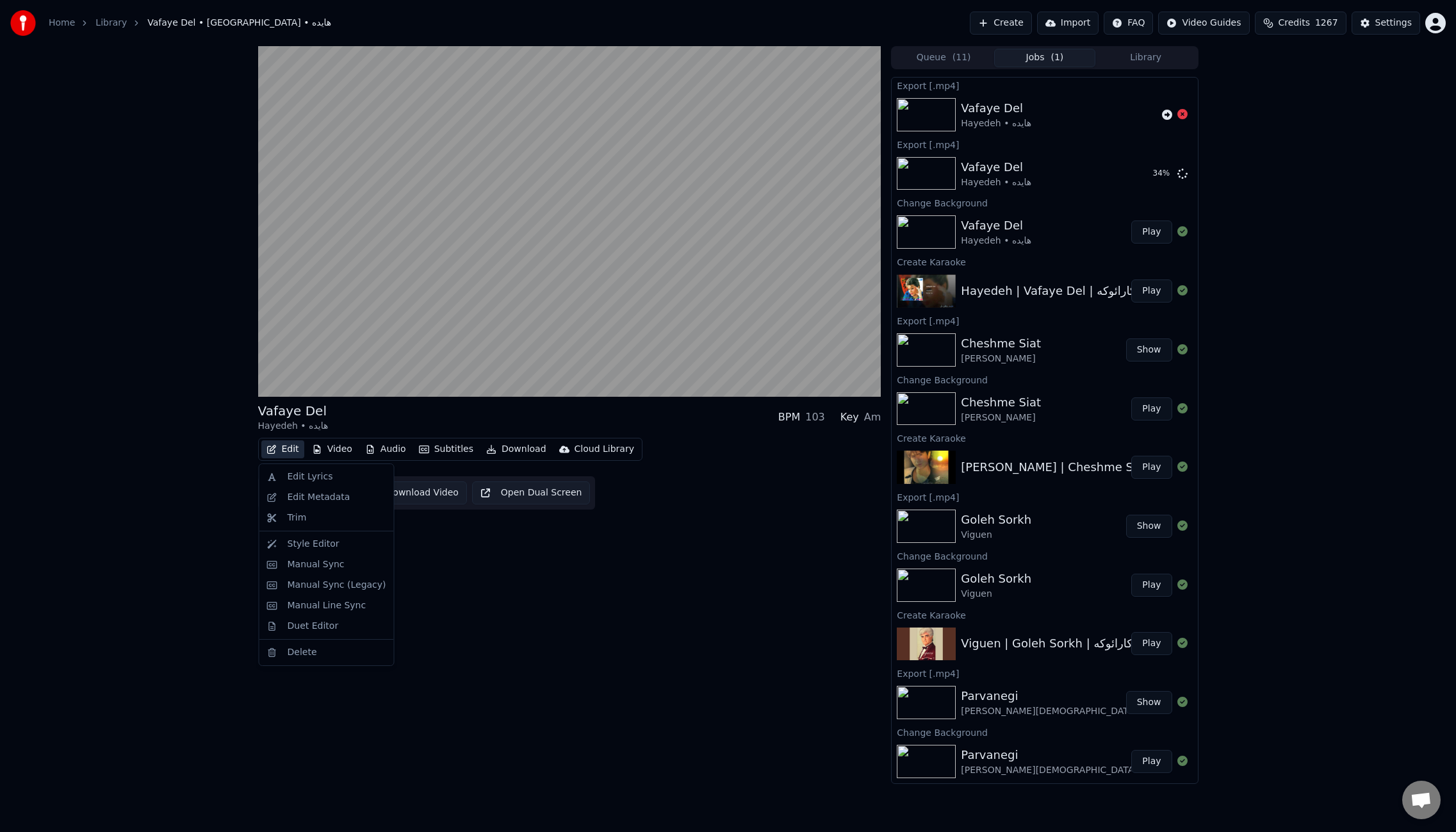
click at [282, 455] on button "Edit" at bounding box center [283, 449] width 43 height 18
click at [318, 490] on div "Edit Metadata" at bounding box center [326, 497] width 129 height 20
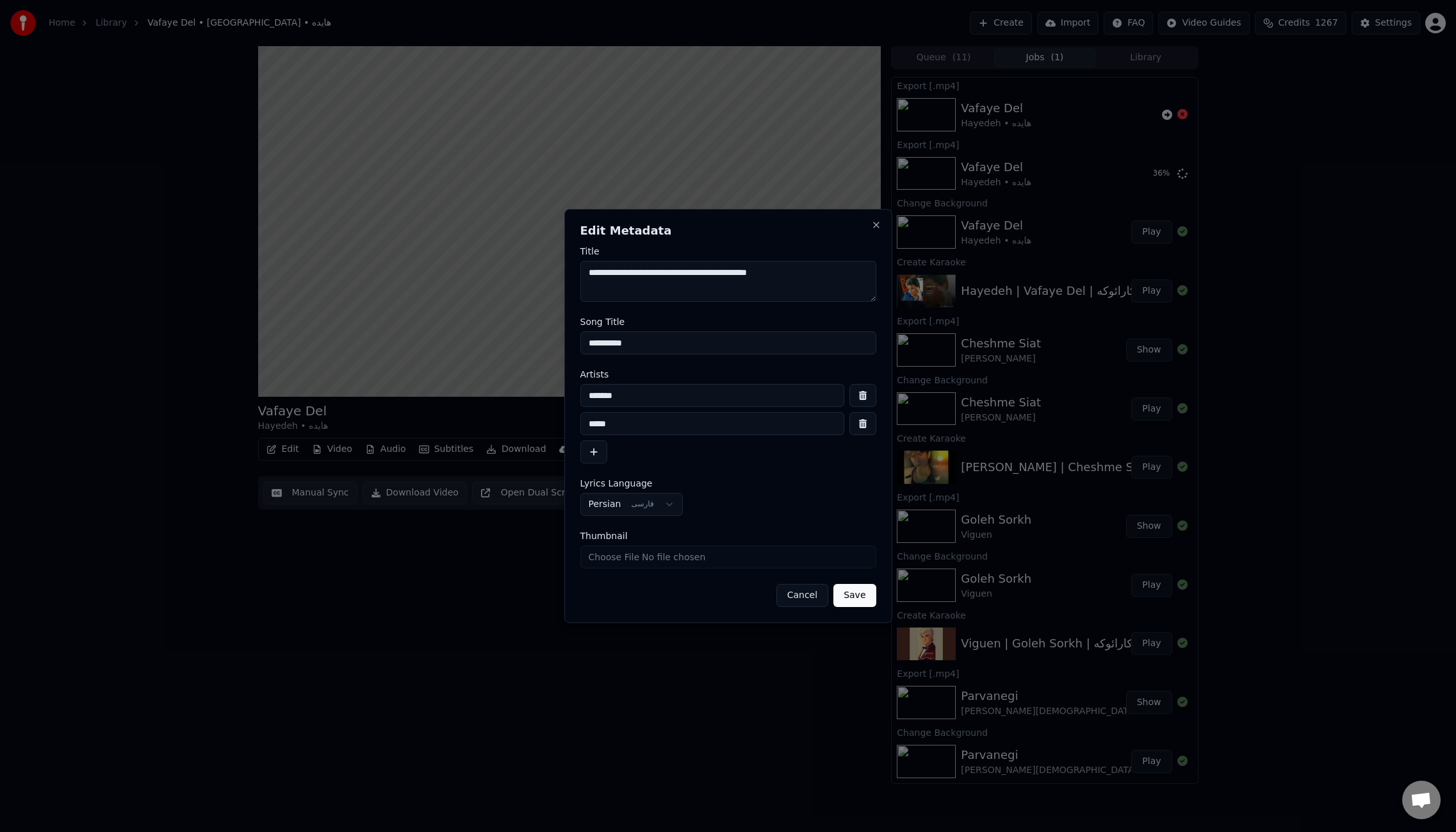
click at [738, 281] on textarea "**********" at bounding box center [728, 281] width 296 height 41
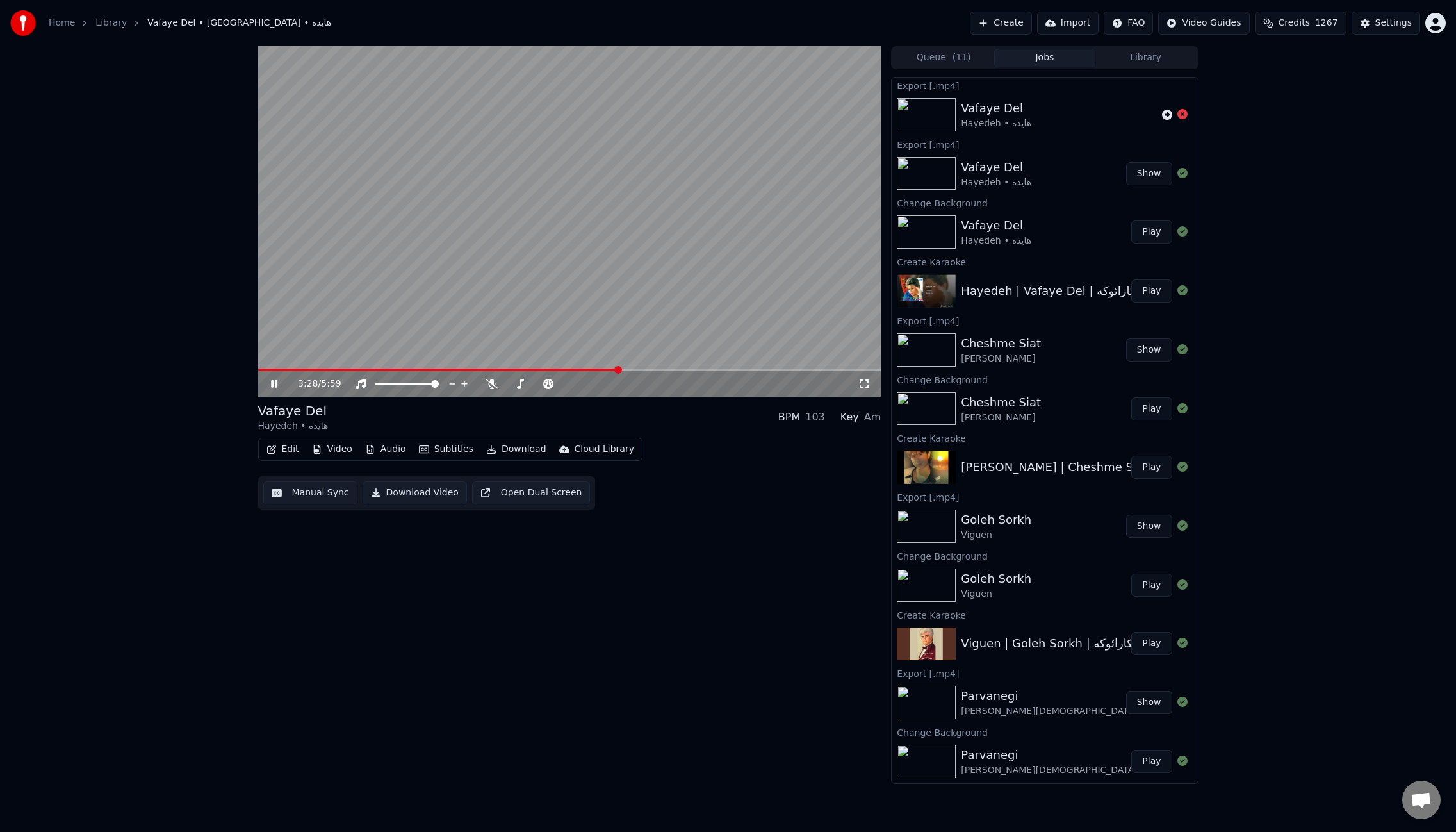
click at [599, 226] on video at bounding box center [570, 221] width 624 height 351
click at [291, 448] on button "Edit" at bounding box center [283, 449] width 43 height 18
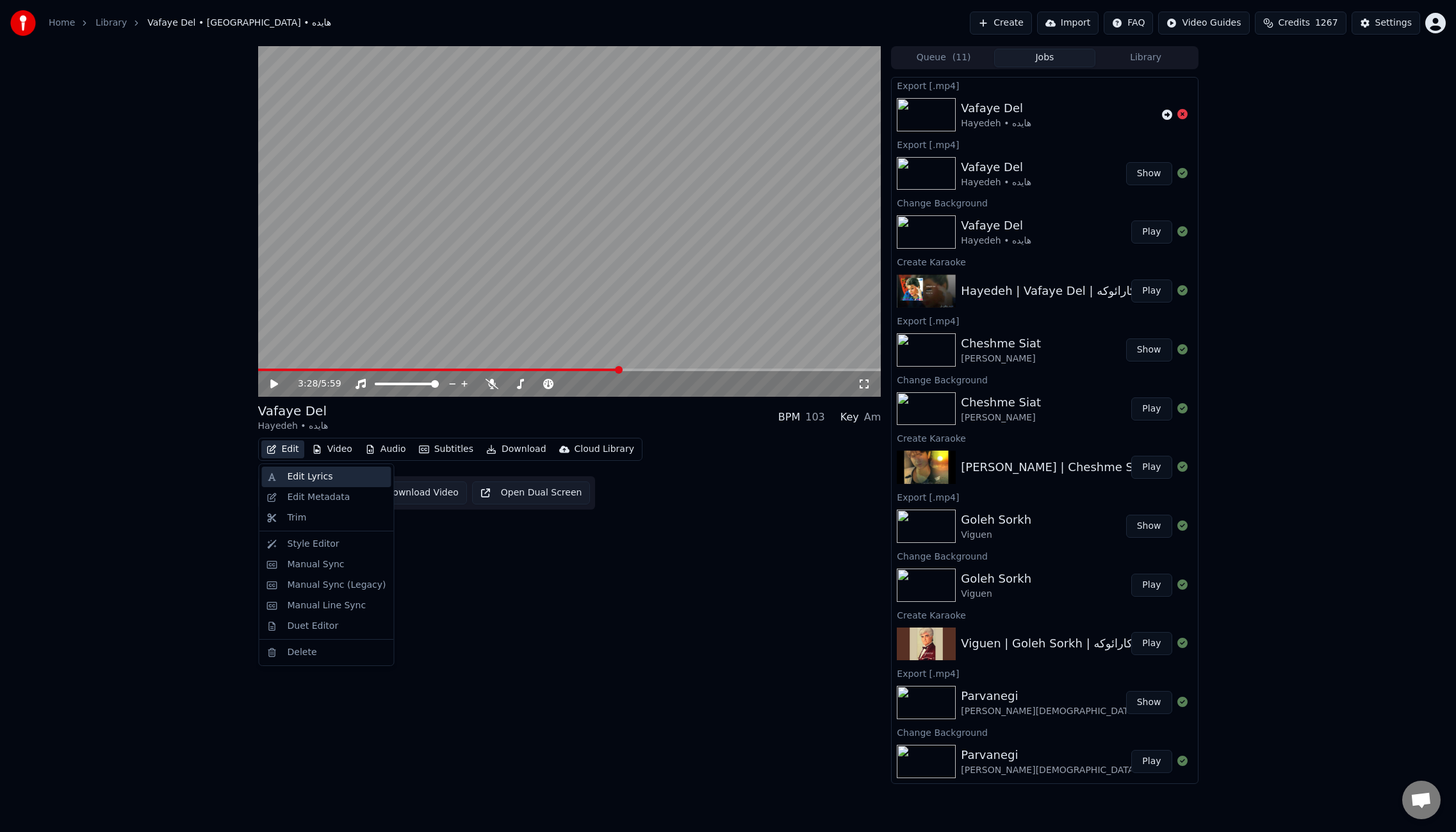
click at [308, 475] on div "Edit Lyrics" at bounding box center [310, 477] width 45 height 13
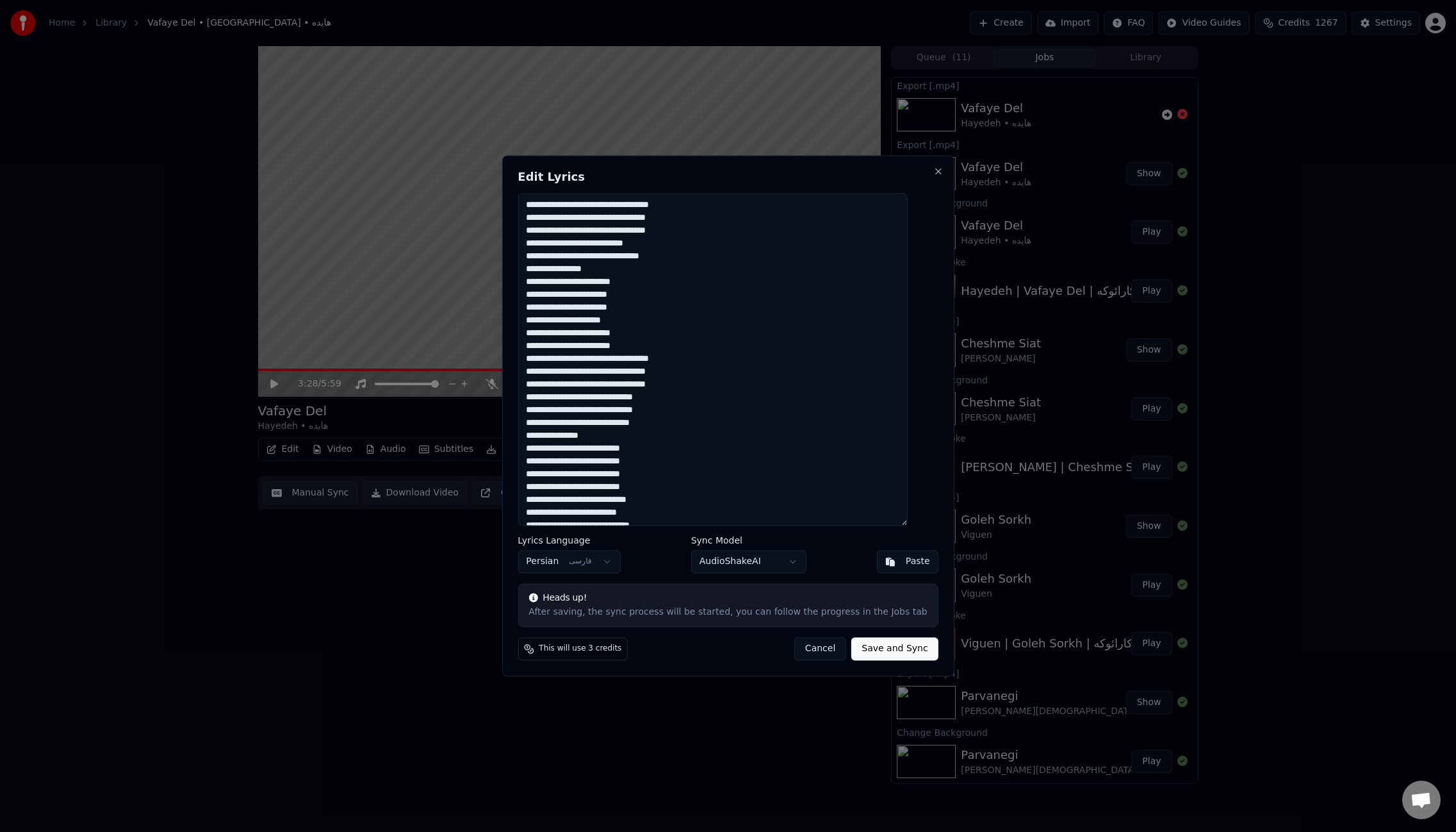
click at [860, 354] on textarea at bounding box center [713, 359] width 390 height 333
click at [809, 649] on button "Cancel" at bounding box center [820, 649] width 52 height 23
